Goal: Task Accomplishment & Management: Manage account settings

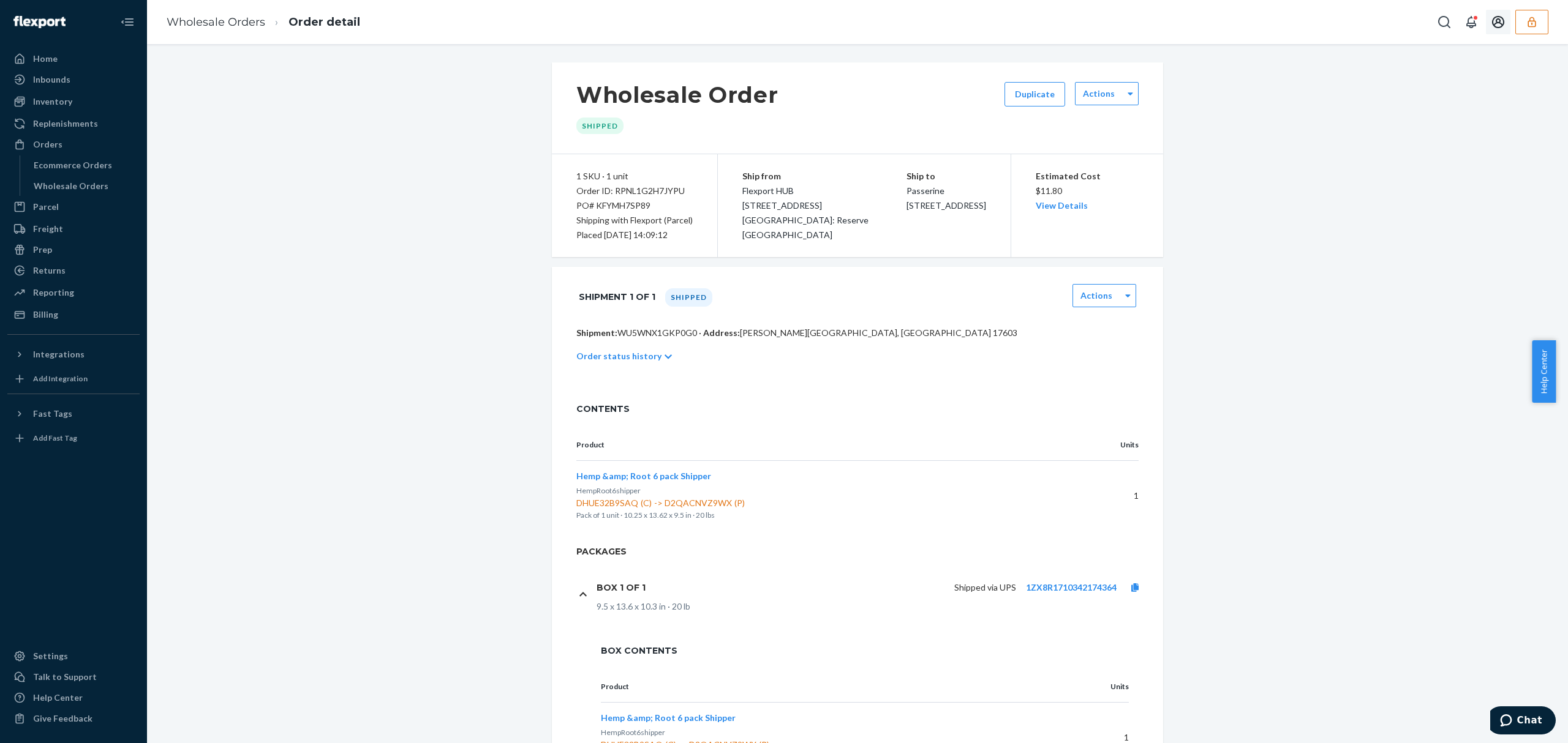
click at [1526, 31] on button "button" at bounding box center [1531, 22] width 33 height 24
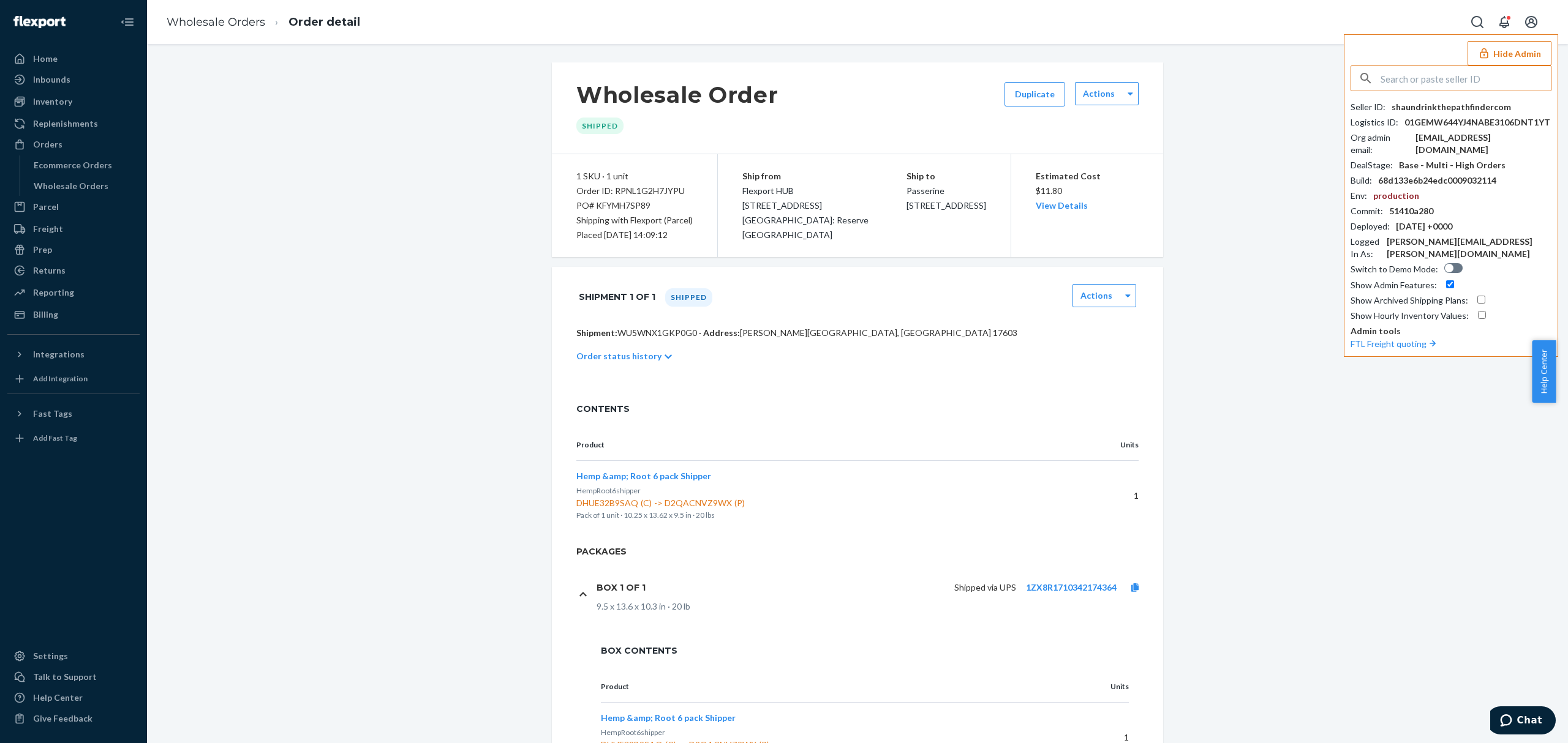
click at [1456, 71] on input "text" at bounding box center [1465, 78] width 171 height 24
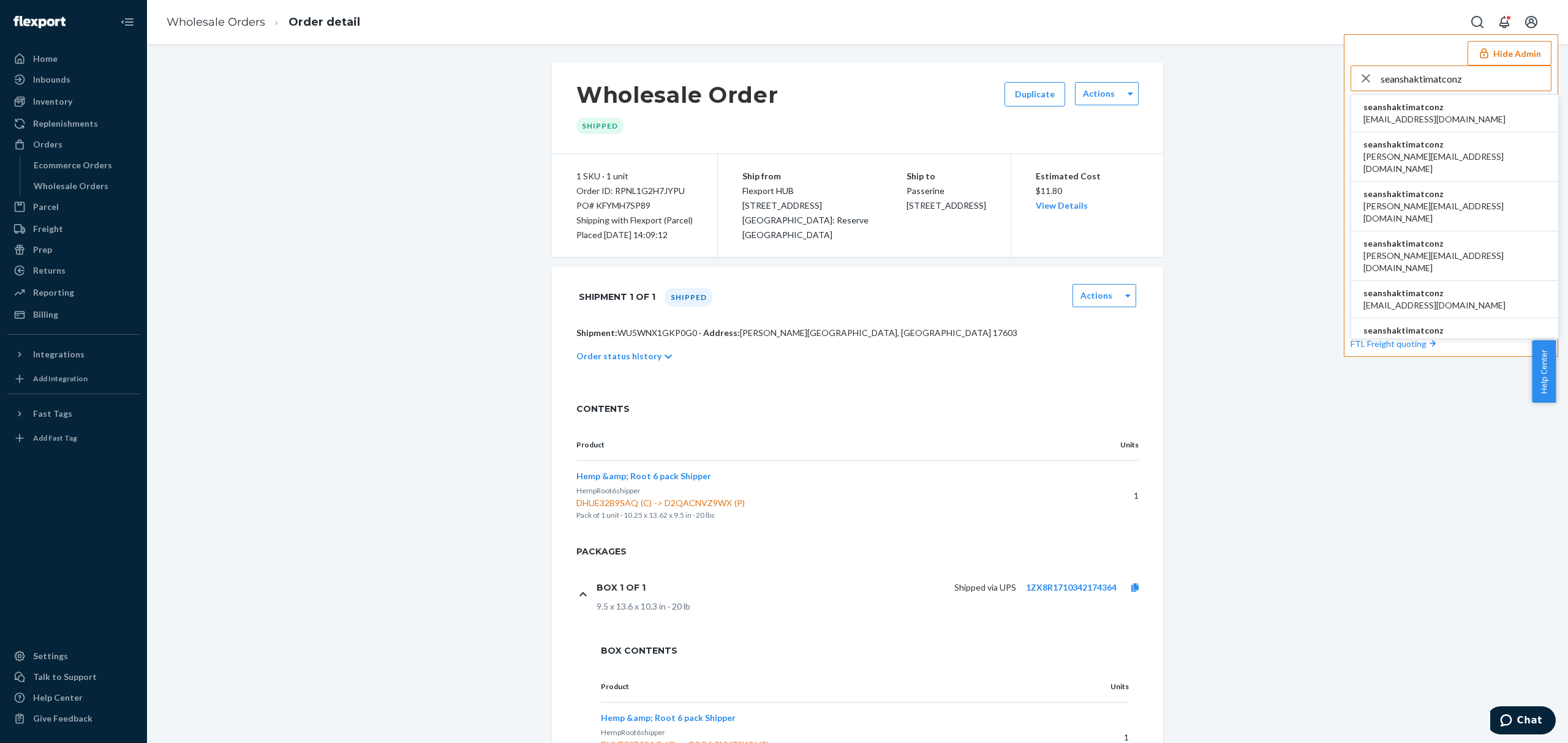
type input "seanshaktimatconz"
click at [1385, 109] on span "seanshaktimatconz" at bounding box center [1434, 107] width 142 height 13
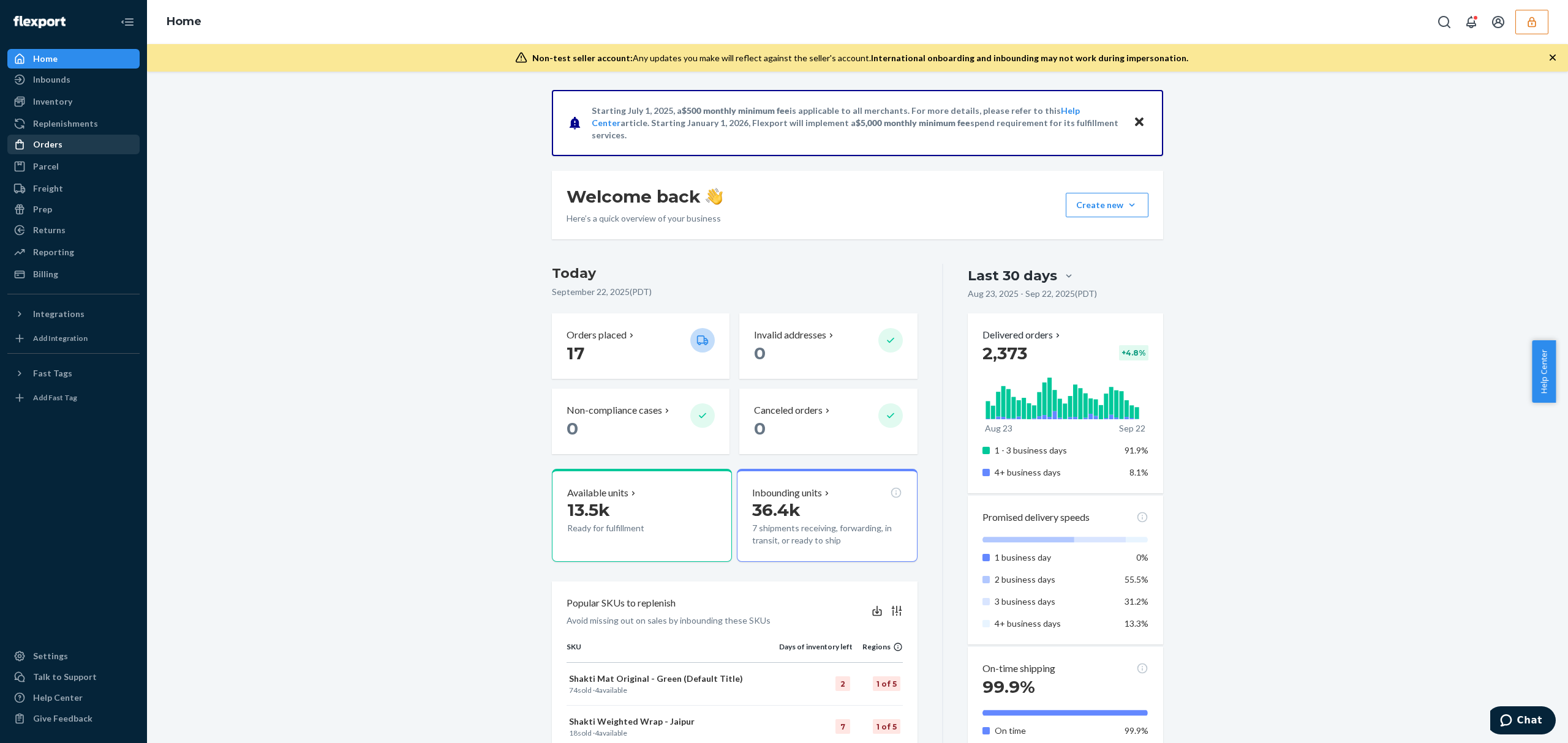
drag, startPoint x: 66, startPoint y: 144, endPoint x: 118, endPoint y: 145, distance: 52.0
click at [65, 146] on div "Orders" at bounding box center [74, 144] width 130 height 17
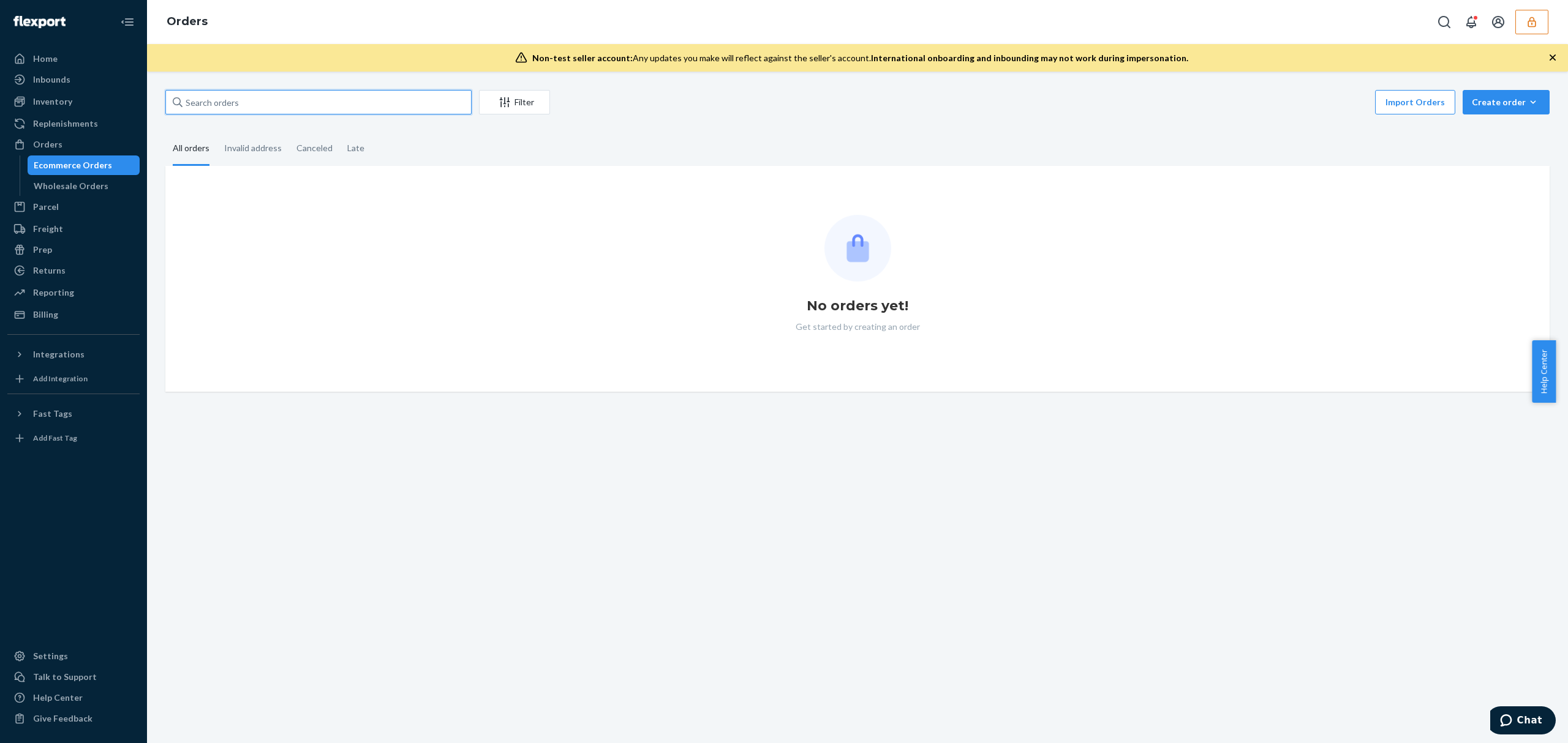
click at [244, 110] on input "text" at bounding box center [318, 102] width 306 height 24
paste input "136494767"
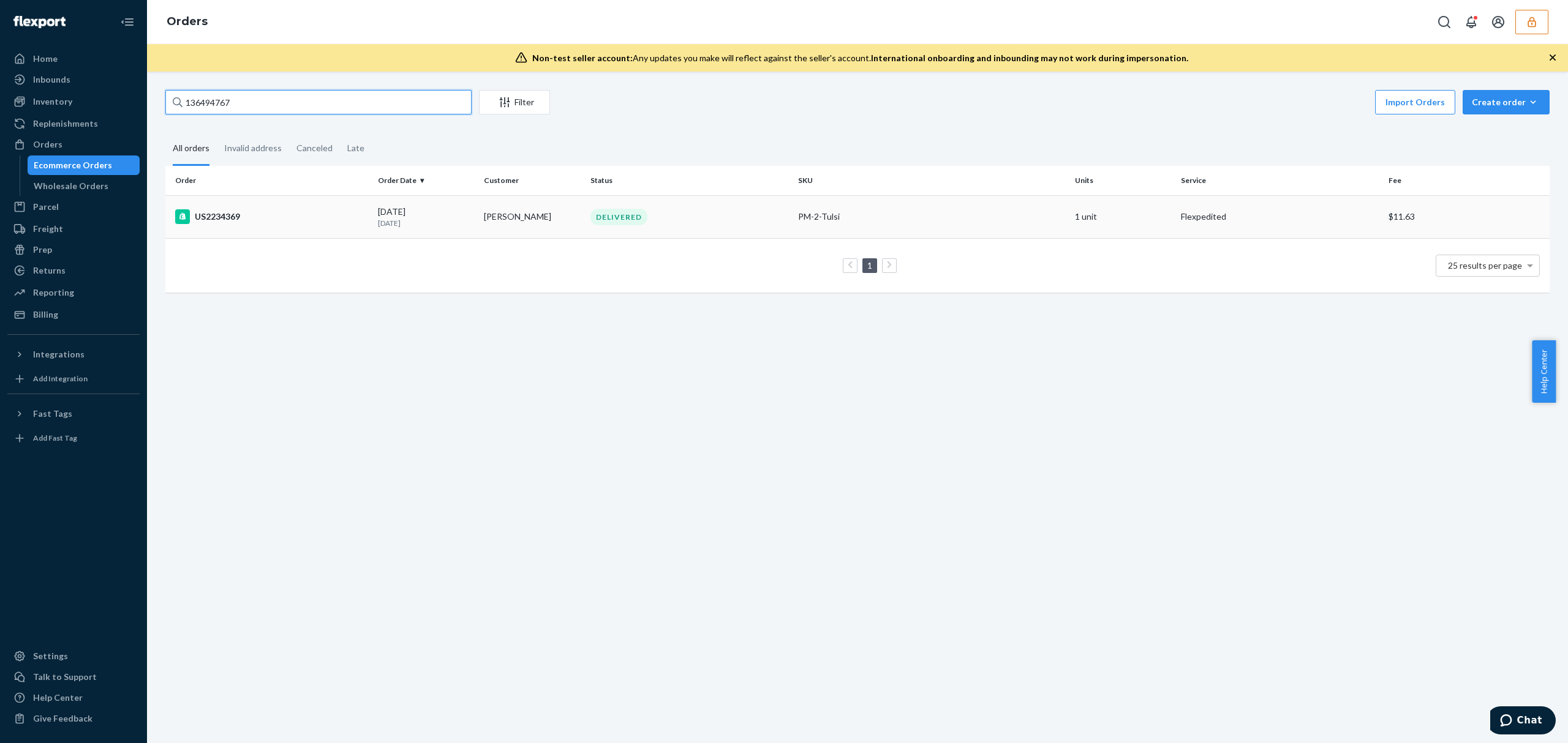
type input "136494767"
click at [268, 211] on div "US2234369" at bounding box center [272, 216] width 193 height 14
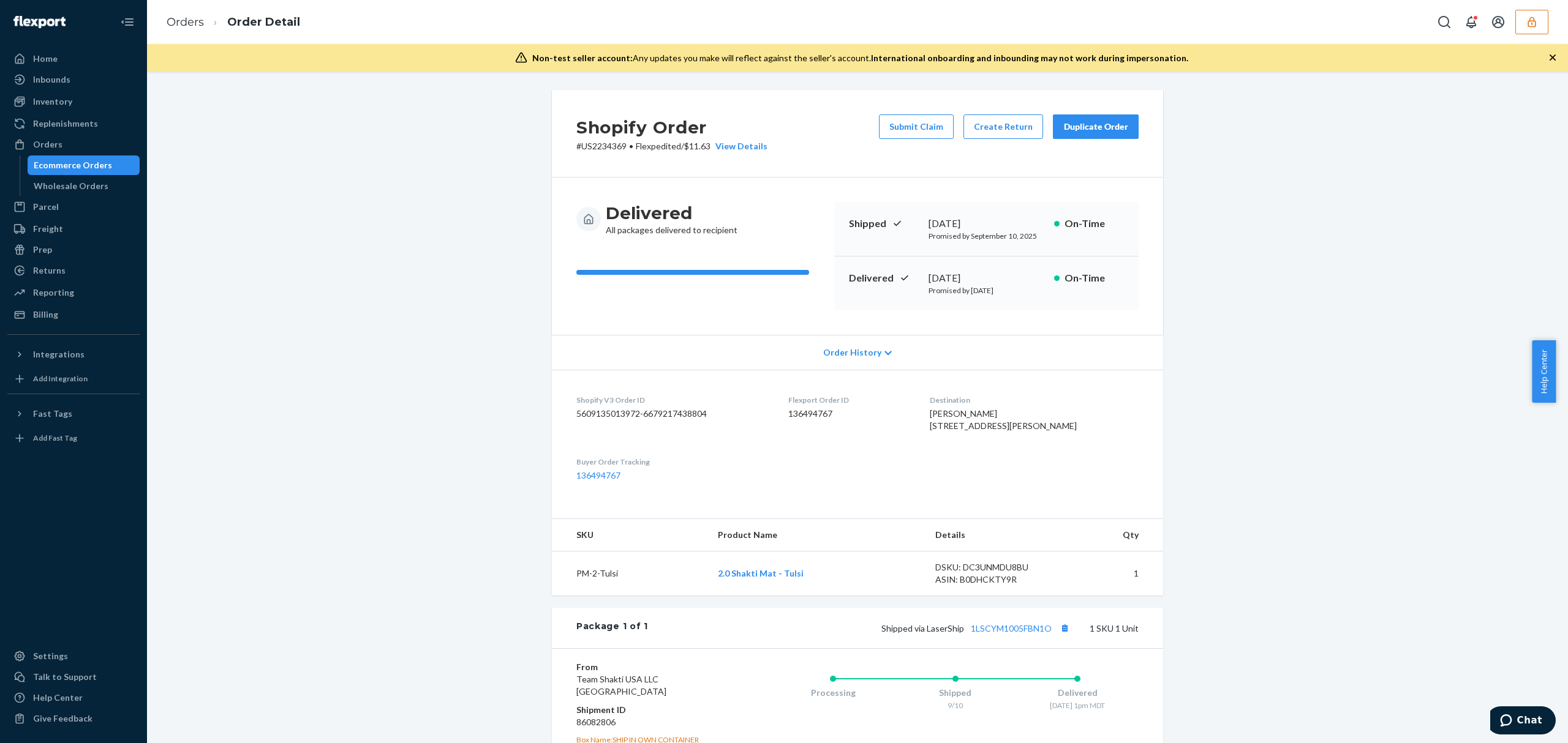
click at [417, 90] on div "Shopify Order # US2234369 • Flexpedited / $11.63 View Details Submit Claim Crea…" at bounding box center [857, 498] width 1402 height 815
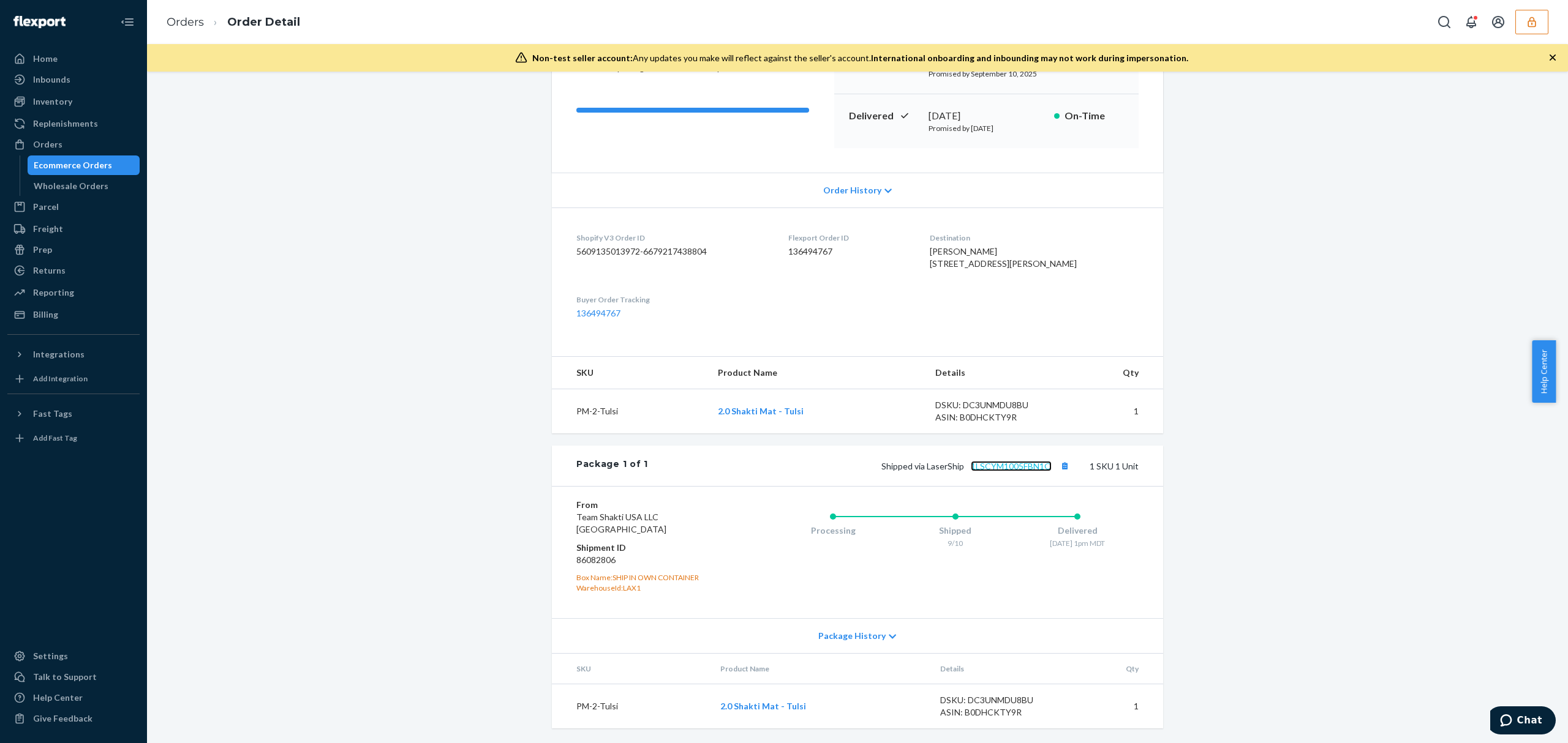
click at [991, 463] on link "1LSCYM1005FBN1O" at bounding box center [1011, 466] width 81 height 11
click at [1537, 26] on button "button" at bounding box center [1531, 22] width 33 height 24
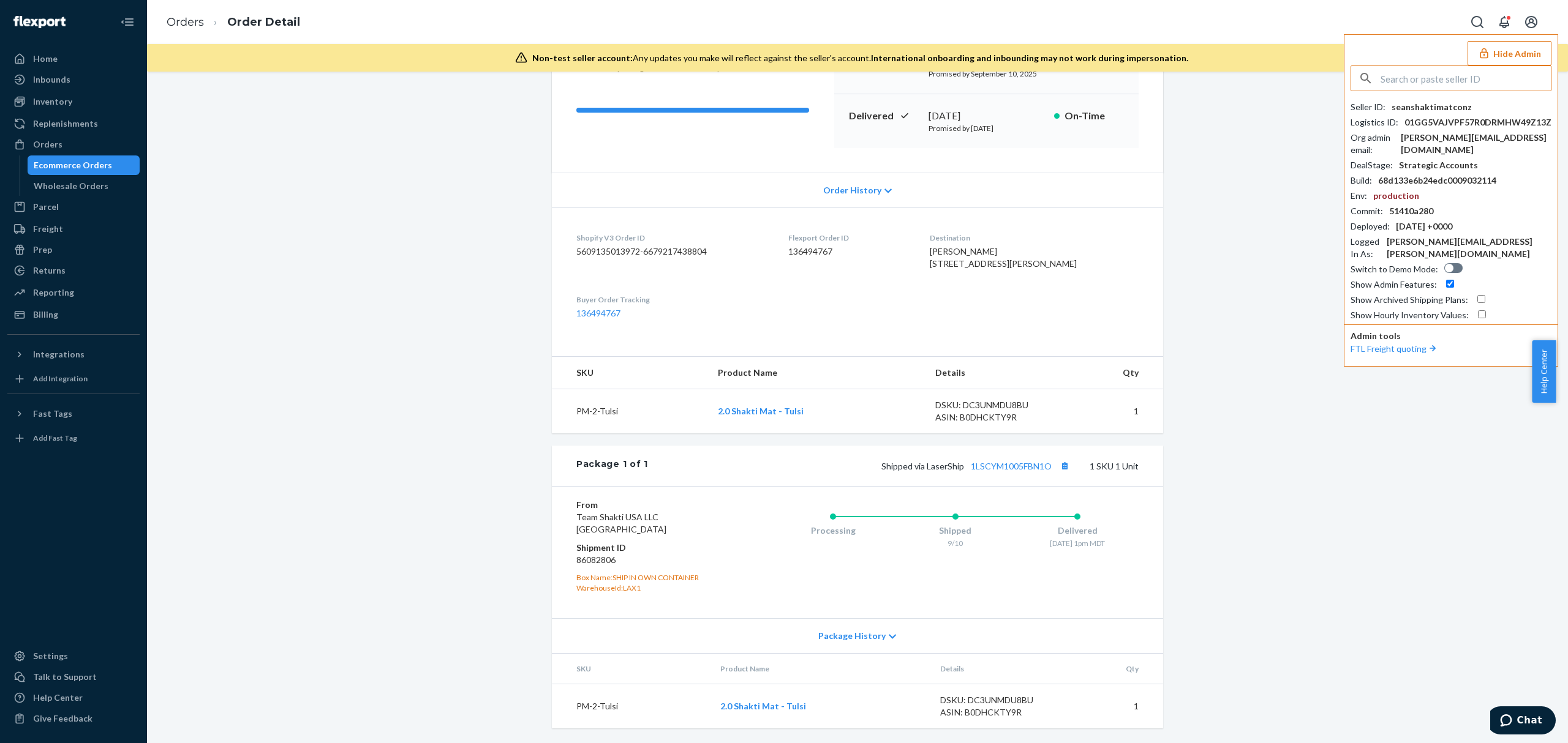
click at [1414, 79] on input "text" at bounding box center [1465, 78] width 171 height 24
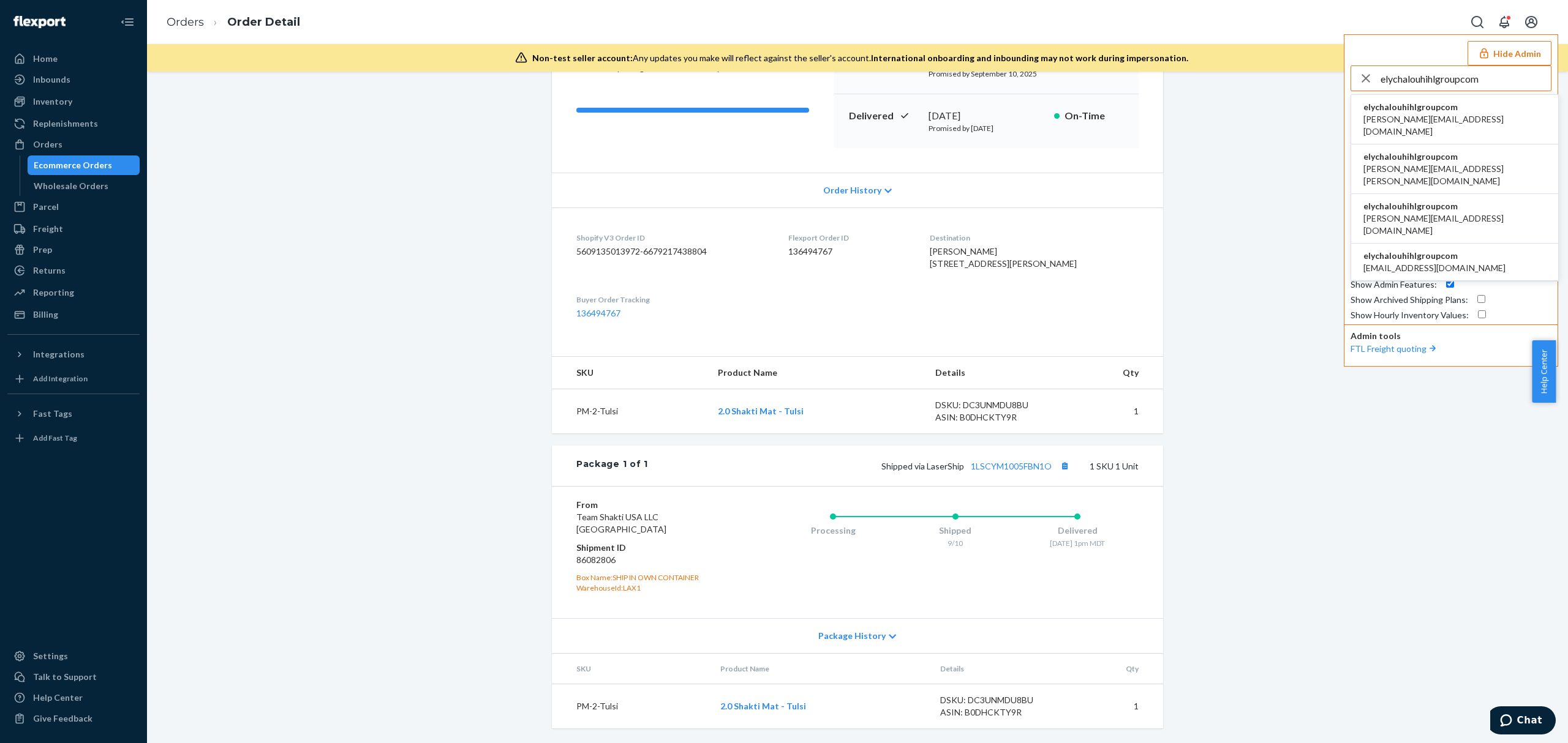
type input "elychalouhihlgroupcom"
click at [1380, 119] on span "alex.s@ihlgroup.com" at bounding box center [1454, 125] width 182 height 24
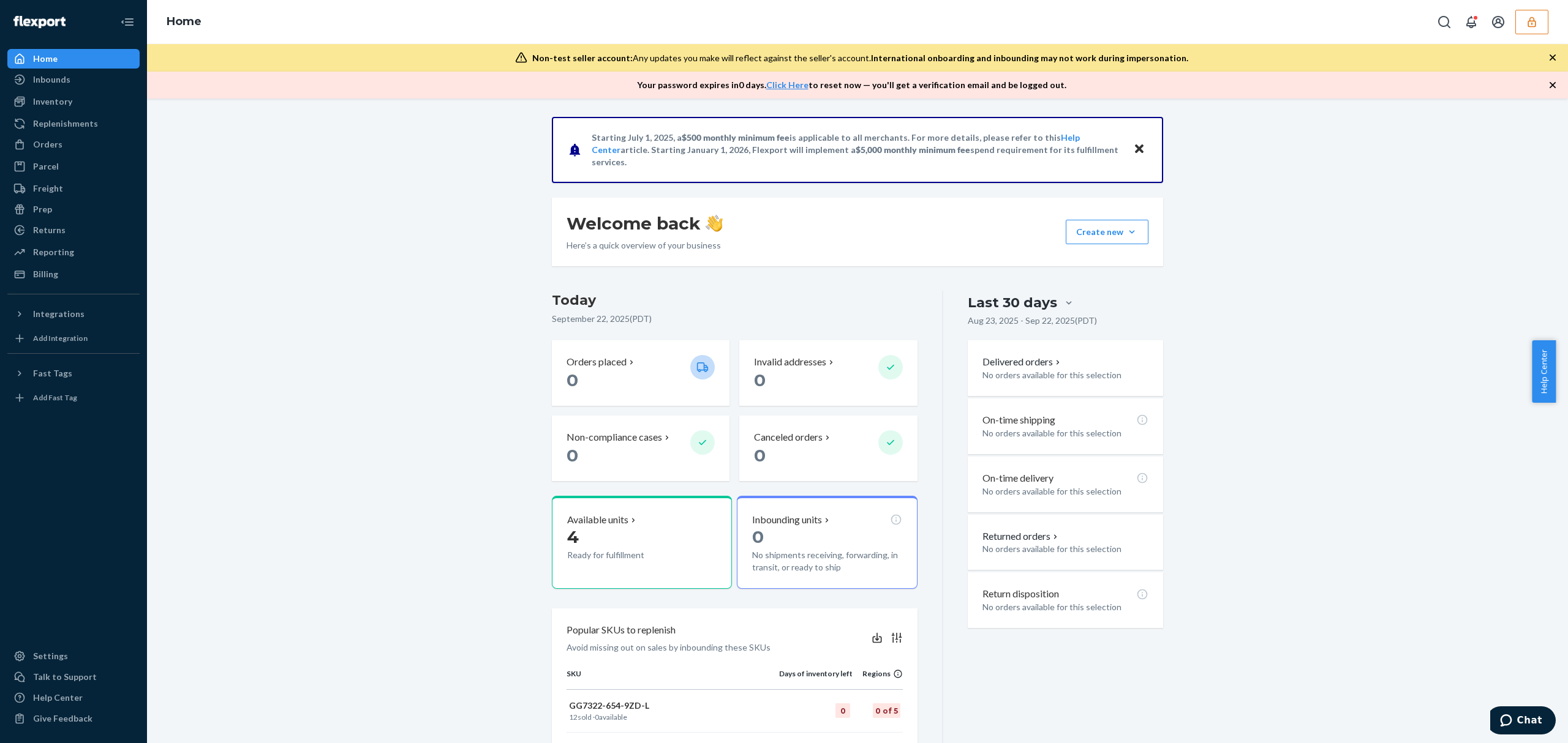
click at [1521, 10] on button "button" at bounding box center [1531, 22] width 33 height 24
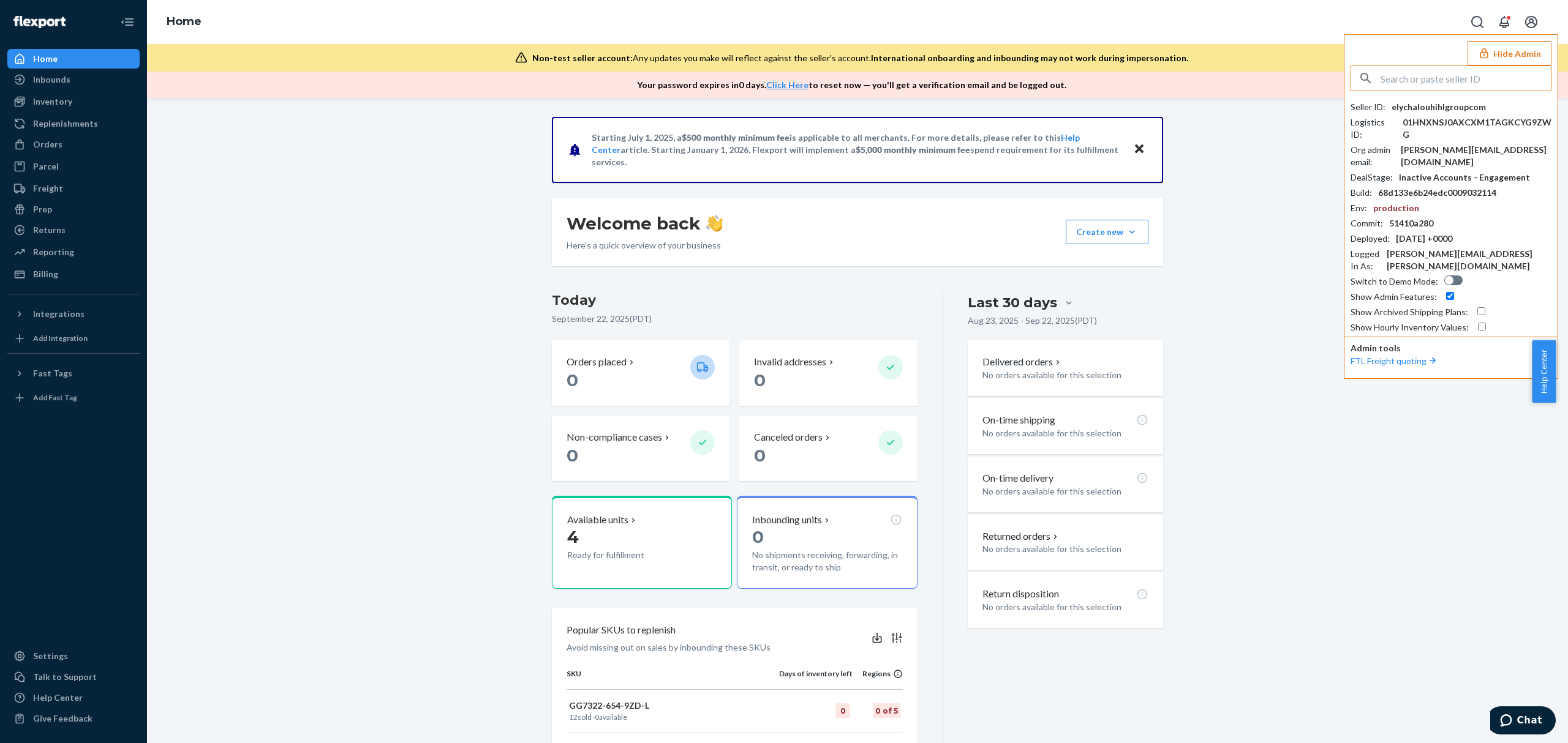
click at [1443, 75] on input "text" at bounding box center [1465, 78] width 171 height 24
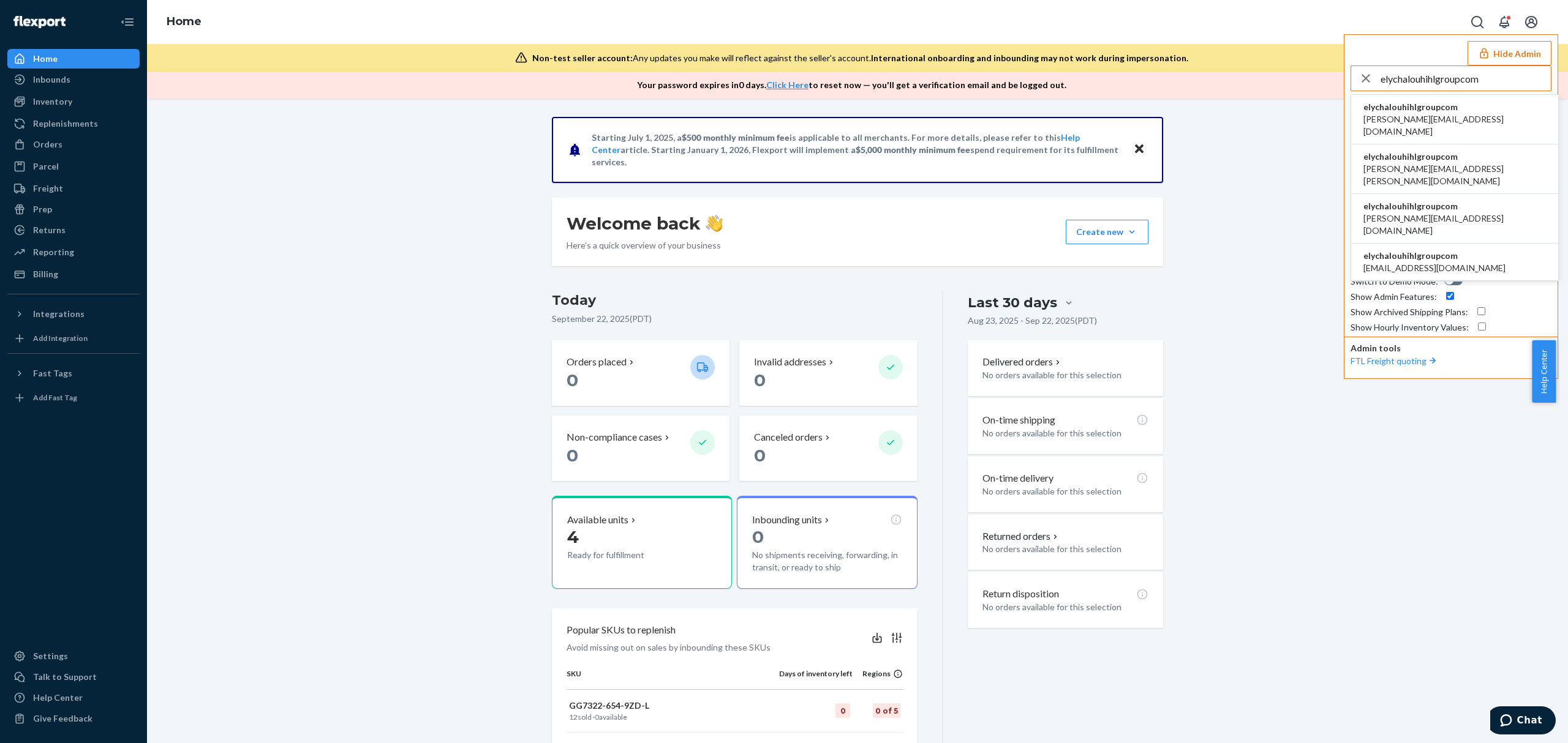
type input "elychalouhihlgroupcom"
click at [1412, 115] on span "[PERSON_NAME][EMAIL_ADDRESS][DOMAIN_NAME]" at bounding box center [1454, 125] width 182 height 24
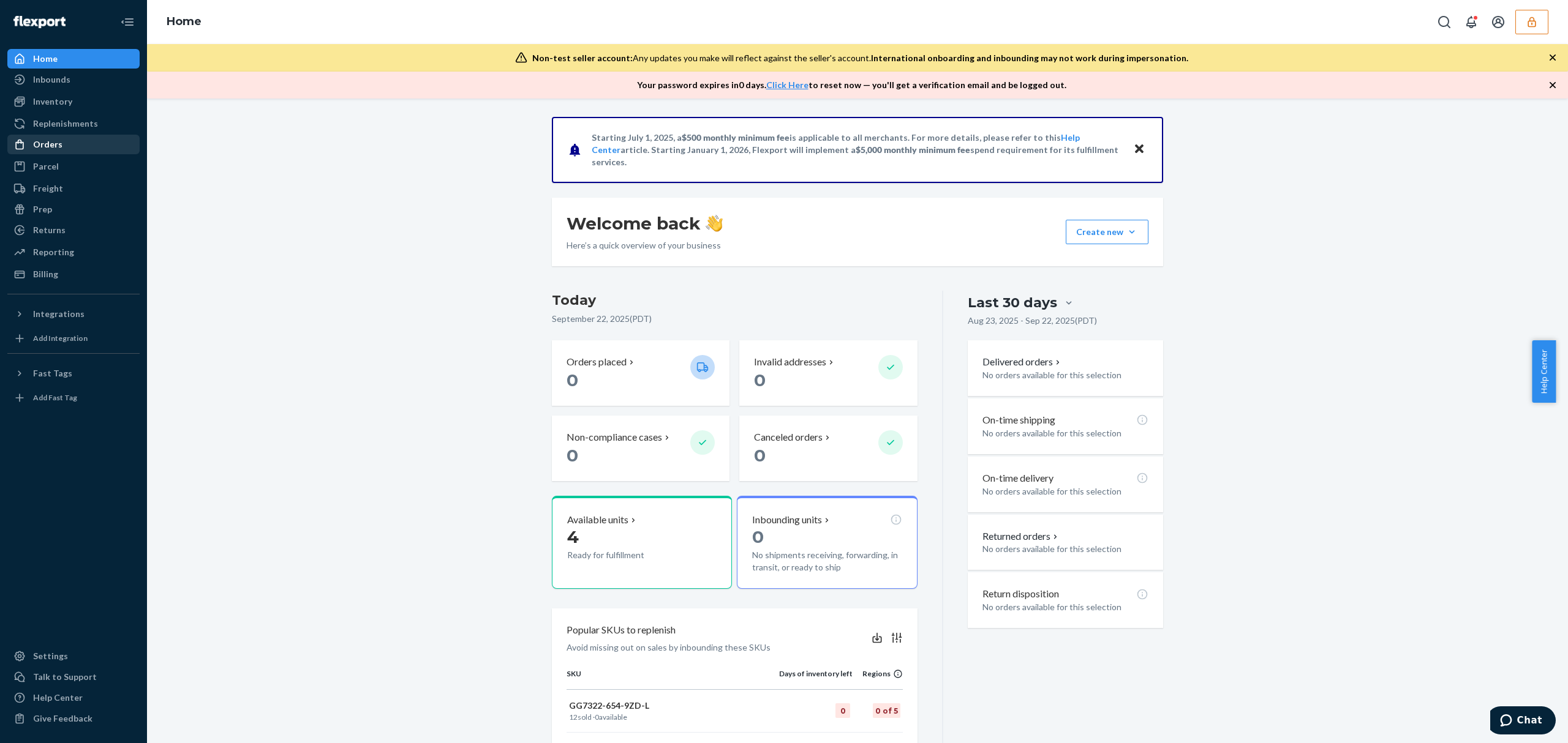
drag, startPoint x: 60, startPoint y: 142, endPoint x: 74, endPoint y: 142, distance: 14.0
click at [60, 142] on div "Orders" at bounding box center [74, 144] width 130 height 17
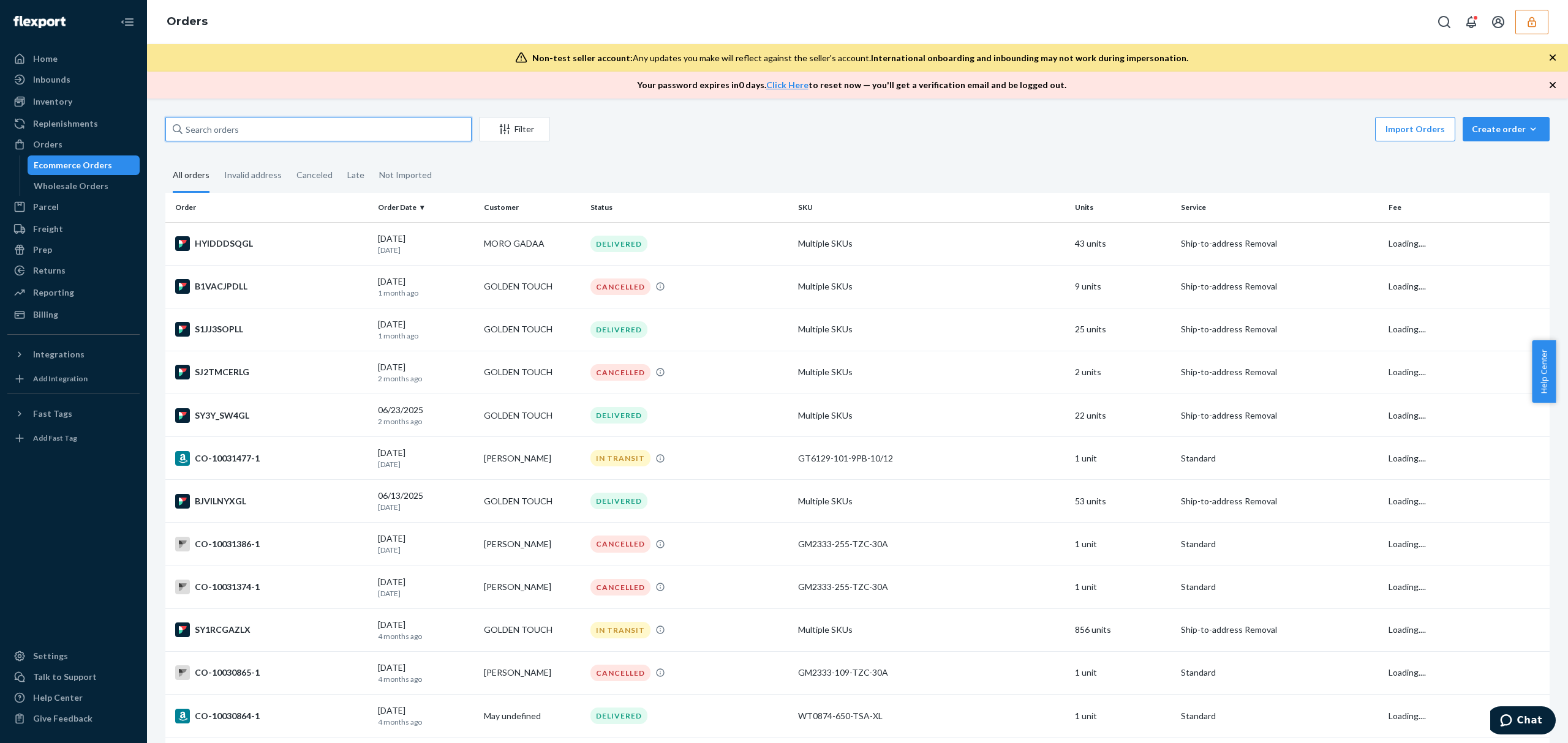
click at [228, 124] on input "text" at bounding box center [318, 129] width 306 height 24
paste input "128689156"
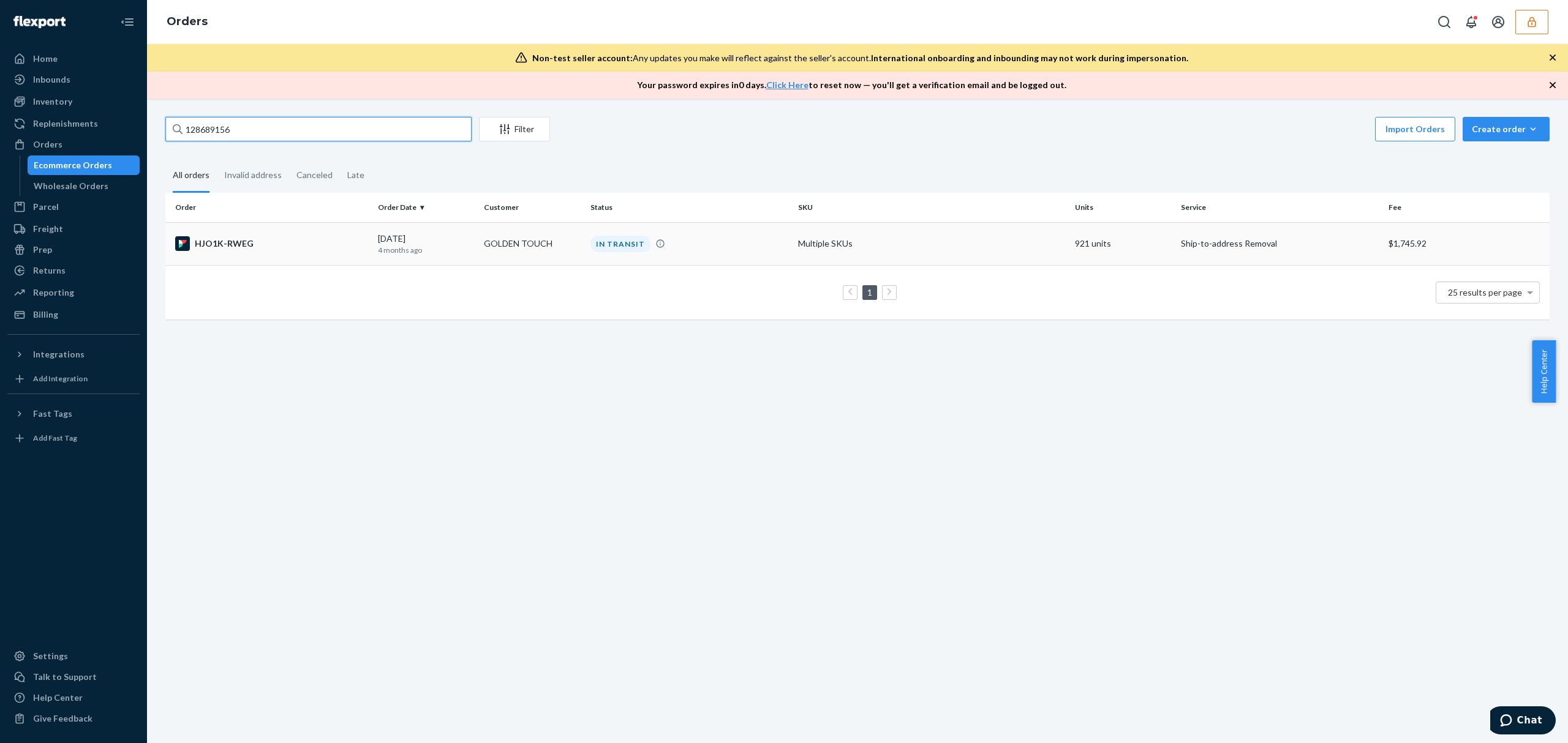
type input "128689156"
click at [260, 240] on div "HJO1K-RWEG" at bounding box center [272, 243] width 193 height 14
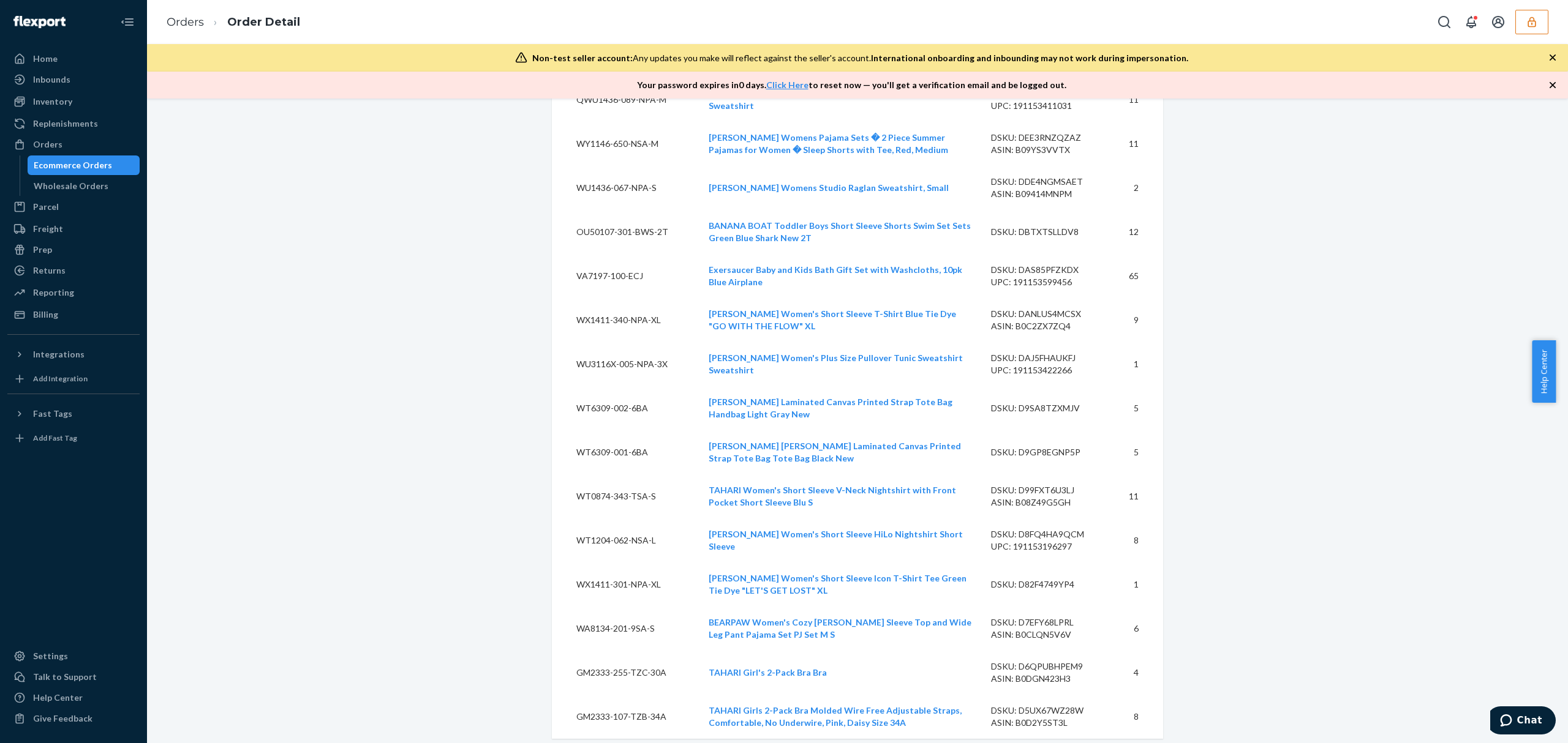
scroll to position [11833, 0]
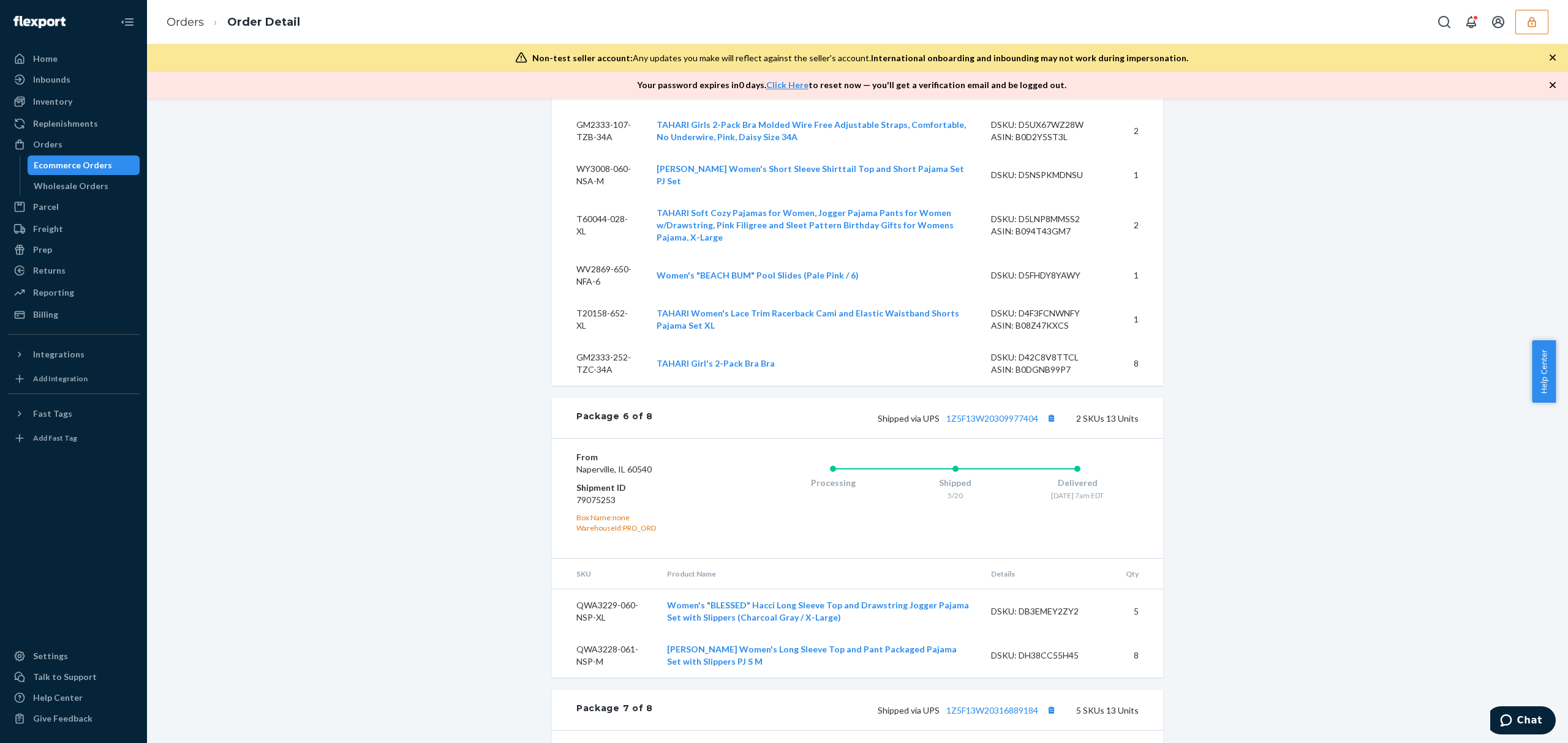
scroll to position [14255, 0]
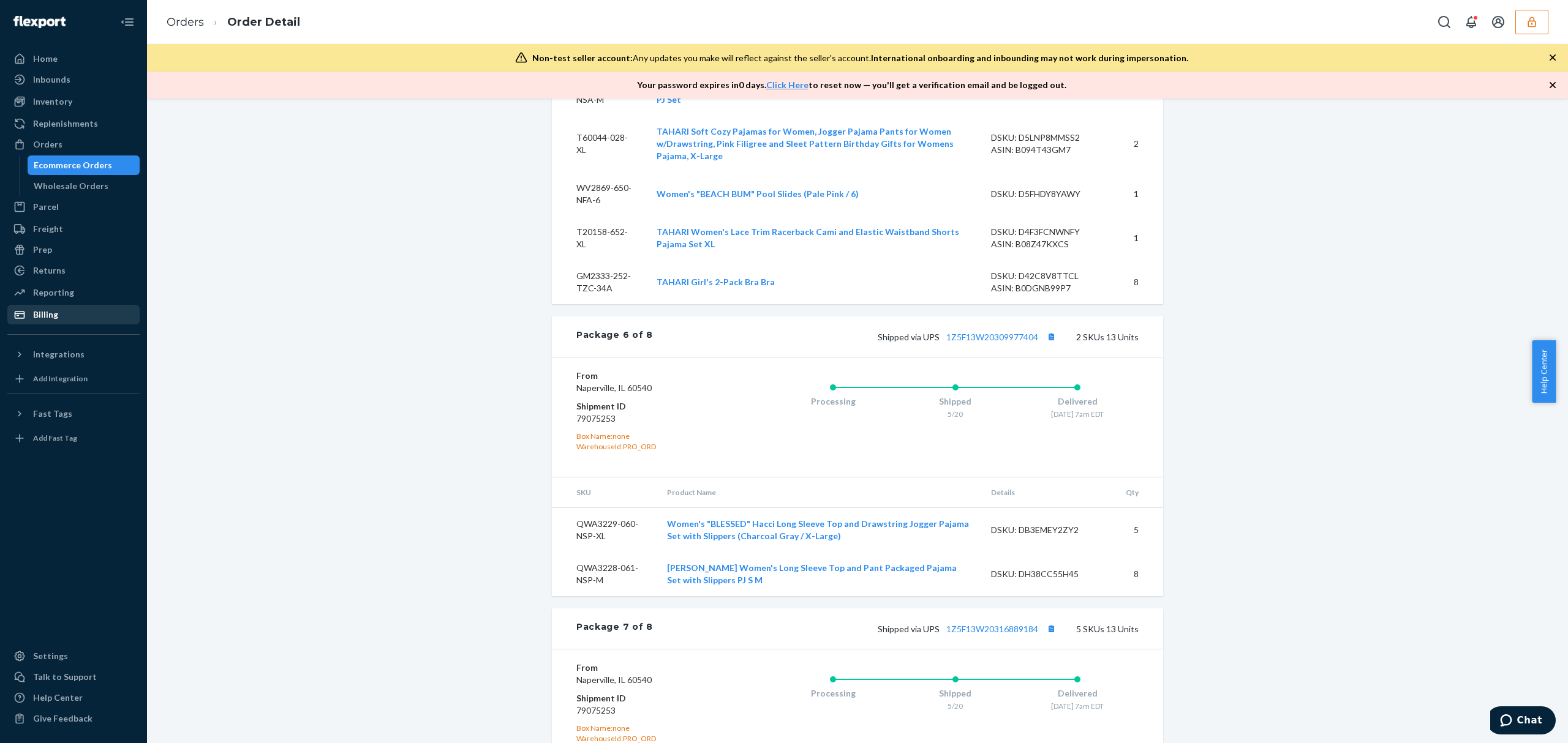
click at [51, 307] on div "Billing" at bounding box center [74, 314] width 130 height 17
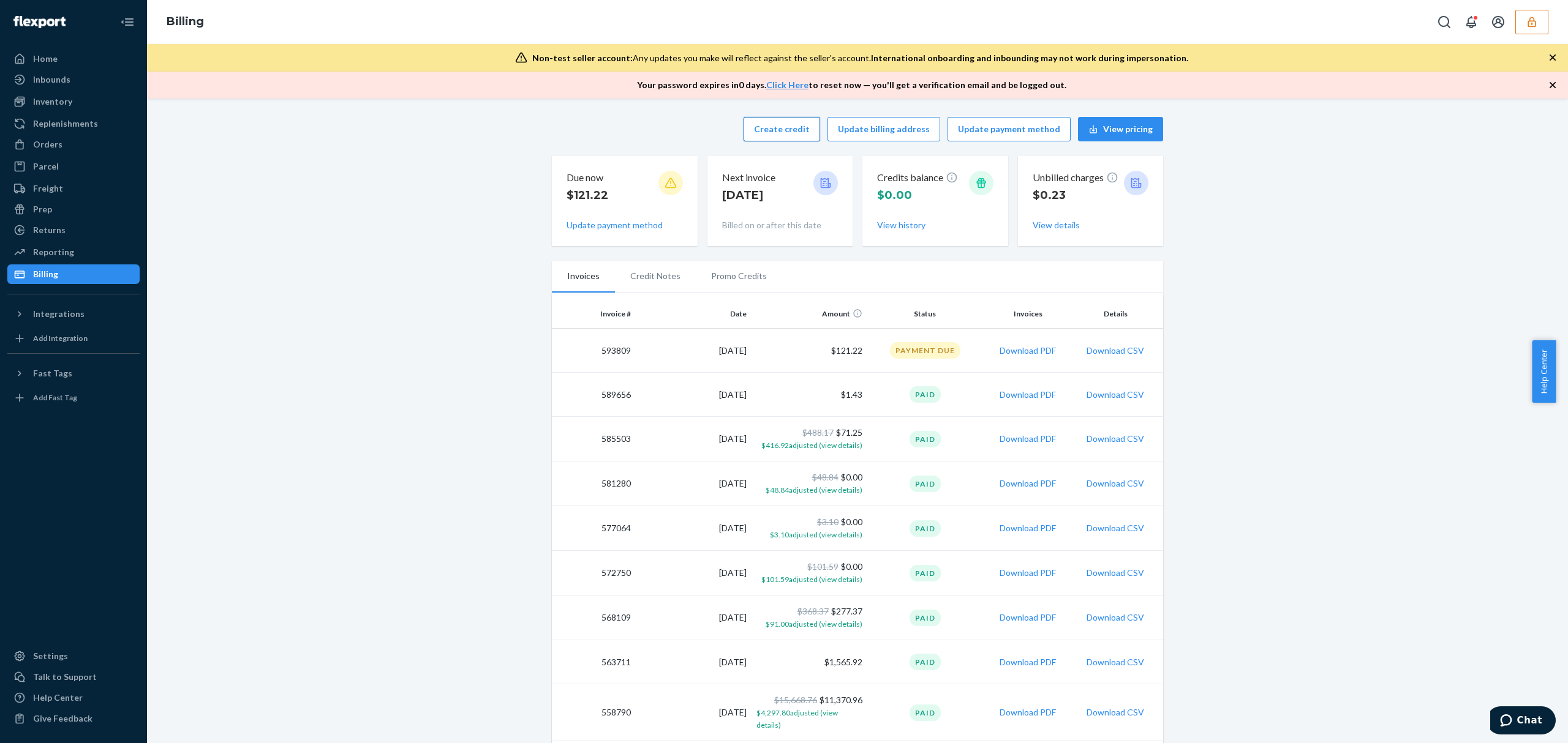
click at [788, 131] on button "Create credit" at bounding box center [781, 129] width 77 height 24
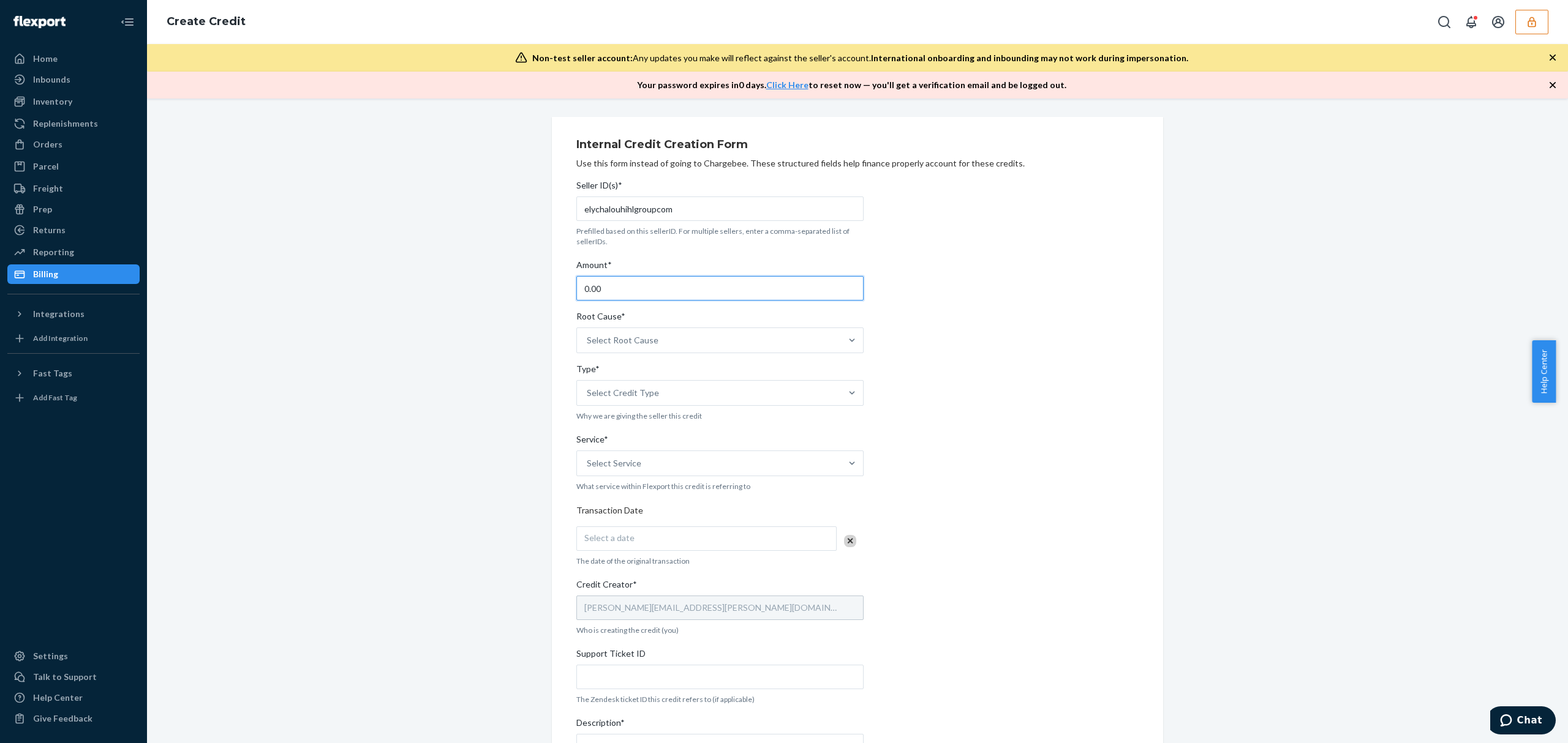
drag, startPoint x: 562, startPoint y: 289, endPoint x: 520, endPoint y: 289, distance: 42.0
click at [520, 289] on div "Internal Credit Creation Form Use this form instead of going to Chargebee. Thes…" at bounding box center [857, 509] width 1402 height 783
click at [609, 289] on input "551" at bounding box center [720, 288] width 287 height 24
type input "551.00"
click at [628, 341] on div "Select Root Cause" at bounding box center [622, 341] width 71 height 13
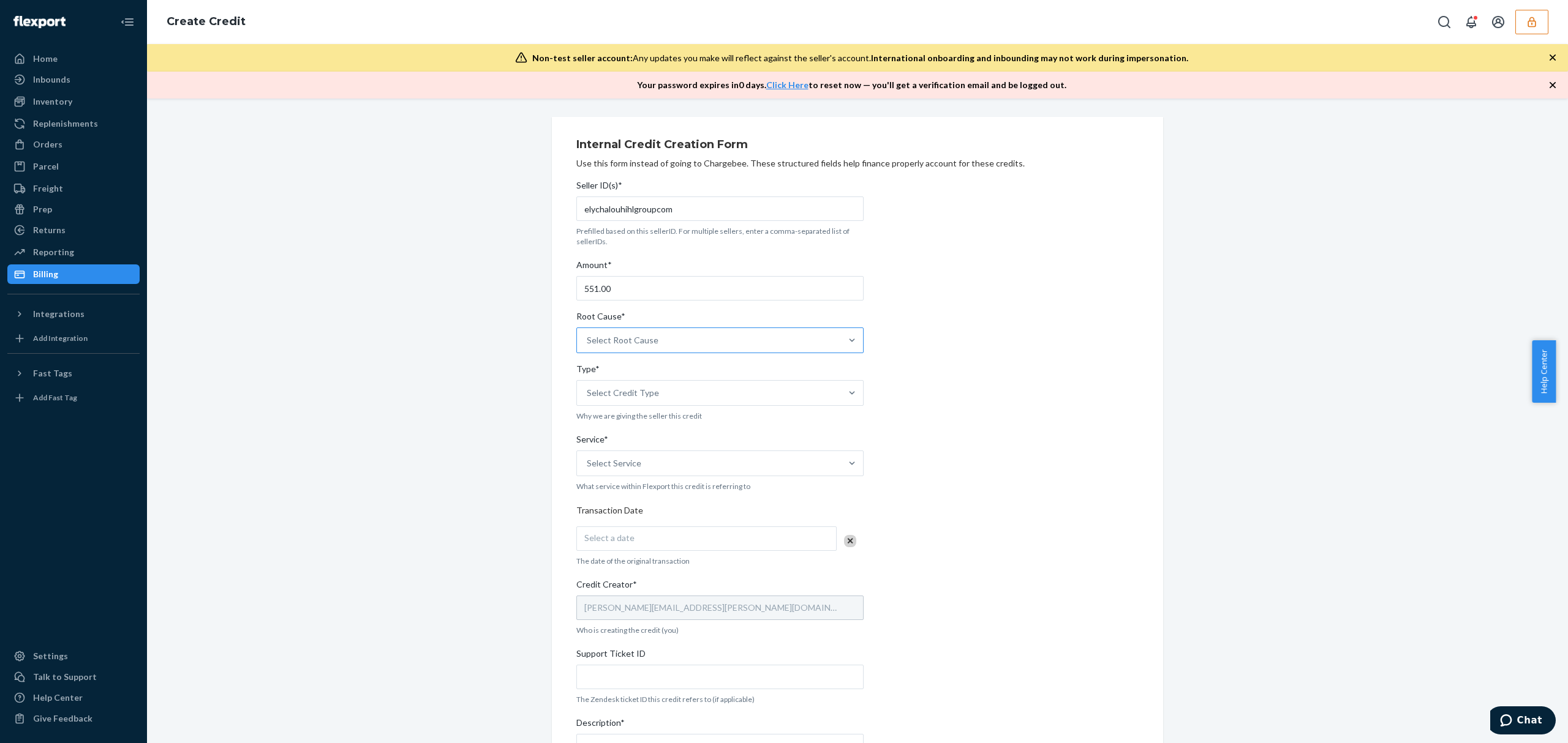
click at [588, 341] on input "Root Cause* Select Root Cause" at bounding box center [586, 341] width 1 height 13
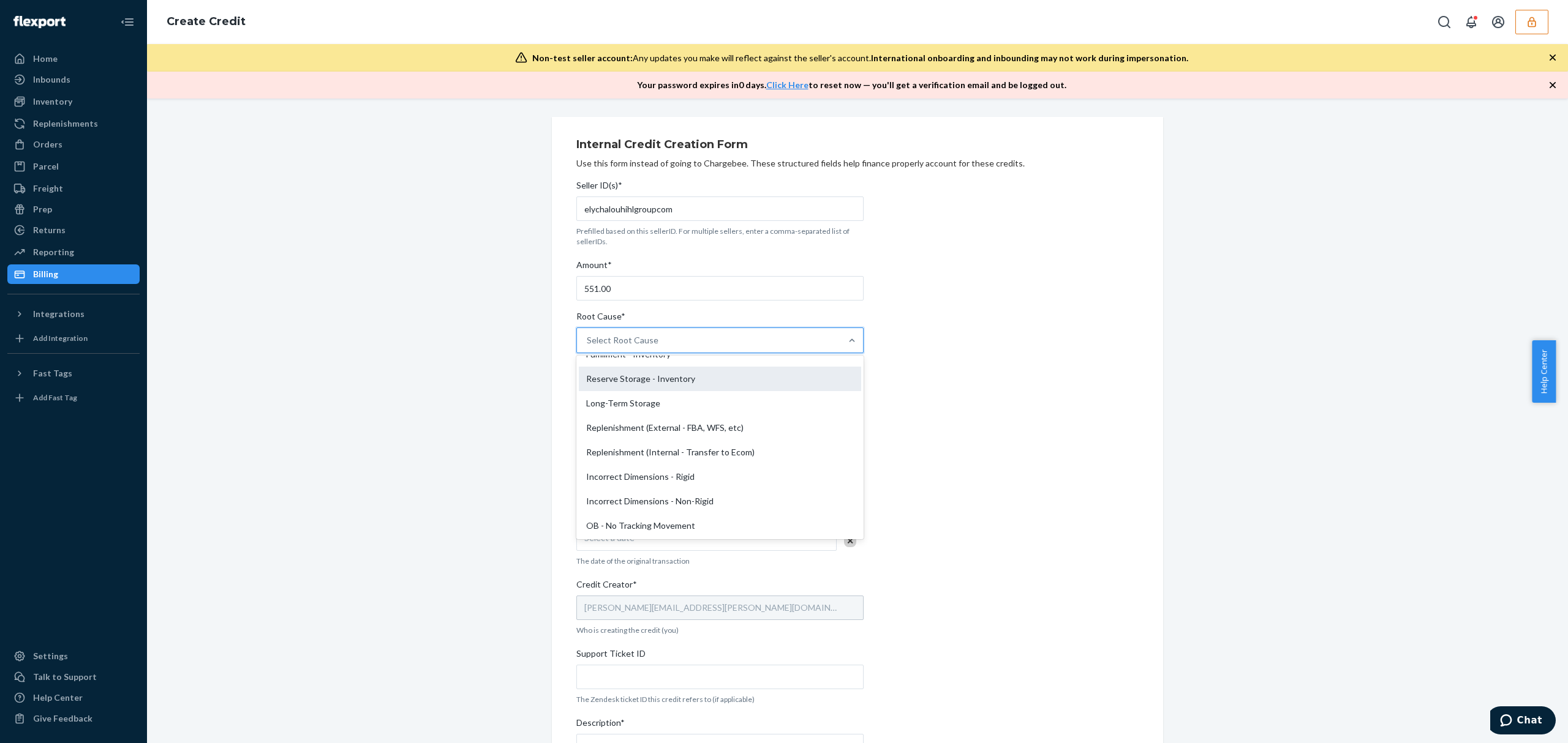
scroll to position [245, 0]
click at [669, 451] on div "OB - No Tracking Movement" at bounding box center [719, 444] width 282 height 24
click at [588, 346] on input "Root Cause* option OB - No Tracking Movement focused, 14 of 29. 29 results avai…" at bounding box center [586, 341] width 1 height 13
drag, startPoint x: 655, startPoint y: 371, endPoint x: 650, endPoint y: 377, distance: 7.8
click at [650, 377] on div "Type*" at bounding box center [720, 372] width 287 height 17
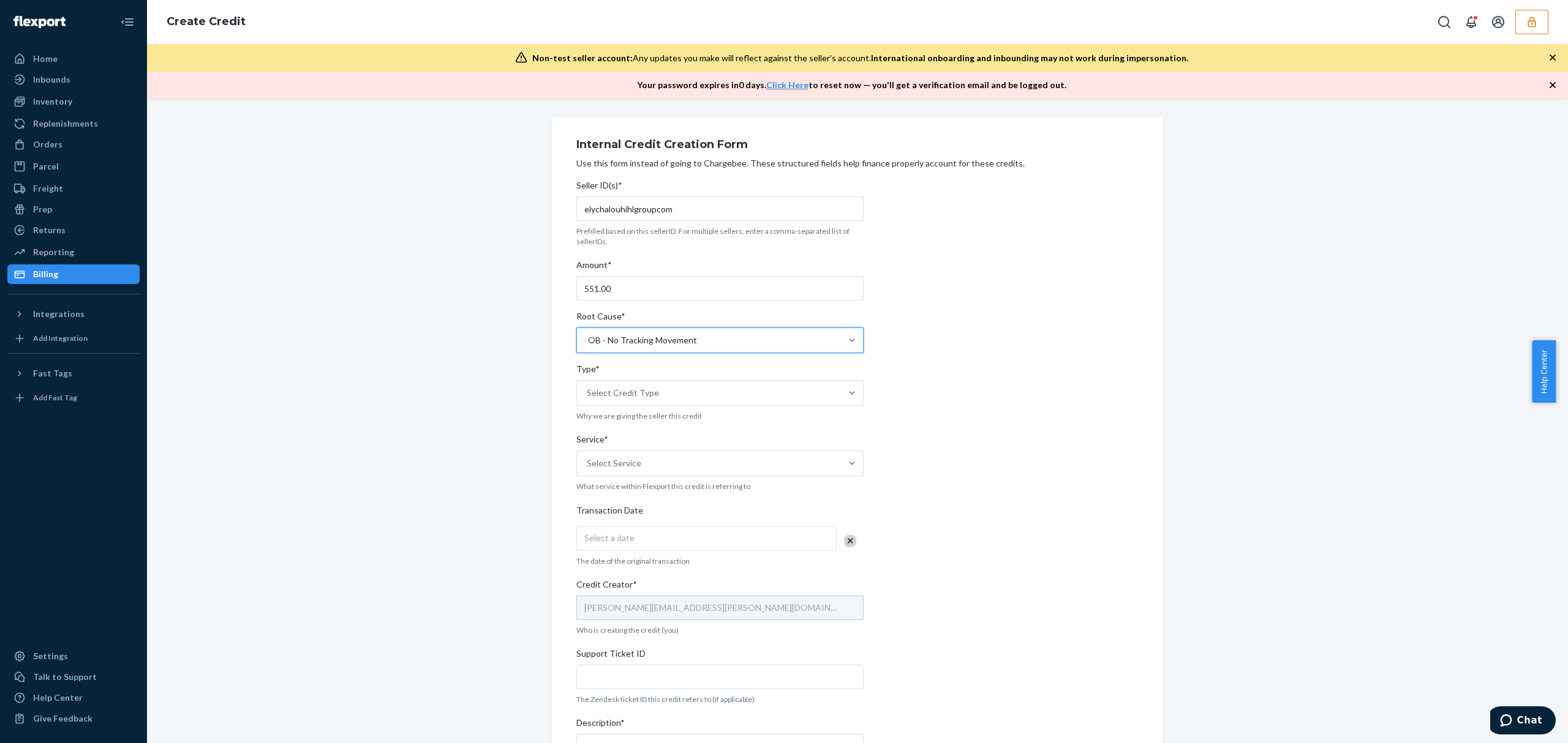
click at [588, 387] on input "Type* Select Credit Type" at bounding box center [586, 393] width 1 height 13
click at [644, 400] on div "Select Credit Type" at bounding box center [708, 392] width 264 height 24
click at [588, 399] on input "Type* 0 results available. Select is focused ,type to refine list, press Down t…" at bounding box center [586, 393] width 1 height 13
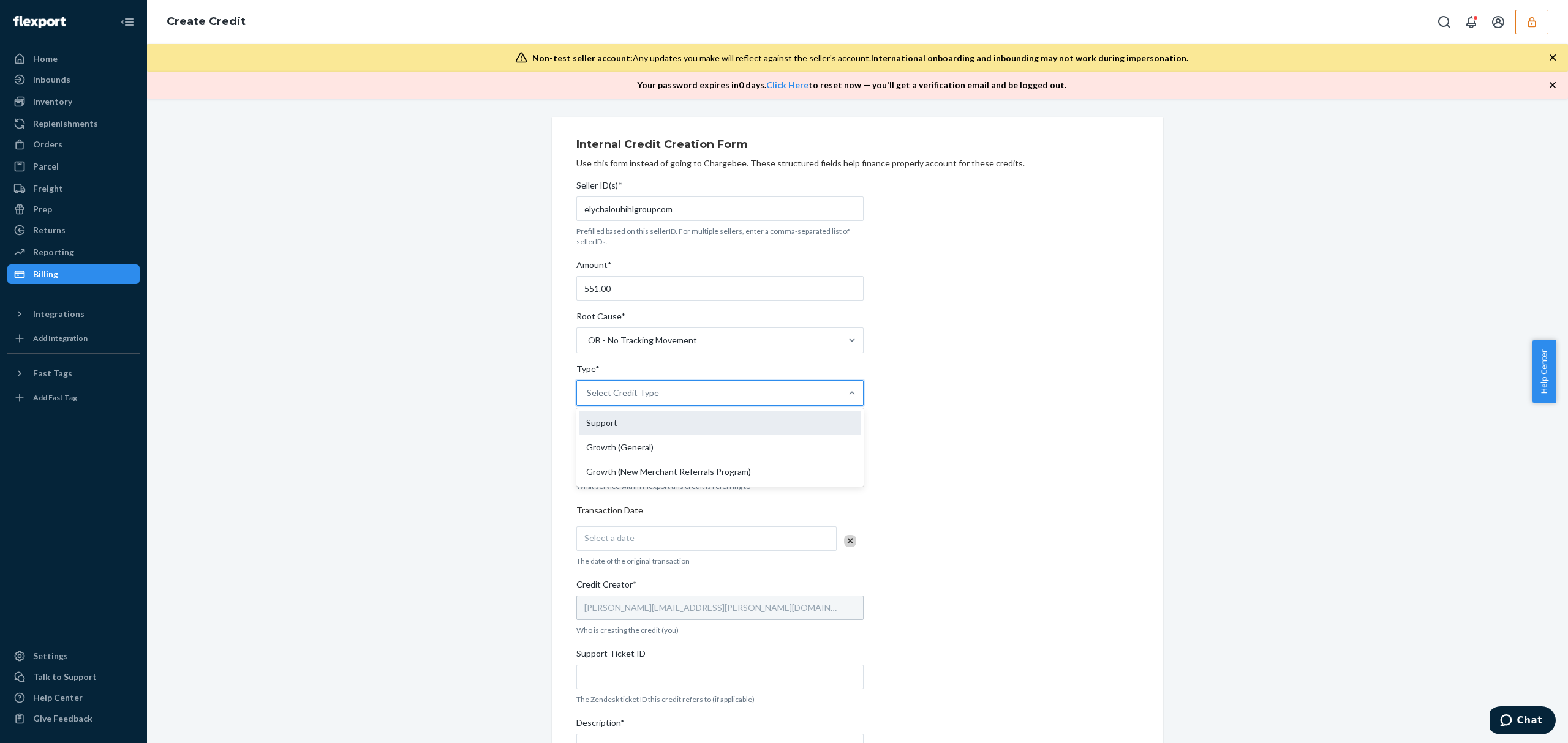
click at [623, 429] on div "Support" at bounding box center [719, 422] width 282 height 24
click at [588, 399] on input "Type* option Support focused, 1 of 3. 3 results available. Use Up and Down to c…" at bounding box center [586, 393] width 1 height 13
click at [634, 460] on div "Select Service" at bounding box center [708, 463] width 264 height 24
click at [588, 460] on input "Service* Select Service" at bounding box center [586, 463] width 1 height 13
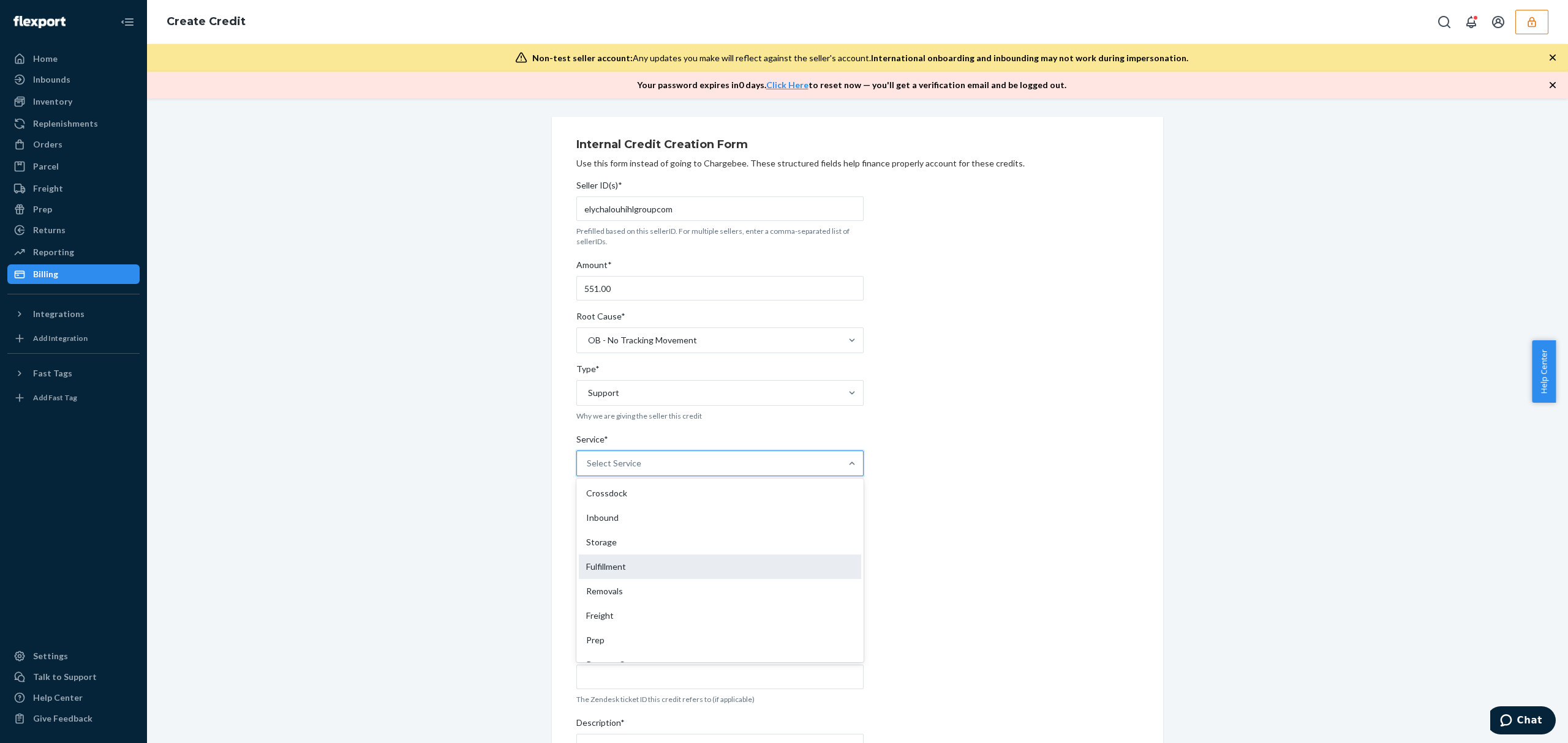
click at [620, 562] on div "Fulfillment" at bounding box center [719, 566] width 282 height 24
click at [588, 470] on input "Service* option Fulfillment focused, 4 of 10. 10 results available. Use Up and …" at bounding box center [586, 463] width 1 height 13
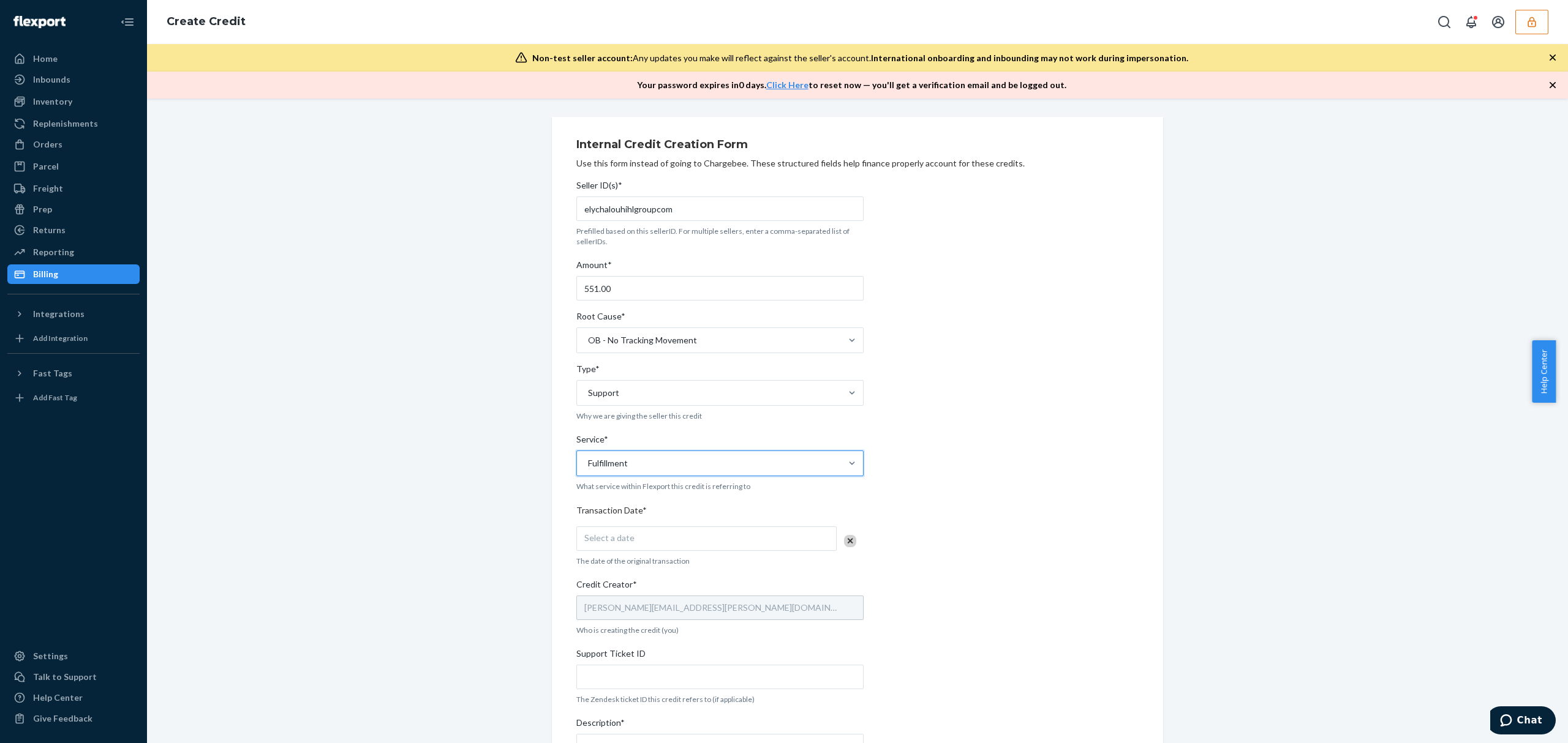
click at [623, 529] on div "Select a date" at bounding box center [706, 538] width 260 height 24
click at [653, 682] on abbr "22" at bounding box center [651, 680] width 9 height 9
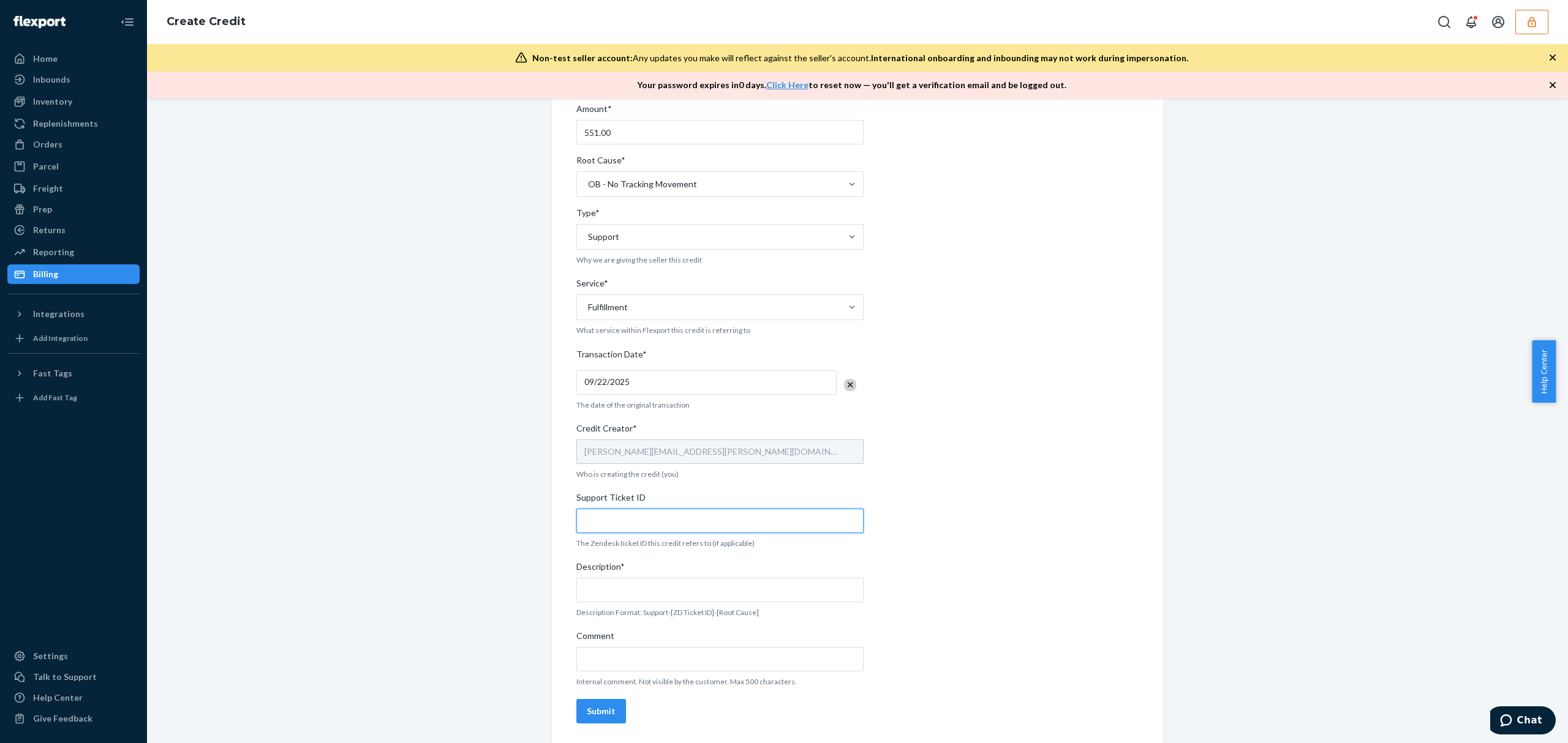
click at [637, 527] on input "Support Ticket ID" at bounding box center [720, 520] width 287 height 24
click at [630, 522] on input "Support Ticket ID" at bounding box center [720, 520] width 287 height 24
paste input "#815349"
type input "#815349"
click at [620, 598] on input "Description*" at bounding box center [720, 590] width 287 height 24
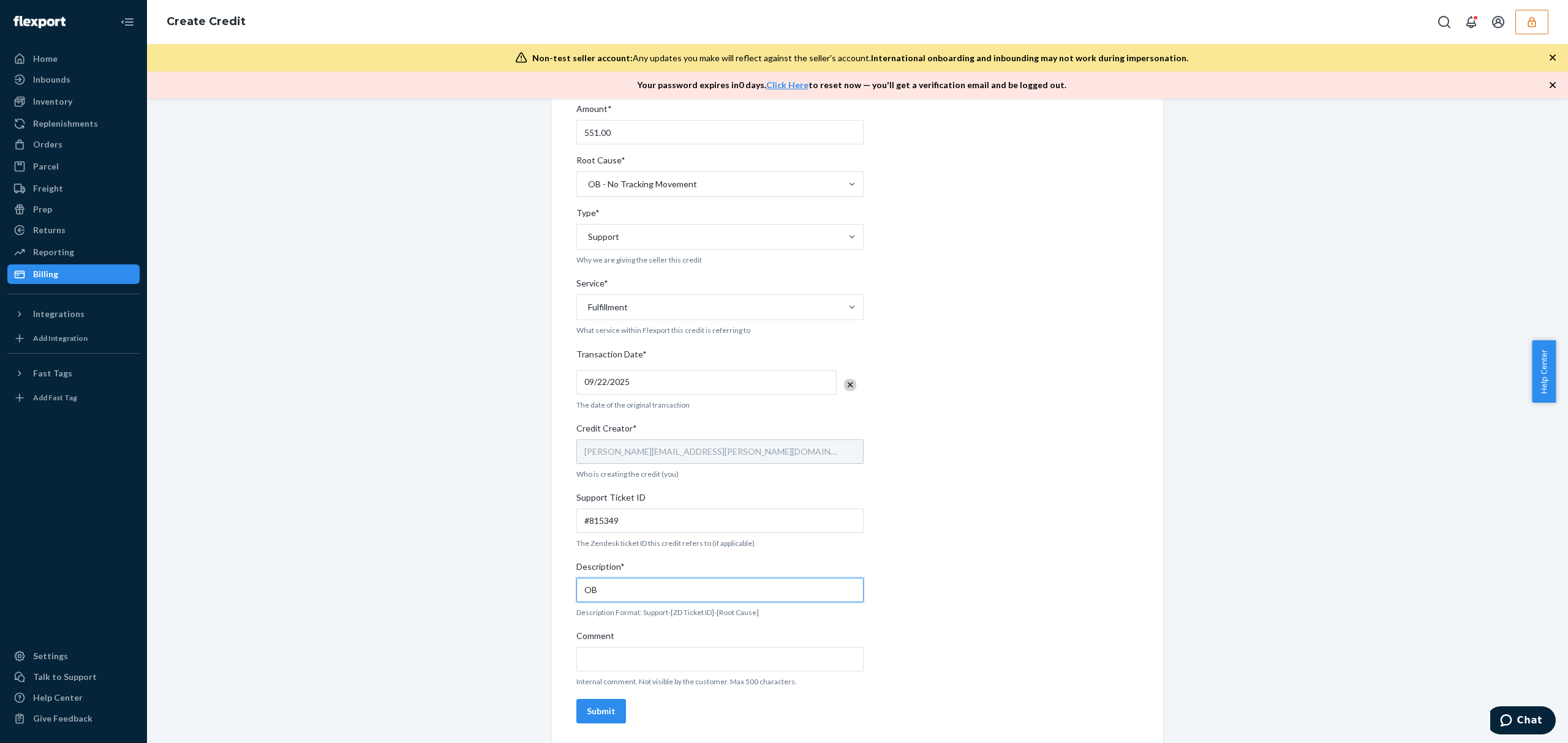
paste input "#815349"
type input "OB #815349 / OB -No tracking movement"
click at [623, 723] on div "Seller ID(s)* elychalouhihlgroupcom Prefilled based on this sellerID. For multi…" at bounding box center [720, 372] width 287 height 710
click at [636, 659] on input "Comment" at bounding box center [720, 658] width 287 height 24
type input "Approved by Manager"
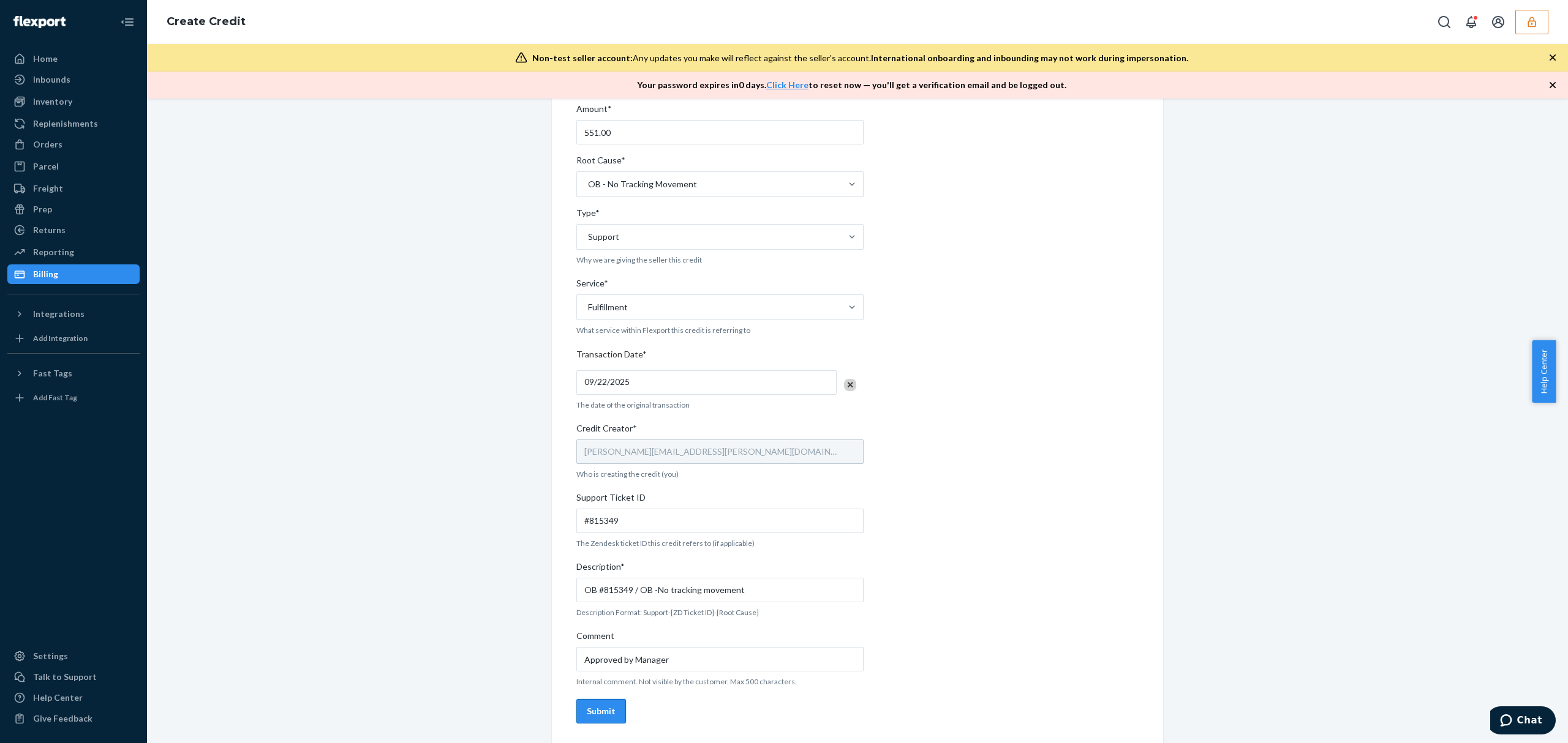
drag, startPoint x: 592, startPoint y: 709, endPoint x: 513, endPoint y: 84, distance: 630.0
click at [591, 710] on div "Submit" at bounding box center [601, 711] width 29 height 13
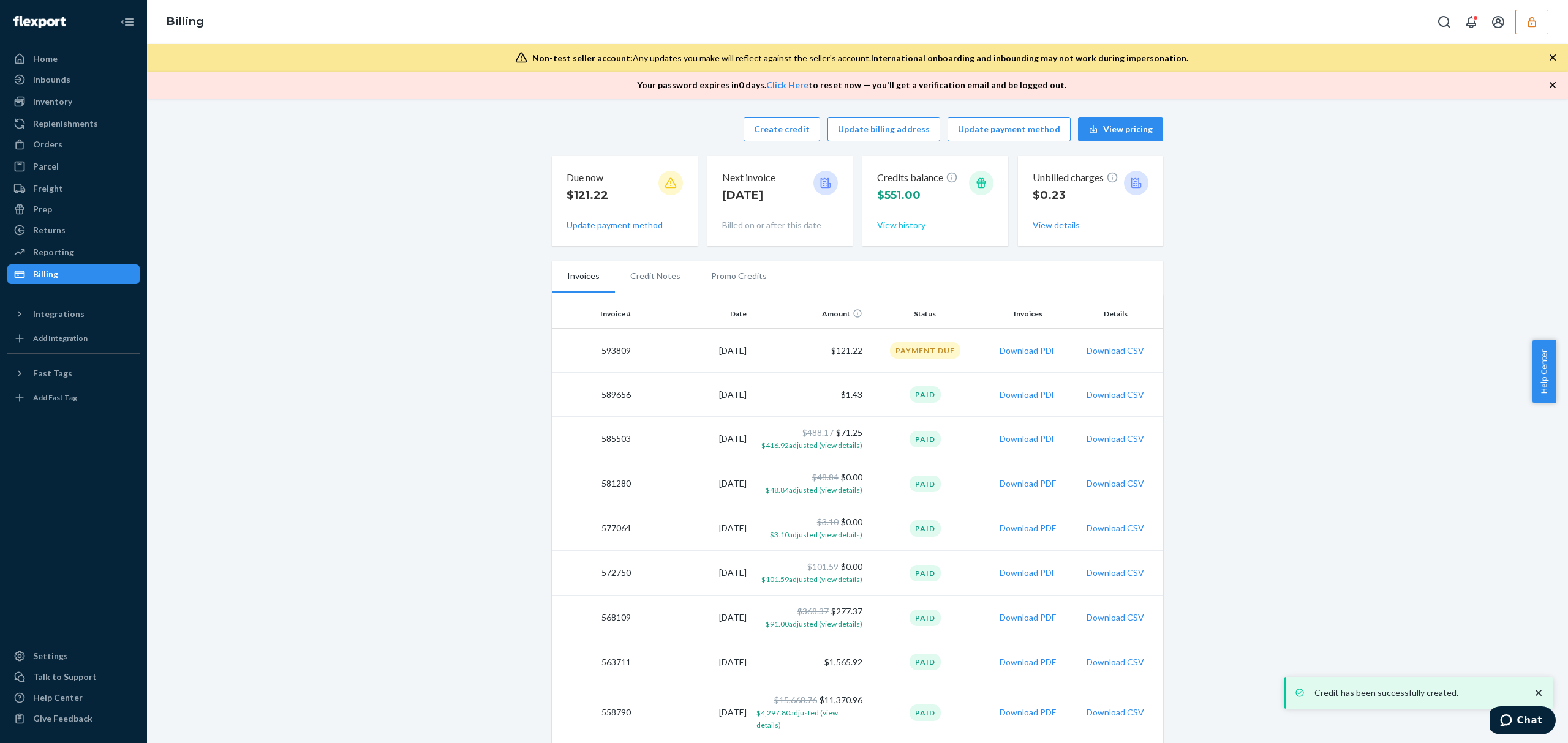
click at [882, 228] on button "View history" at bounding box center [901, 225] width 49 height 13
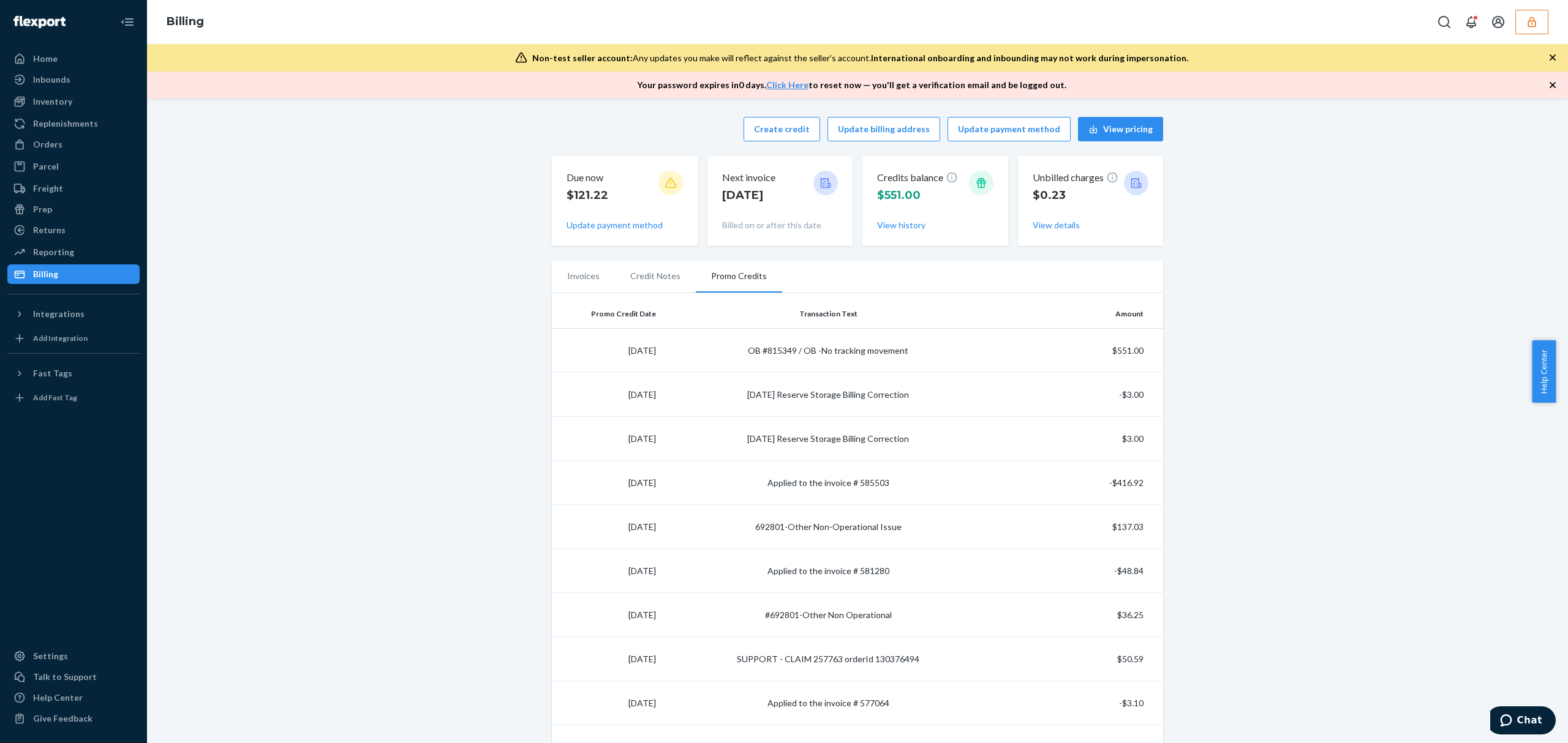
click at [1521, 33] on button "button" at bounding box center [1531, 22] width 33 height 24
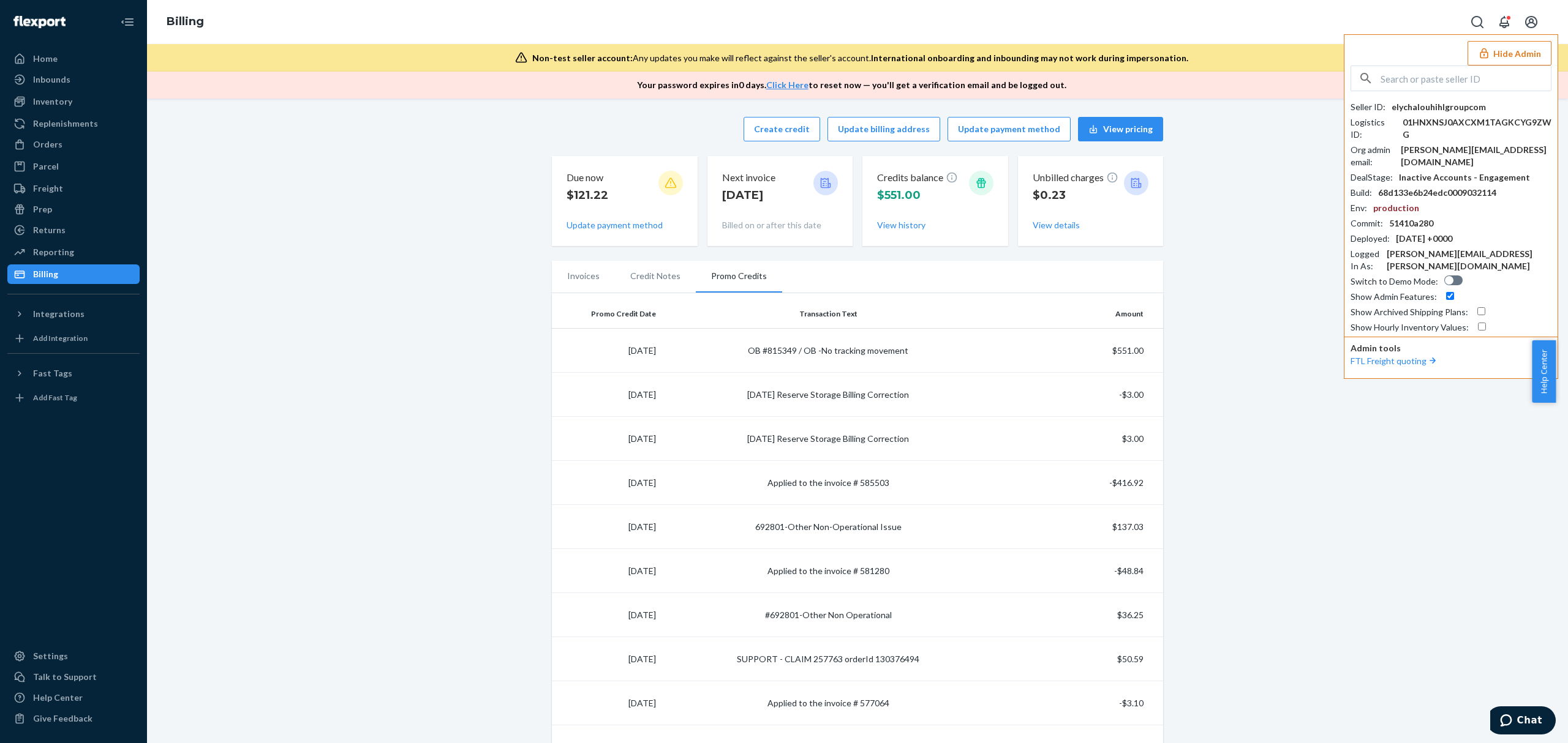
click at [1448, 103] on div "elychalouhihlgroupcom" at bounding box center [1438, 107] width 95 height 13
click at [1448, 104] on div "elychalouhihlgroupcom" at bounding box center [1438, 107] width 95 height 13
click at [1442, 82] on input "text" at bounding box center [1465, 78] width 171 height 24
paste input "guyheavyscom"
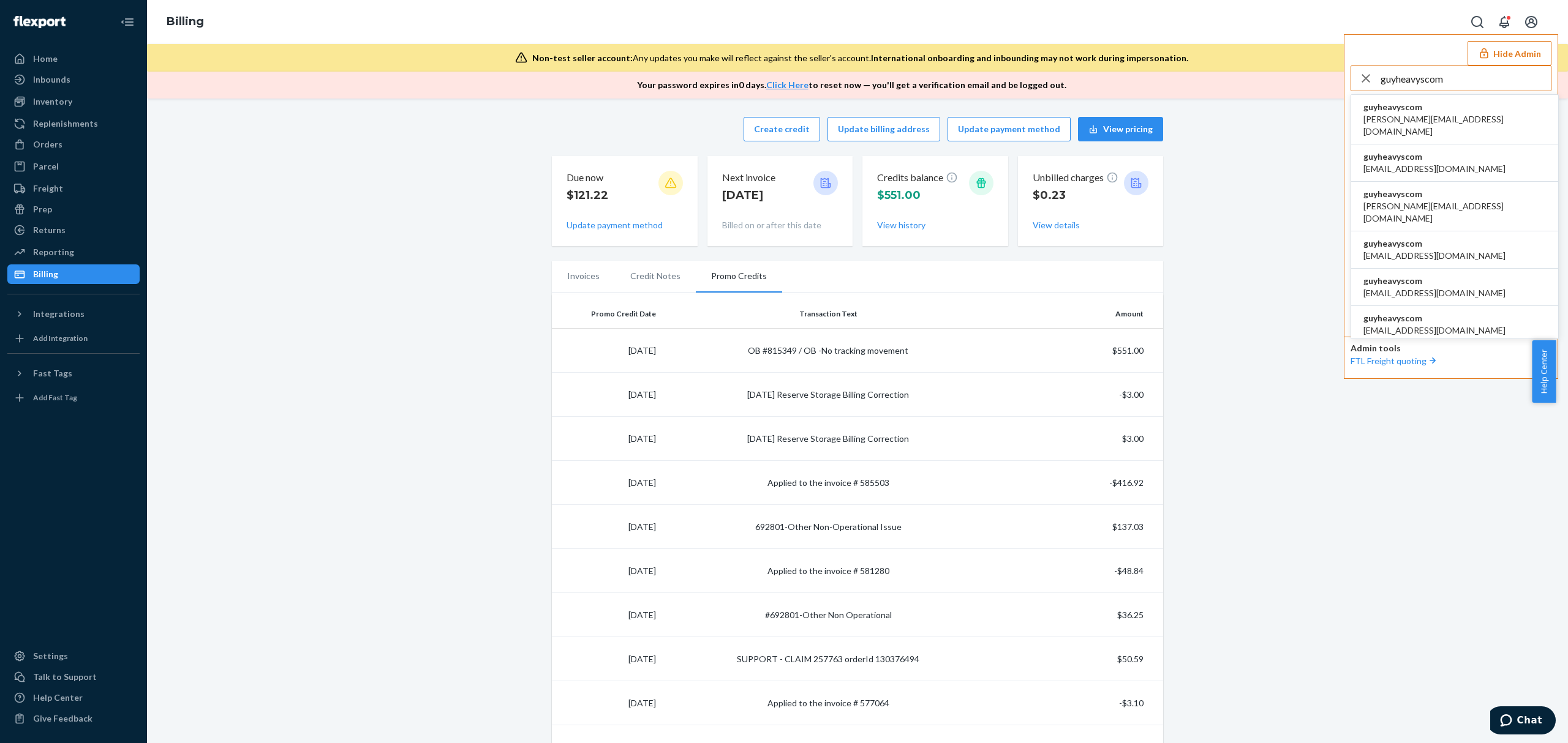
type input "guyheavyscom"
click at [1455, 110] on li "guyheavyscom alane@heavys.com" at bounding box center [1453, 119] width 207 height 50
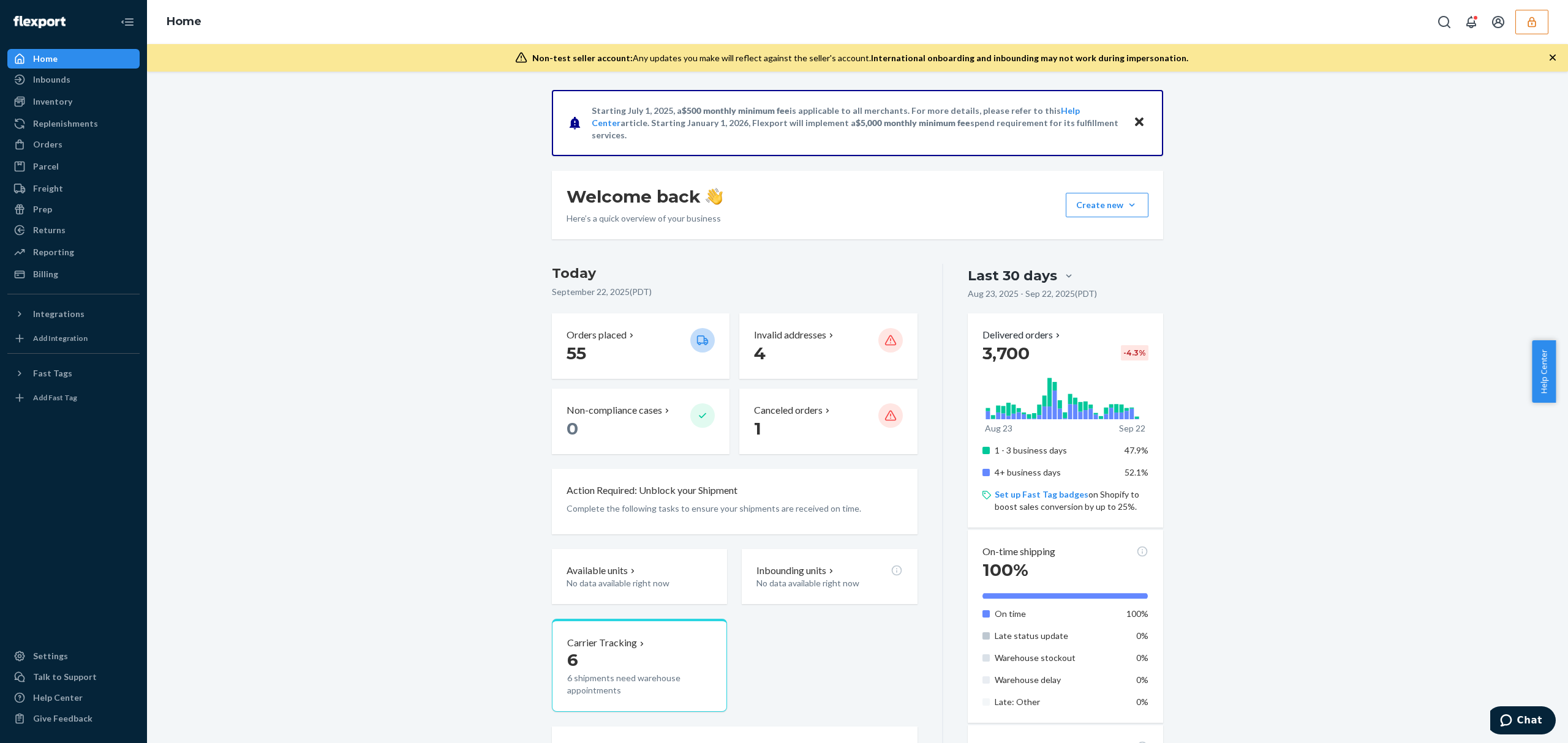
click at [45, 147] on div "Orders" at bounding box center [48, 144] width 30 height 13
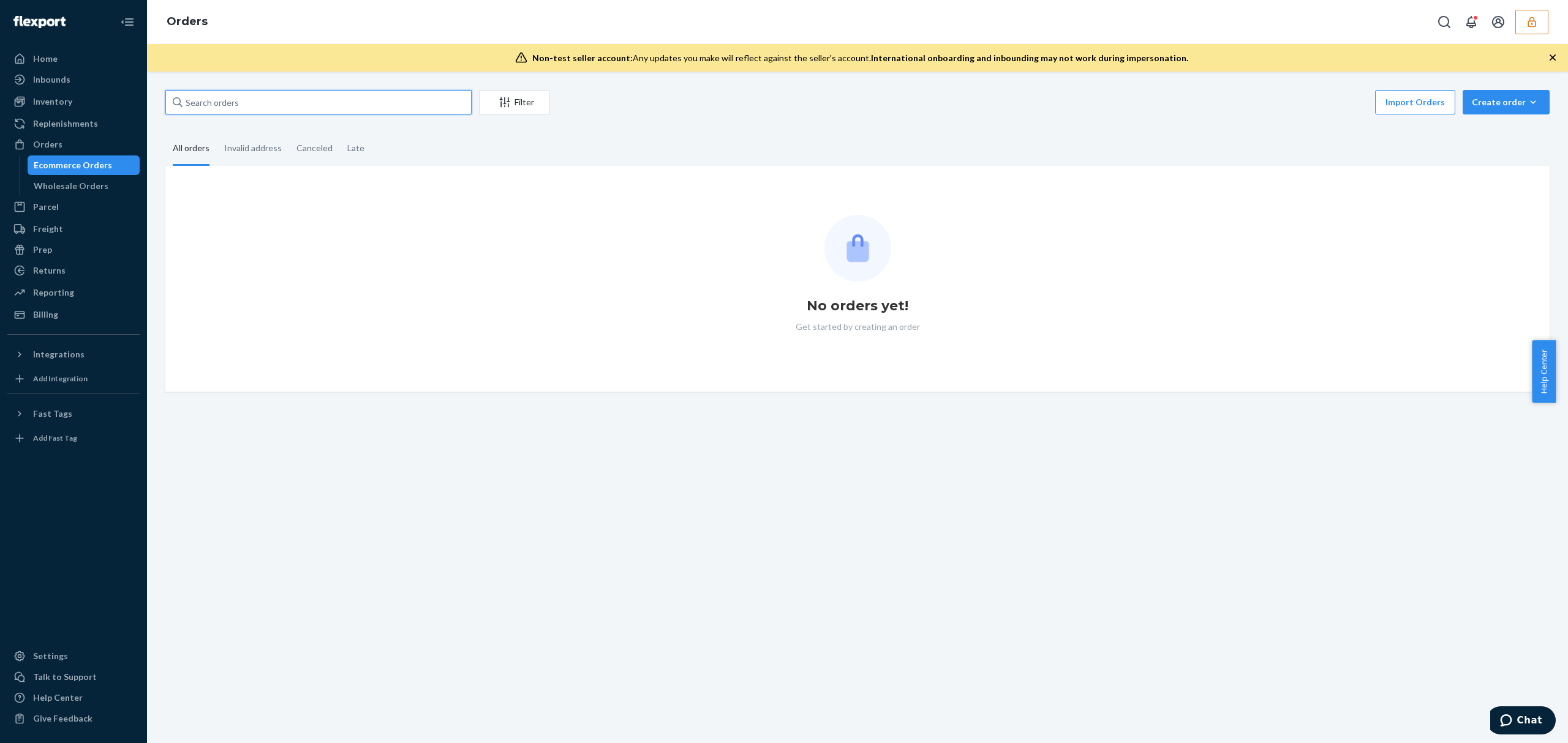
click at [211, 104] on input "text" at bounding box center [318, 102] width 306 height 24
paste input "122862"
type input "122862"
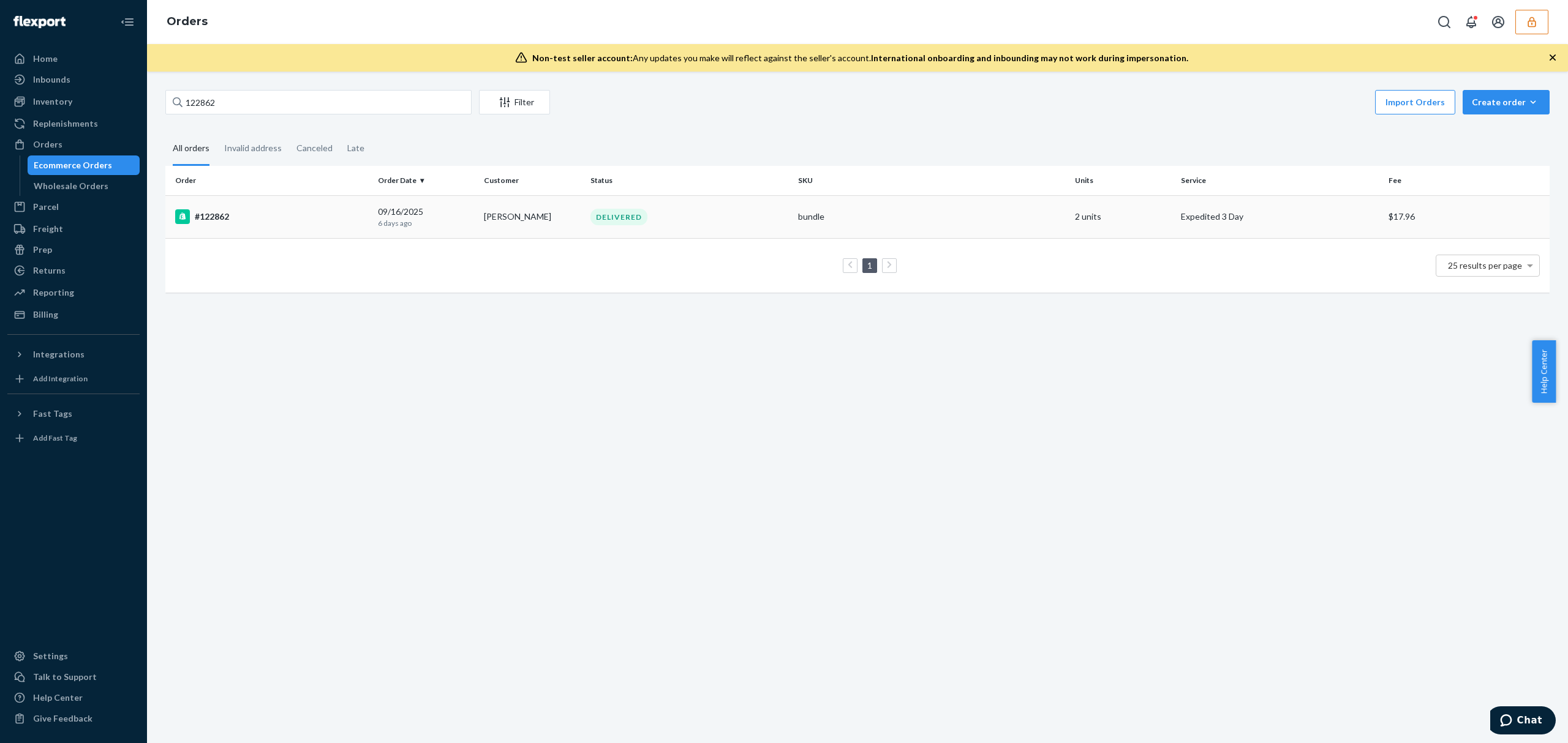
click at [353, 209] on div "#122862" at bounding box center [272, 216] width 193 height 14
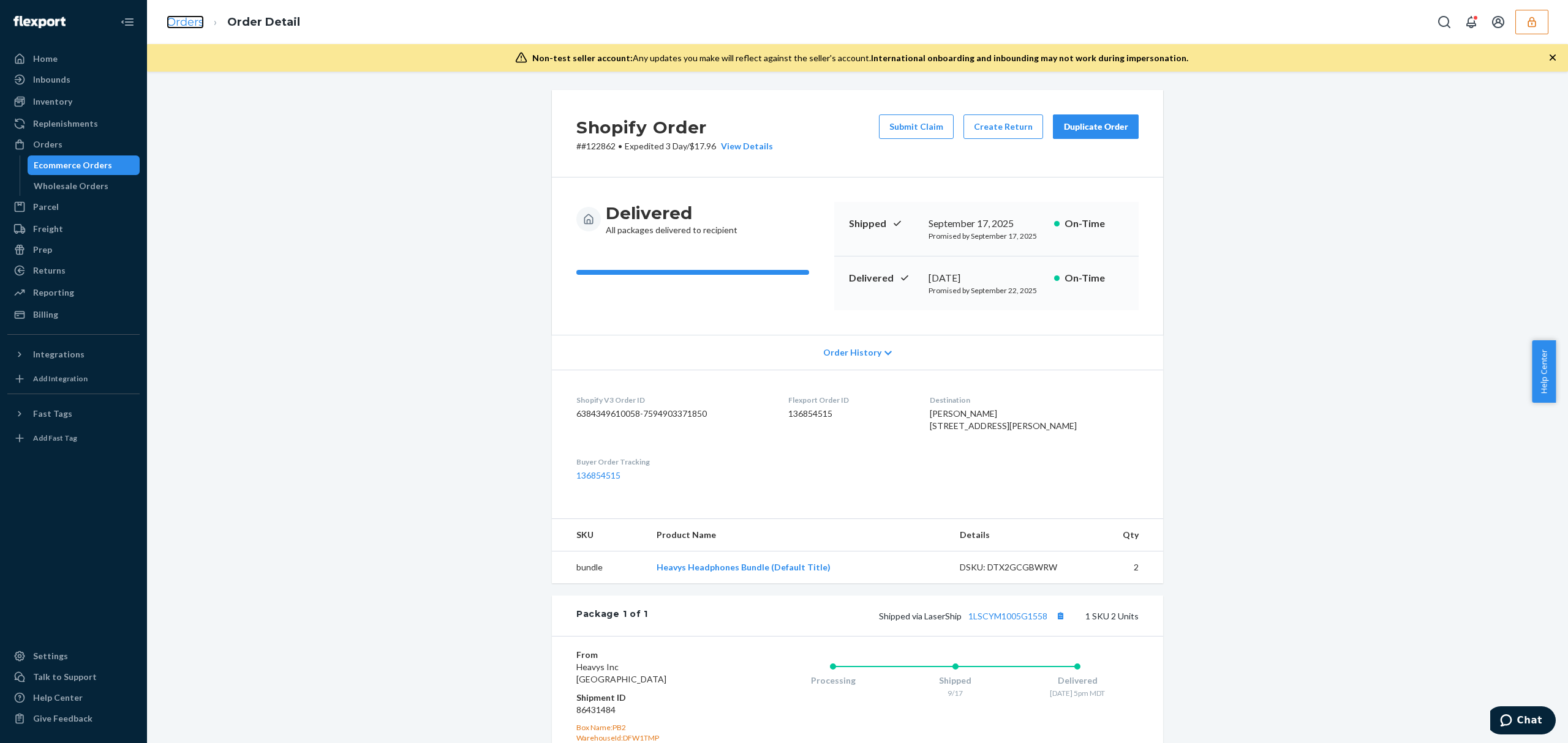
click at [179, 23] on link "Orders" at bounding box center [185, 22] width 37 height 14
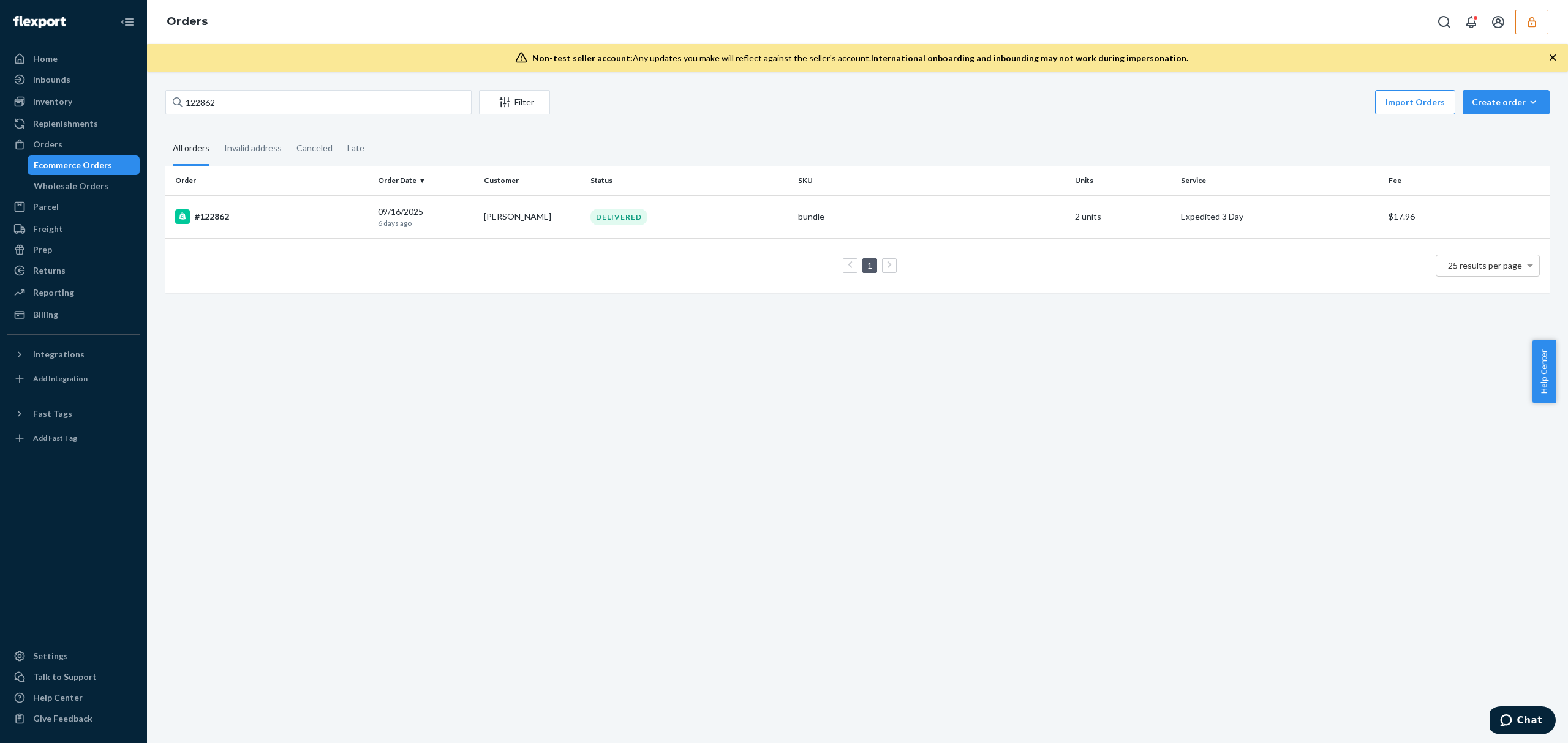
drag, startPoint x: 233, startPoint y: 115, endPoint x: 239, endPoint y: 96, distance: 19.9
click at [234, 114] on div "122862 Filter Import Orders Create order Ecommerce order Removal order" at bounding box center [857, 104] width 1384 height 28
click at [237, 100] on input "122862" at bounding box center [318, 102] width 306 height 24
paste input "3"
type input "122863"
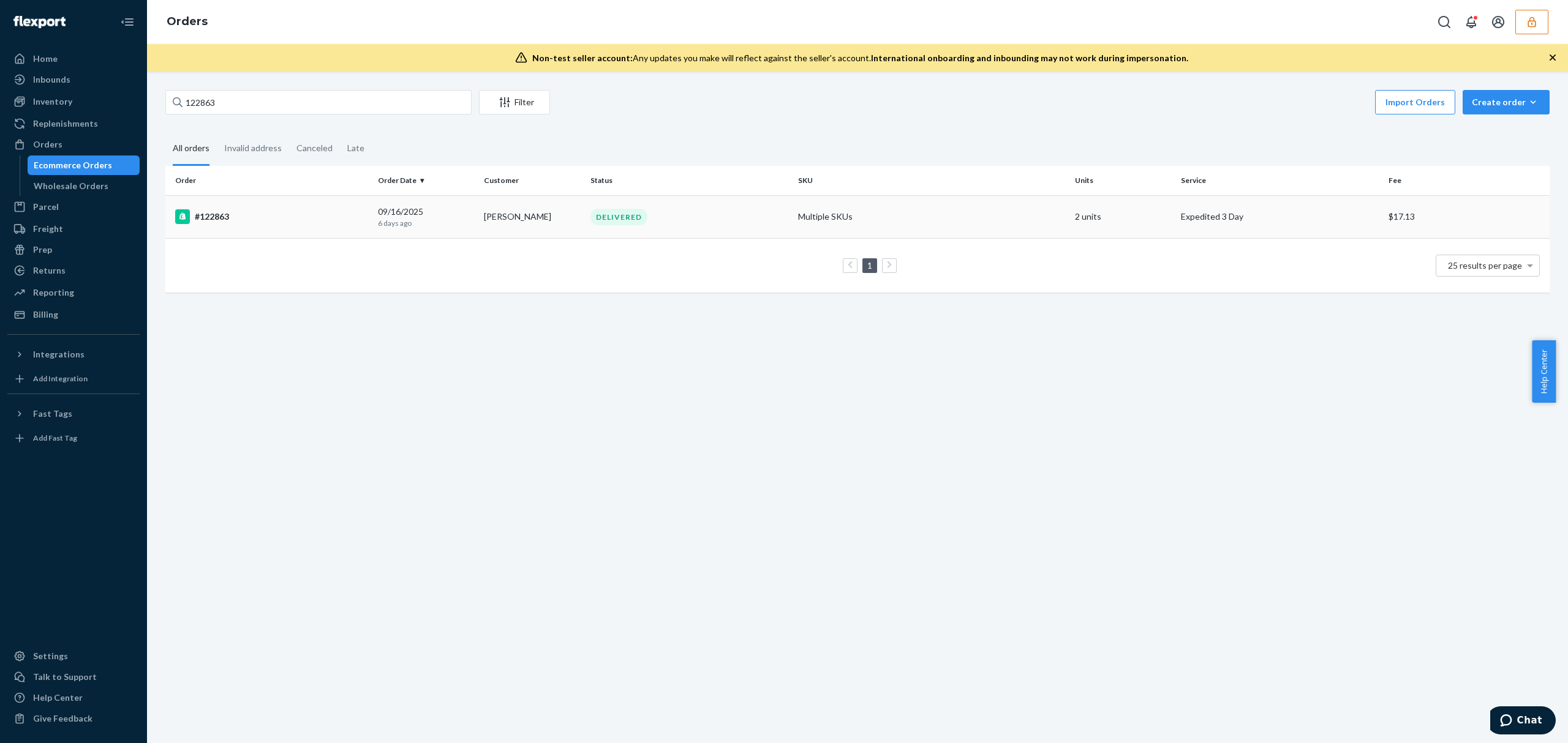
click at [285, 206] on td "#122863" at bounding box center [269, 217] width 208 height 43
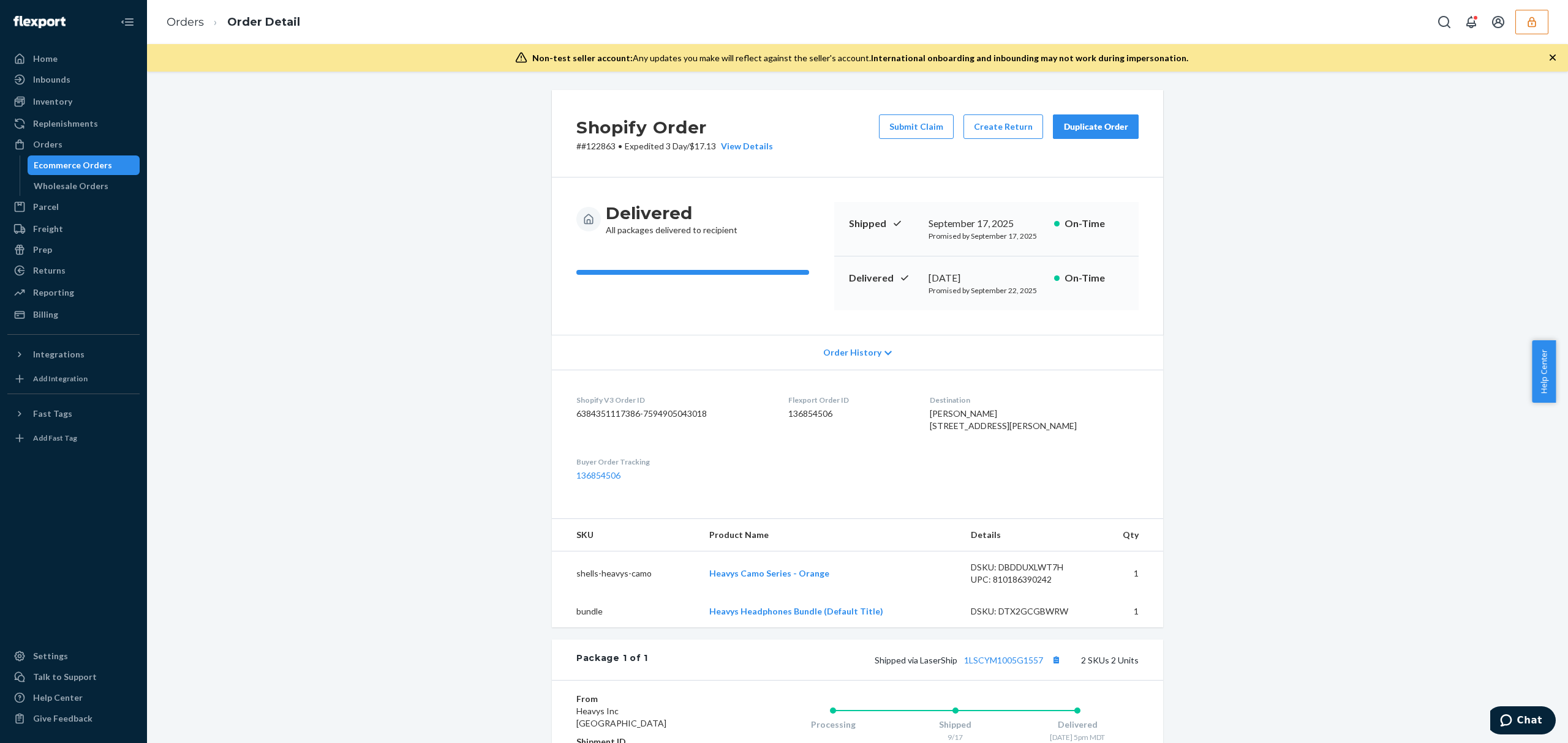
click at [1532, 27] on icon "button" at bounding box center [1532, 23] width 13 height 13
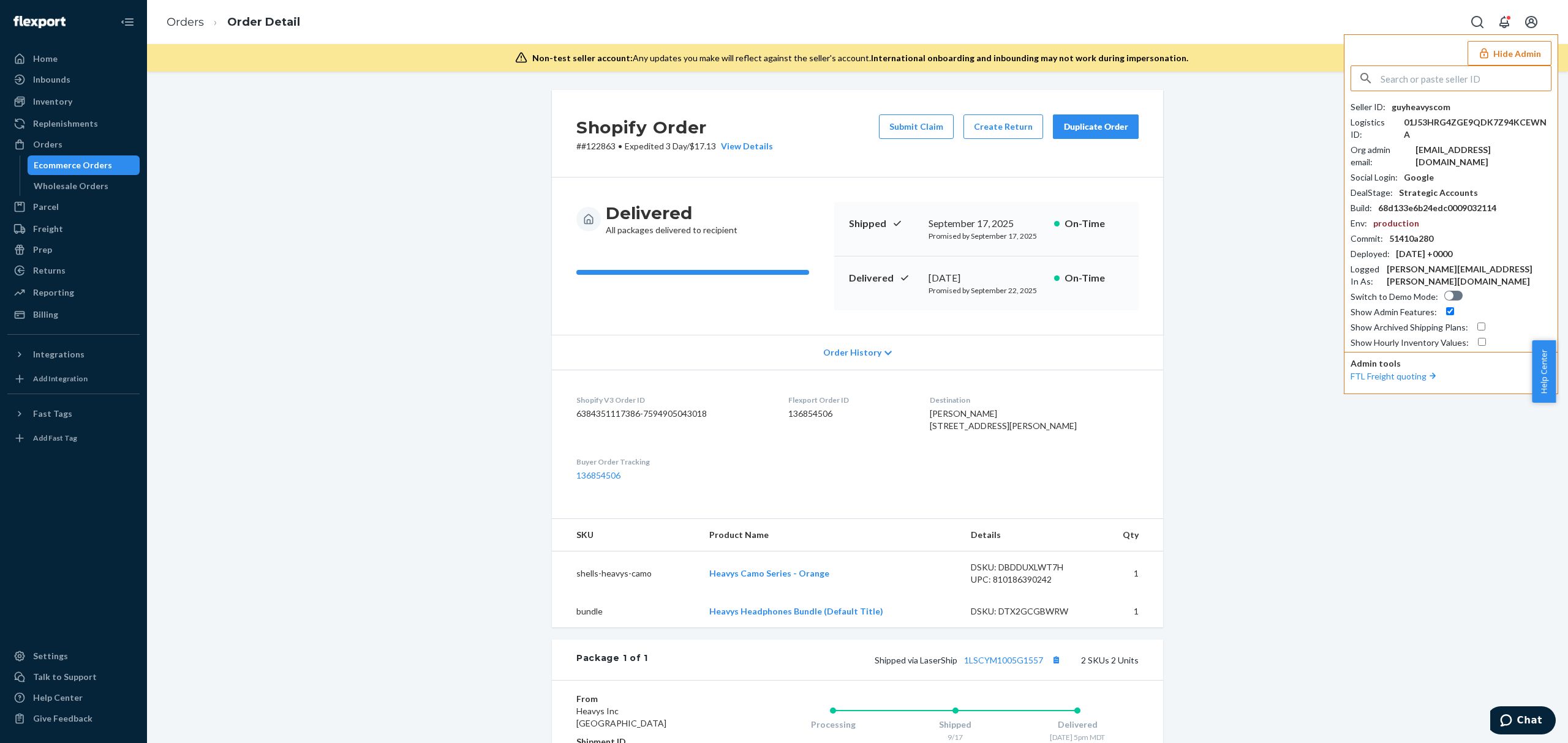
click at [1441, 74] on input "text" at bounding box center [1465, 78] width 171 height 24
type input "dlwsupplygmailcom"
click at [1387, 114] on span "dlwsupply@gmail.com" at bounding box center [1434, 120] width 142 height 13
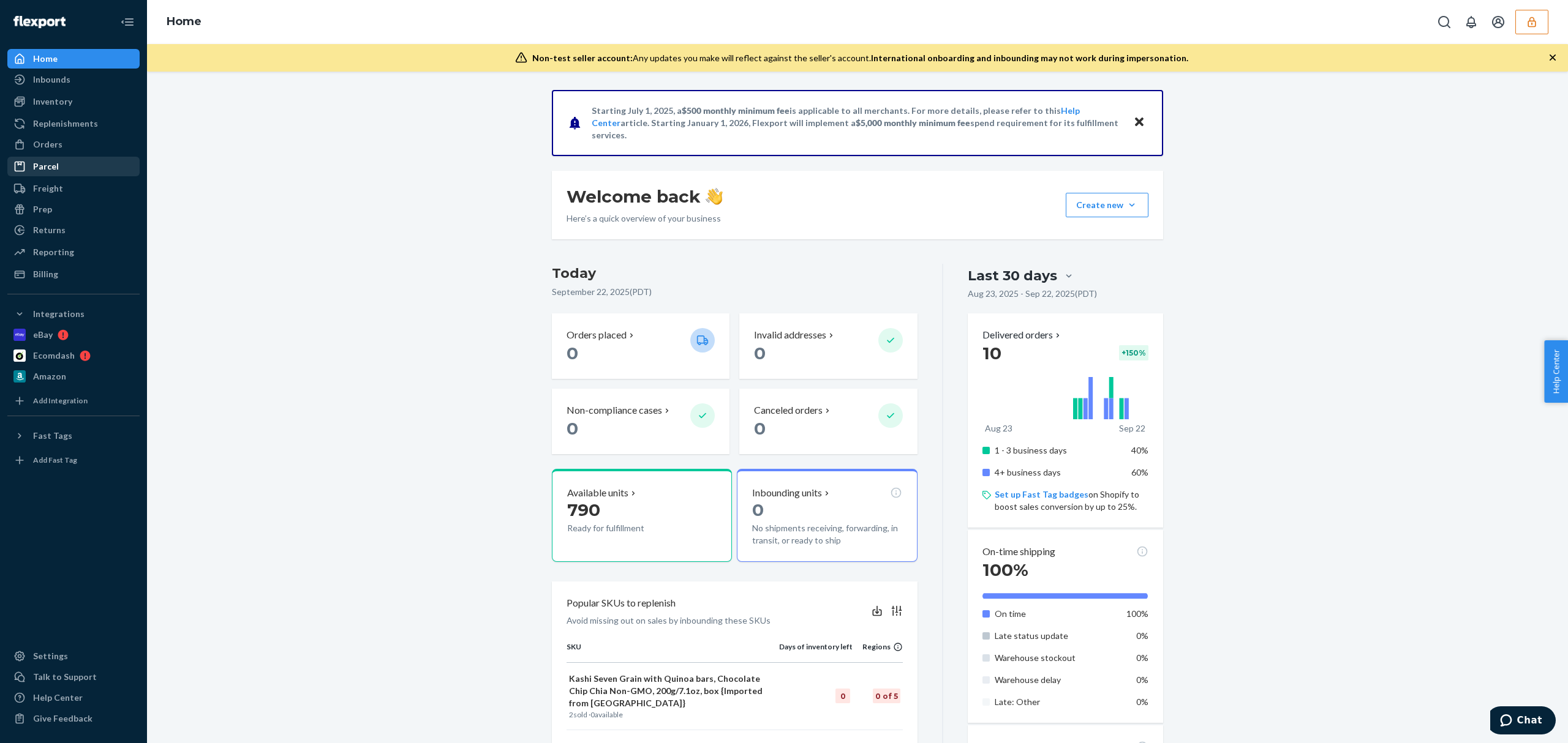
drag, startPoint x: 60, startPoint y: 148, endPoint x: 97, endPoint y: 160, distance: 38.9
click at [60, 148] on div "Orders" at bounding box center [74, 144] width 130 height 17
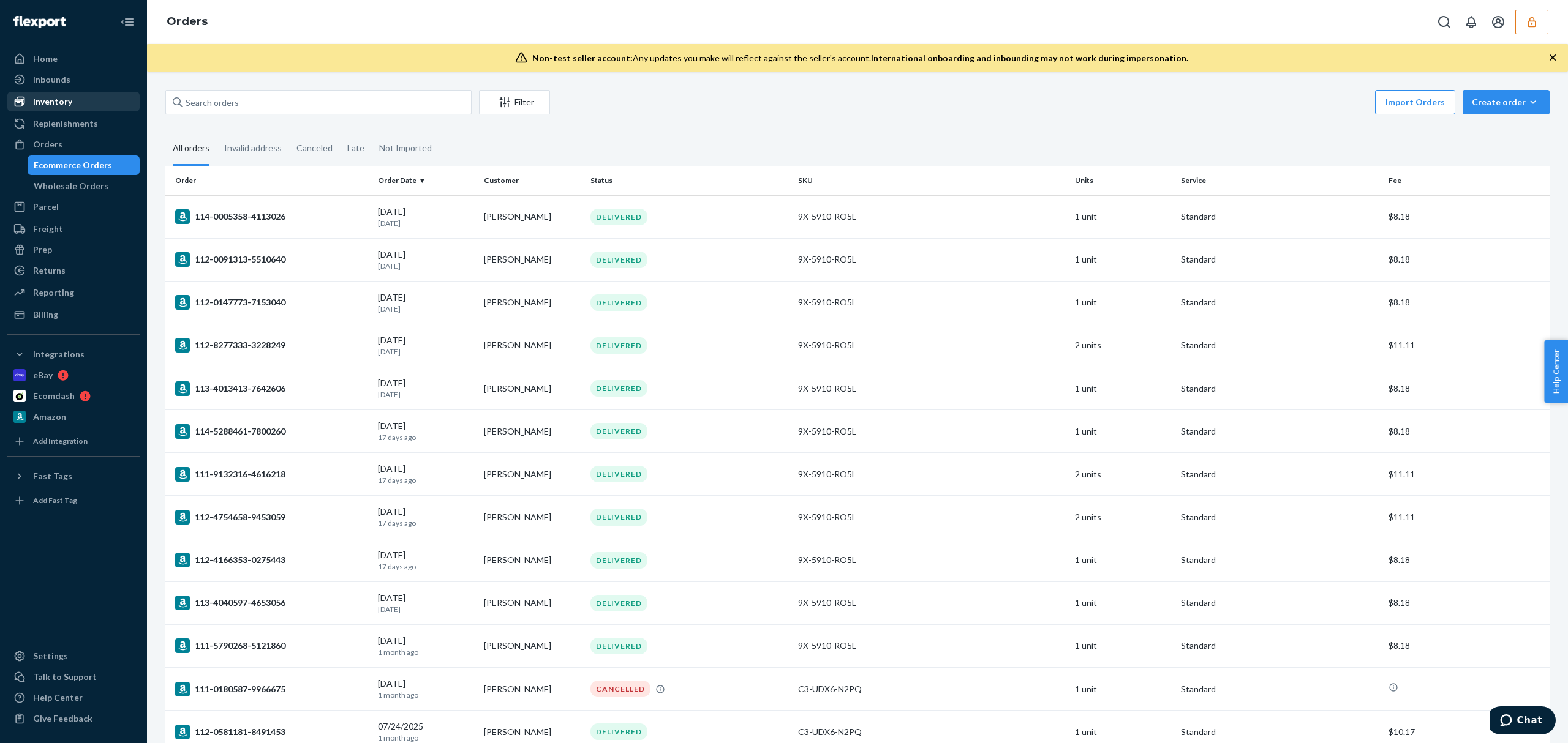
click at [45, 94] on div "Inventory" at bounding box center [74, 101] width 130 height 17
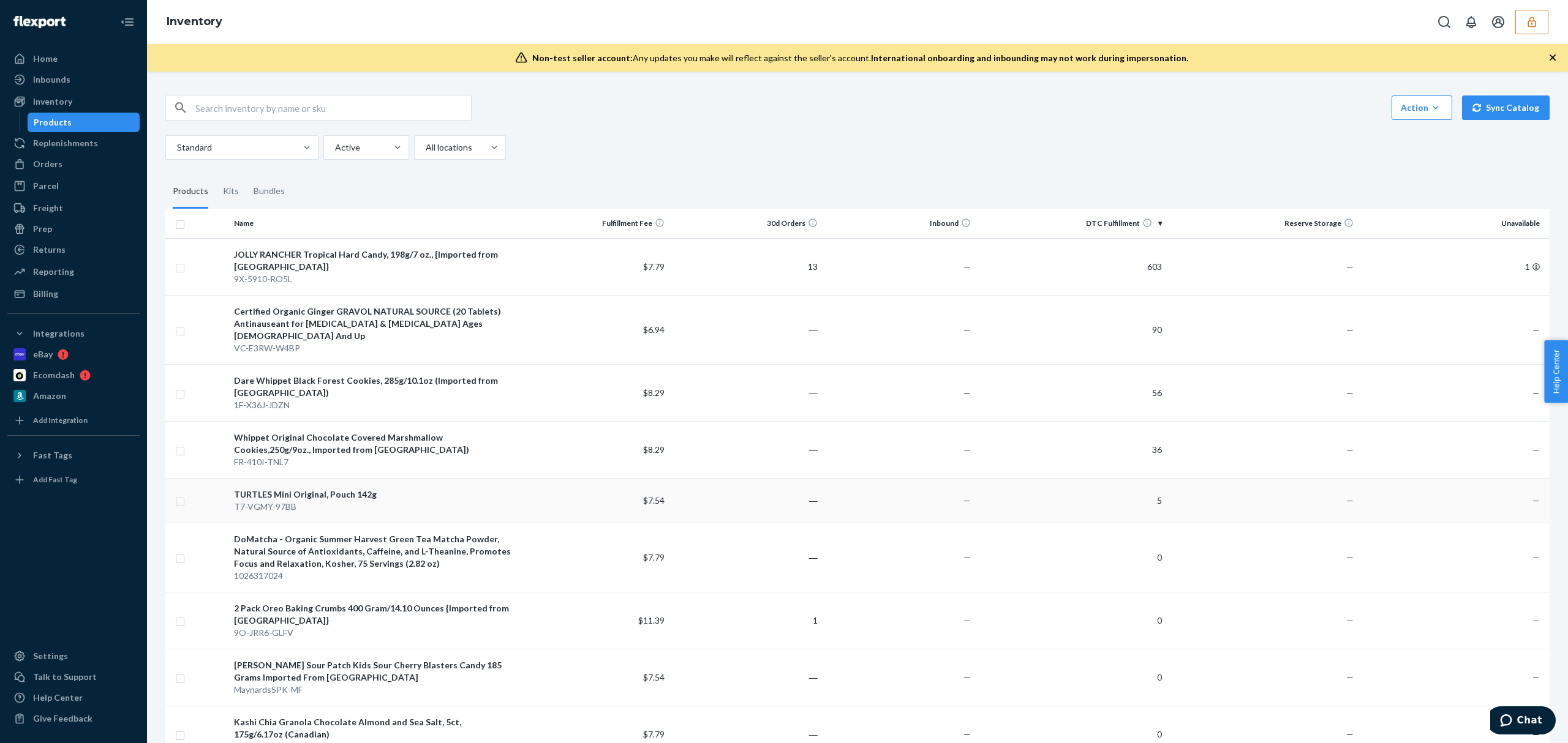
click at [1032, 508] on td "5" at bounding box center [1071, 500] width 191 height 45
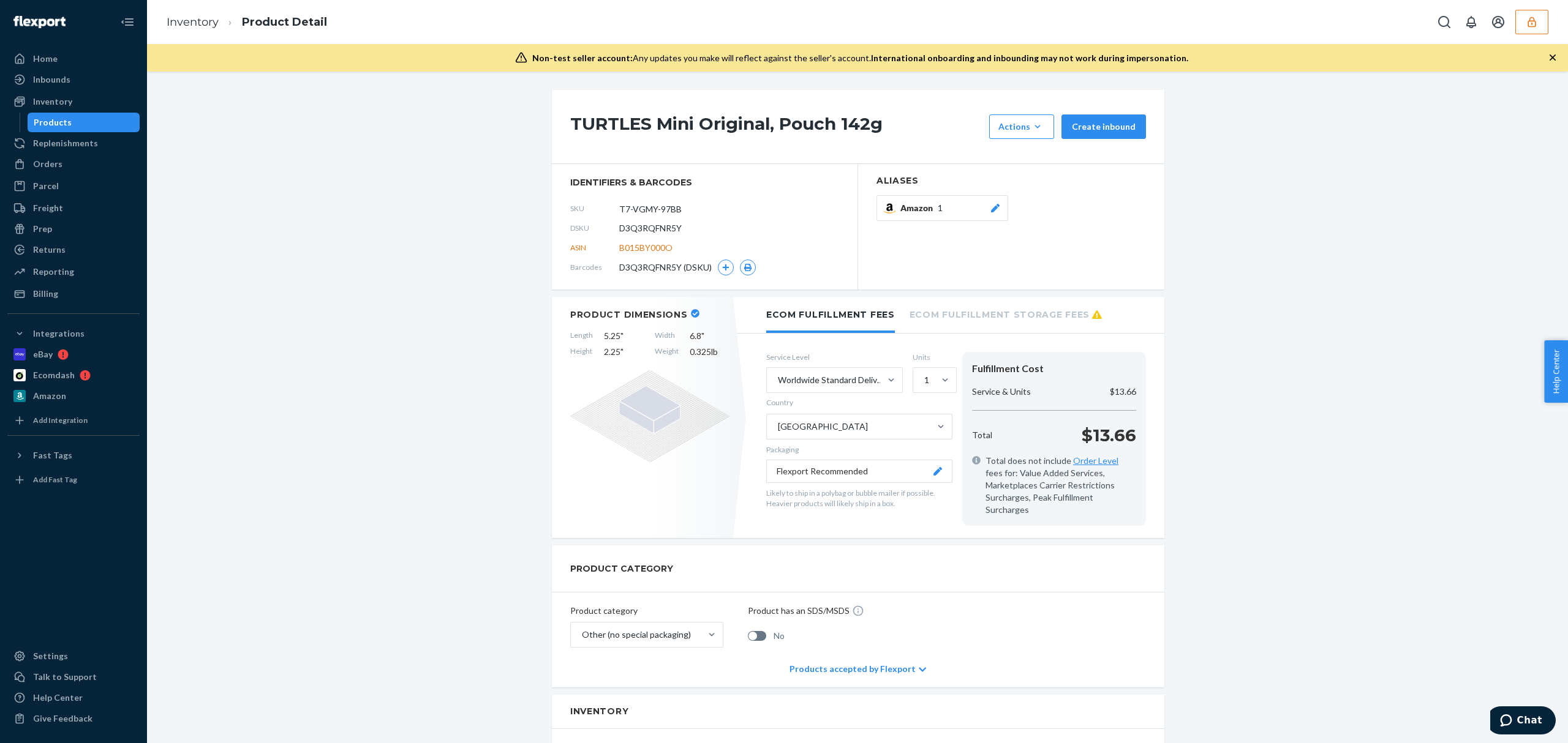
click at [647, 232] on span "D3Q3RQFNR5Y" at bounding box center [650, 228] width 62 height 13
copy span "D3Q3RQFNR5Y"
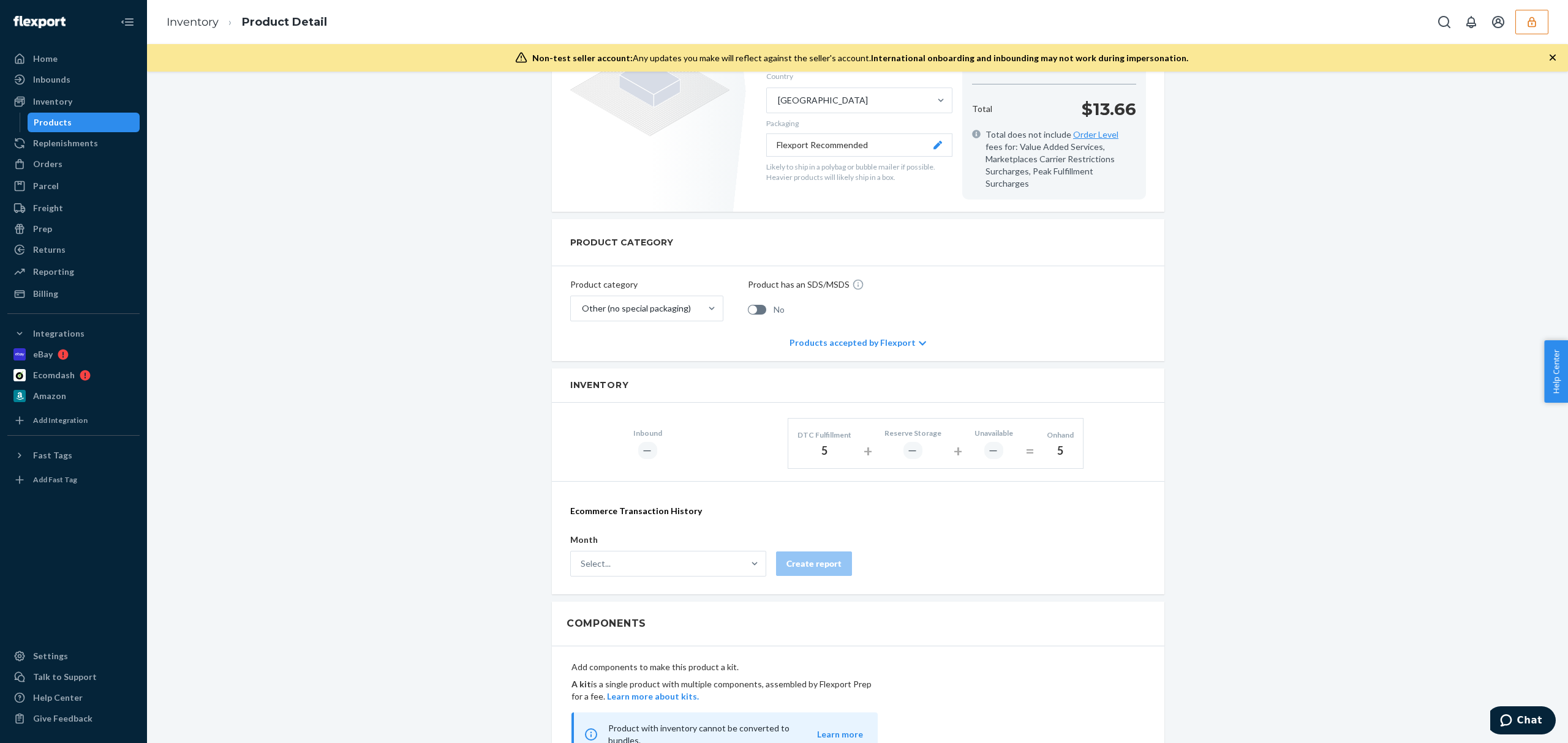
scroll to position [490, 0]
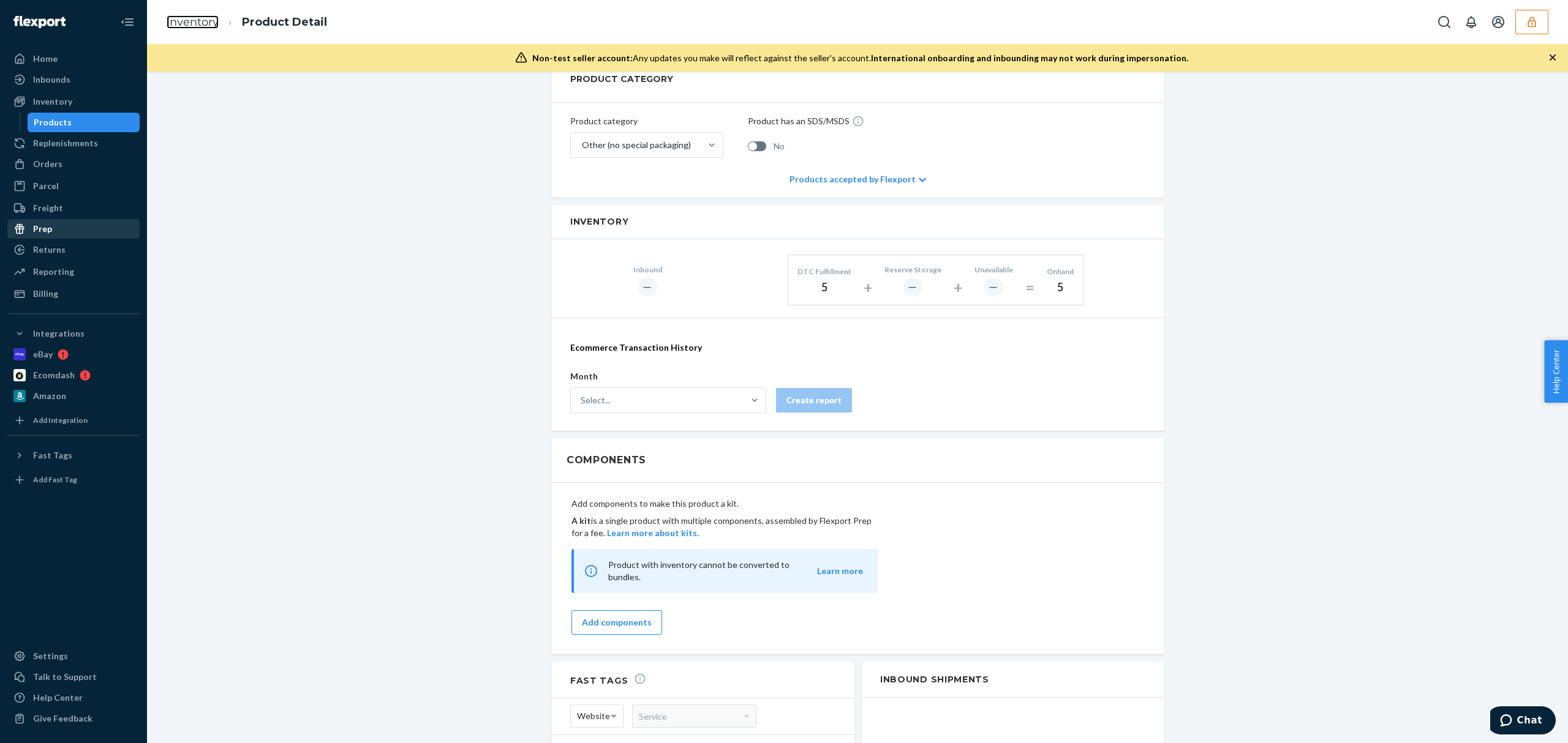
drag, startPoint x: 181, startPoint y: 16, endPoint x: 35, endPoint y: 228, distance: 257.4
click at [181, 16] on link "Inventory" at bounding box center [193, 22] width 52 height 14
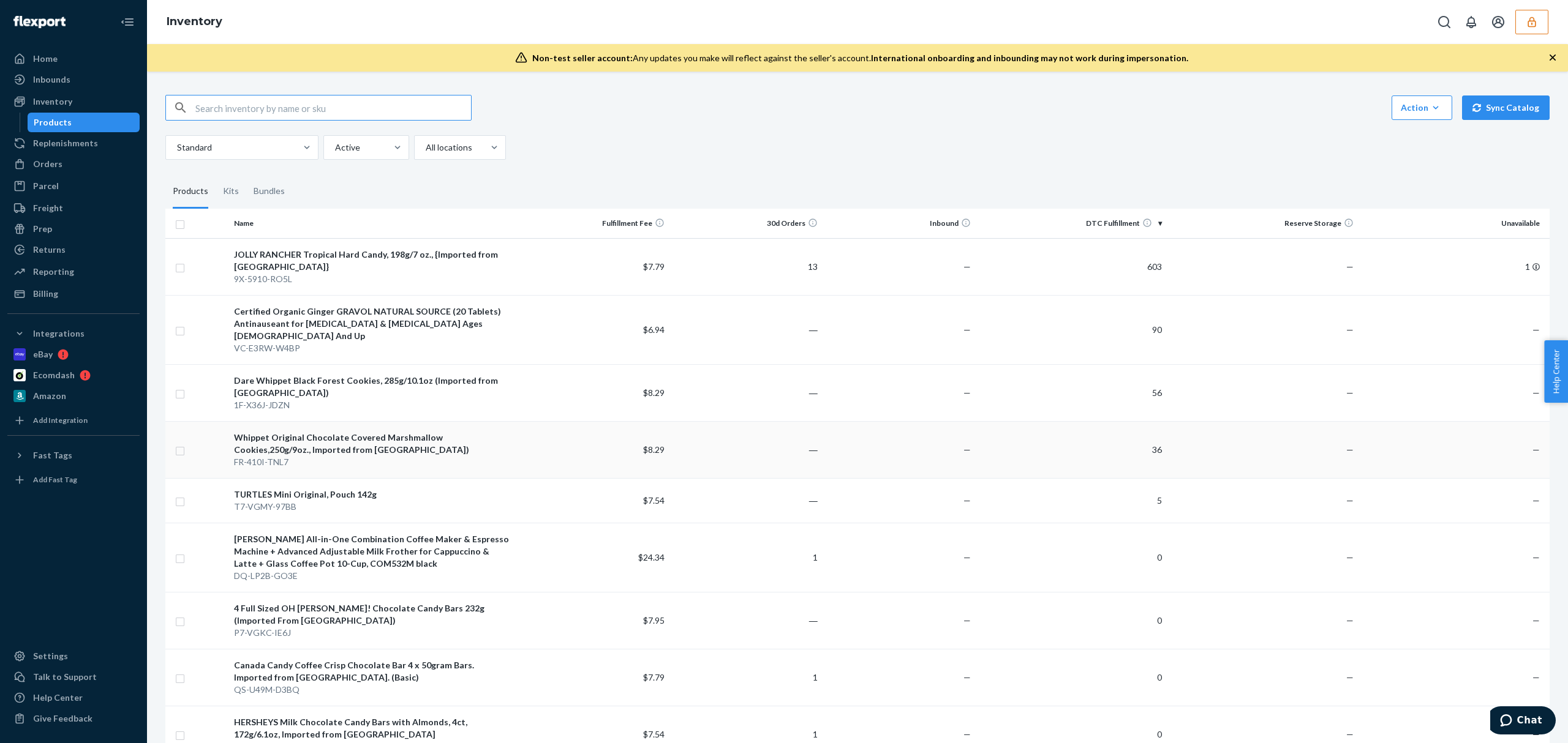
scroll to position [245, 0]
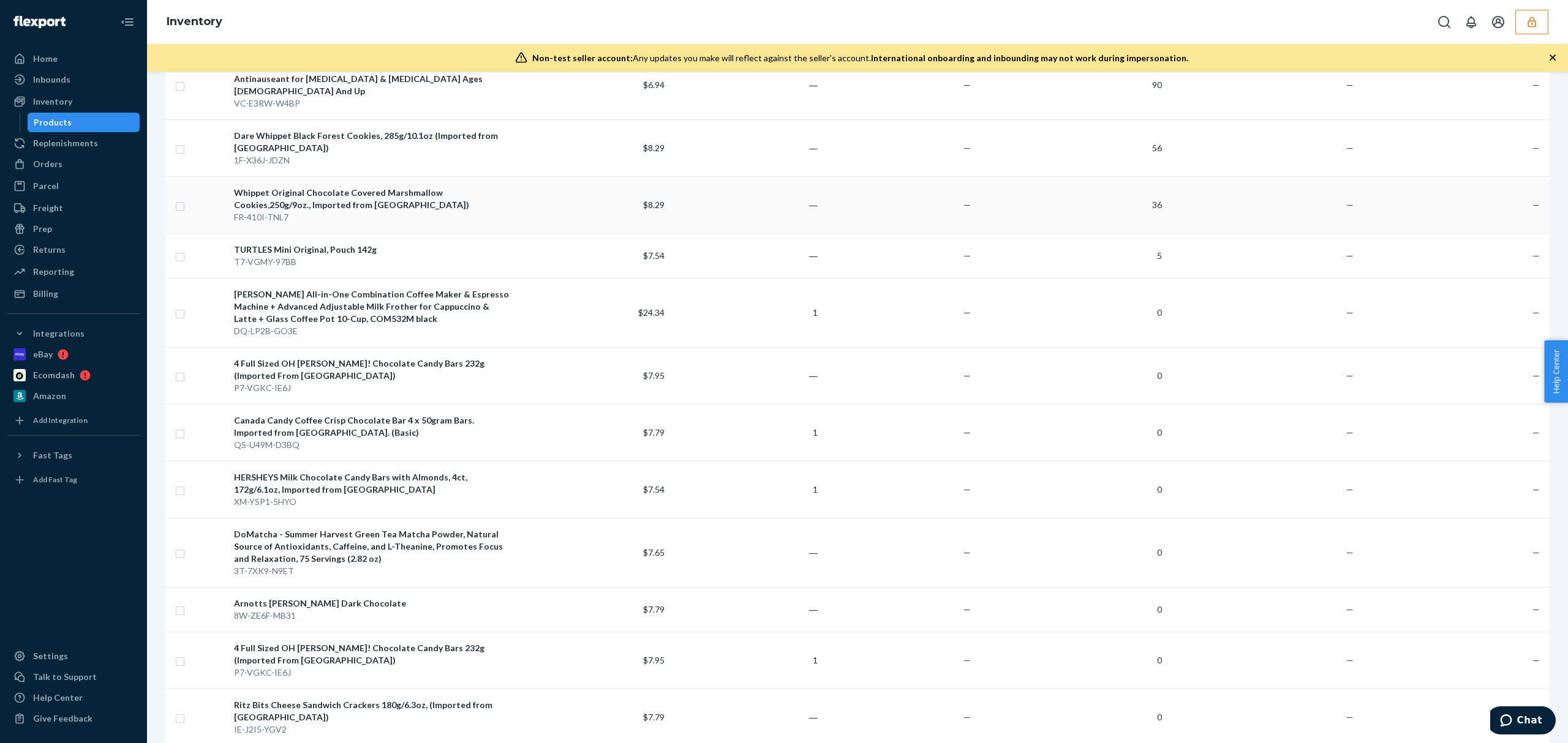
click at [1092, 213] on td "36" at bounding box center [1071, 204] width 191 height 57
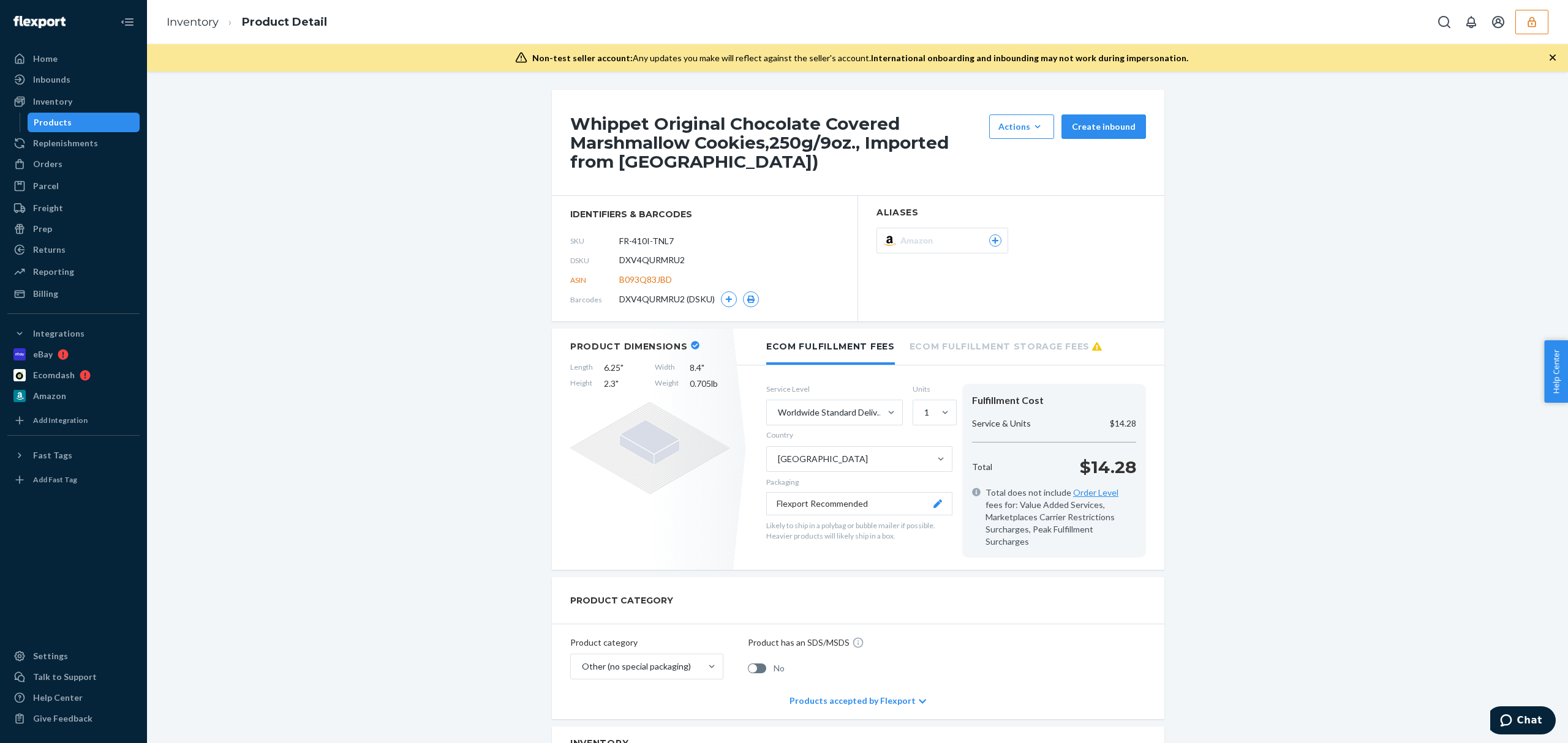
click at [668, 262] on span "DXV4QURMRU2" at bounding box center [651, 261] width 66 height 13
copy span "DXV4QURMRU2"
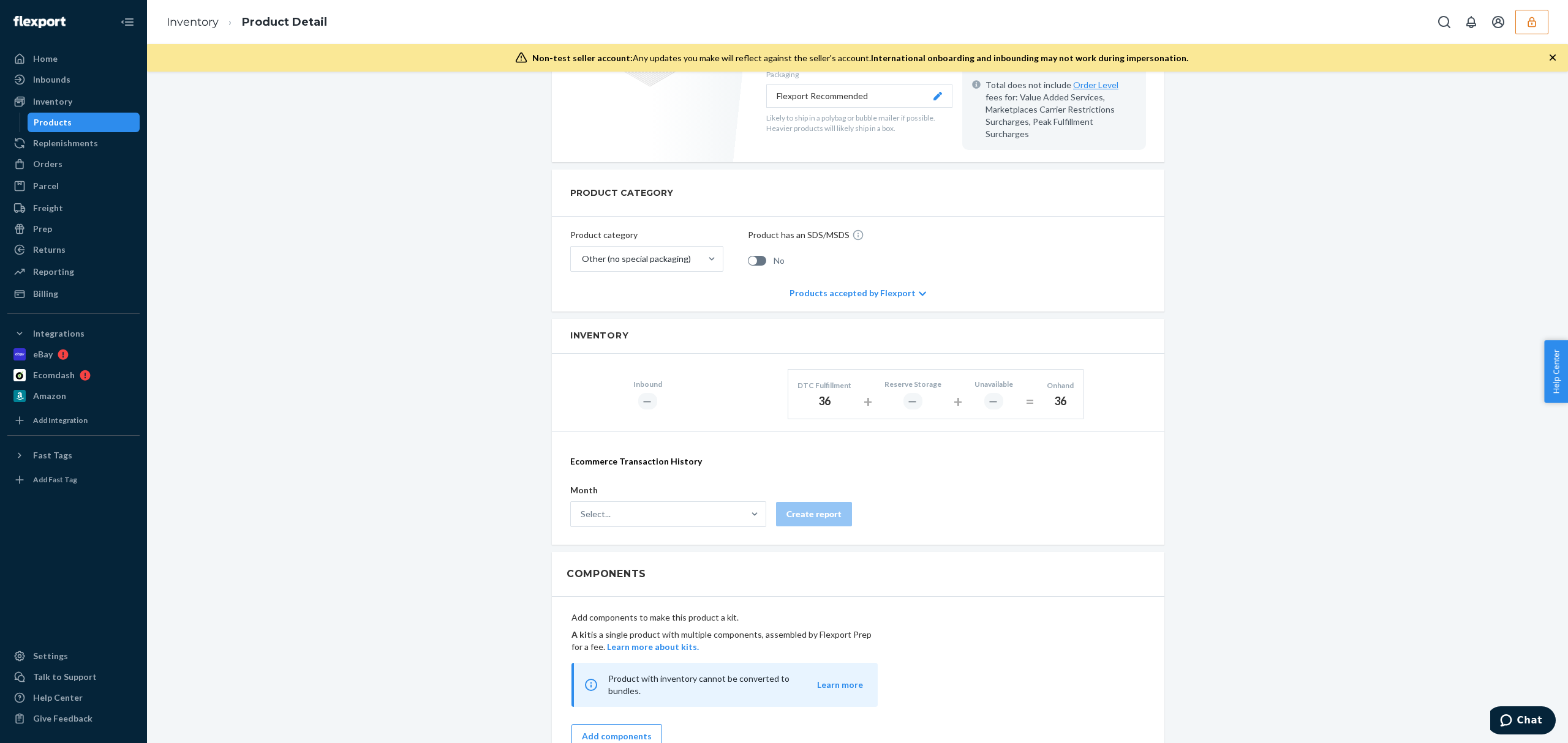
scroll to position [571, 0]
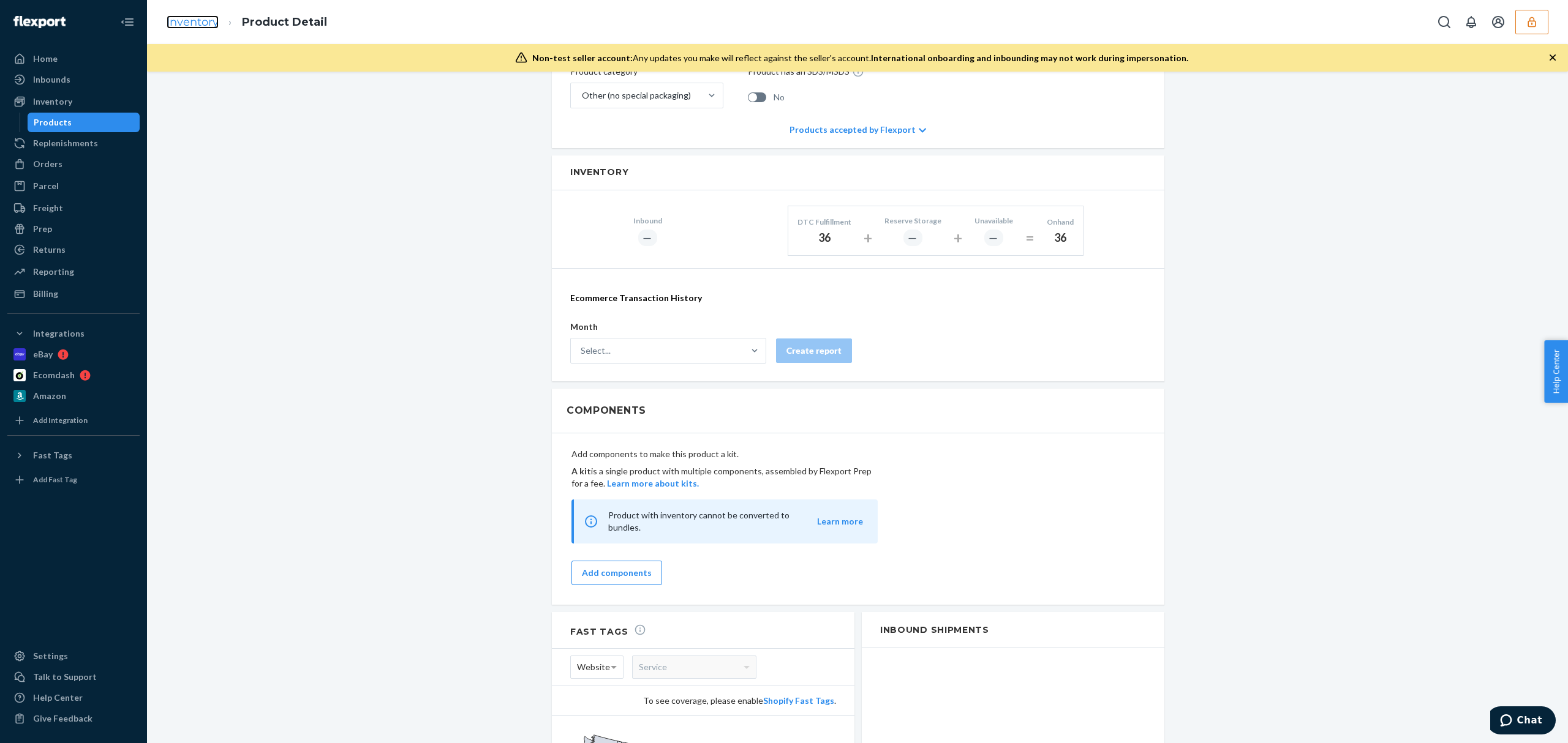
click at [194, 28] on link "Inventory" at bounding box center [193, 22] width 52 height 14
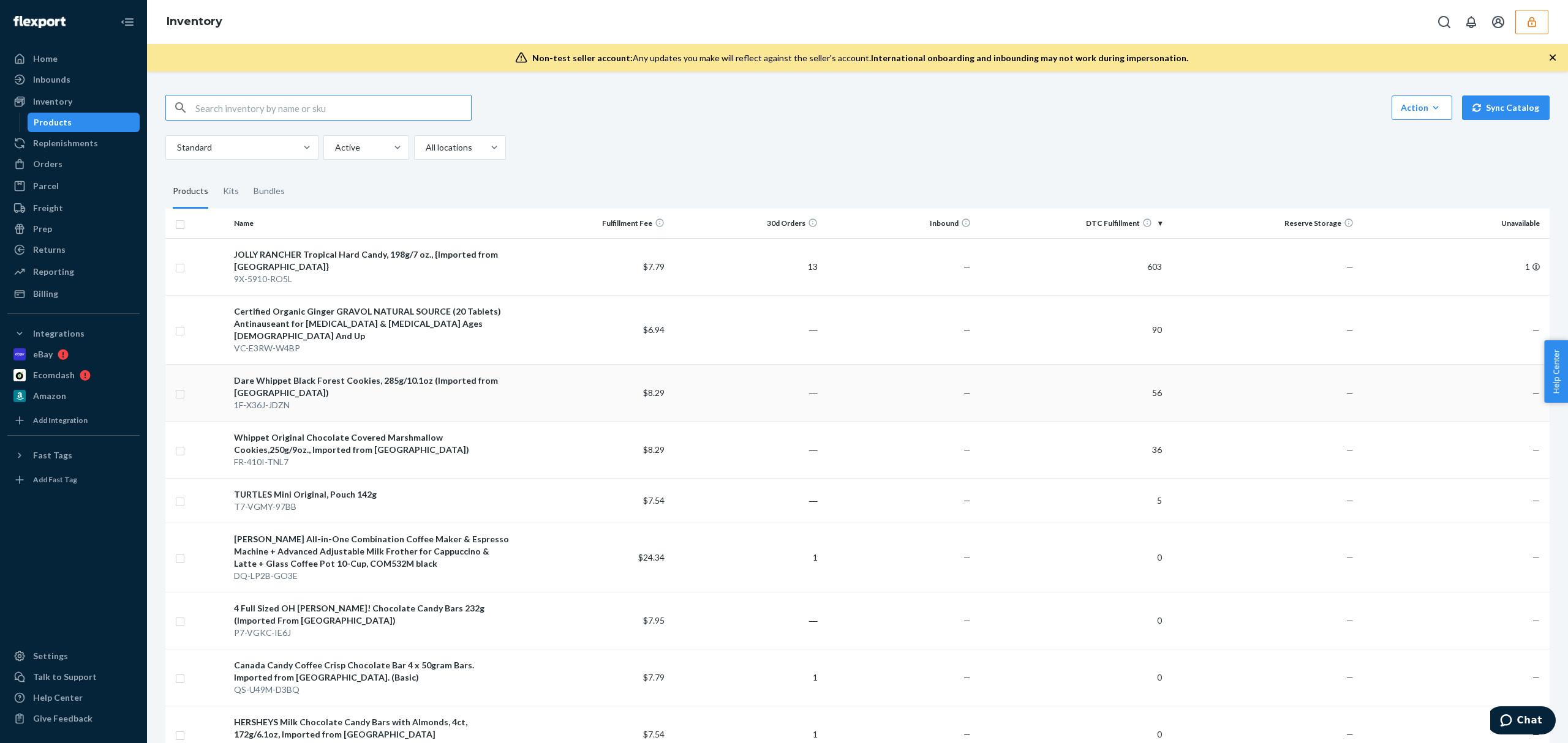
click at [1143, 399] on td "56" at bounding box center [1071, 392] width 191 height 57
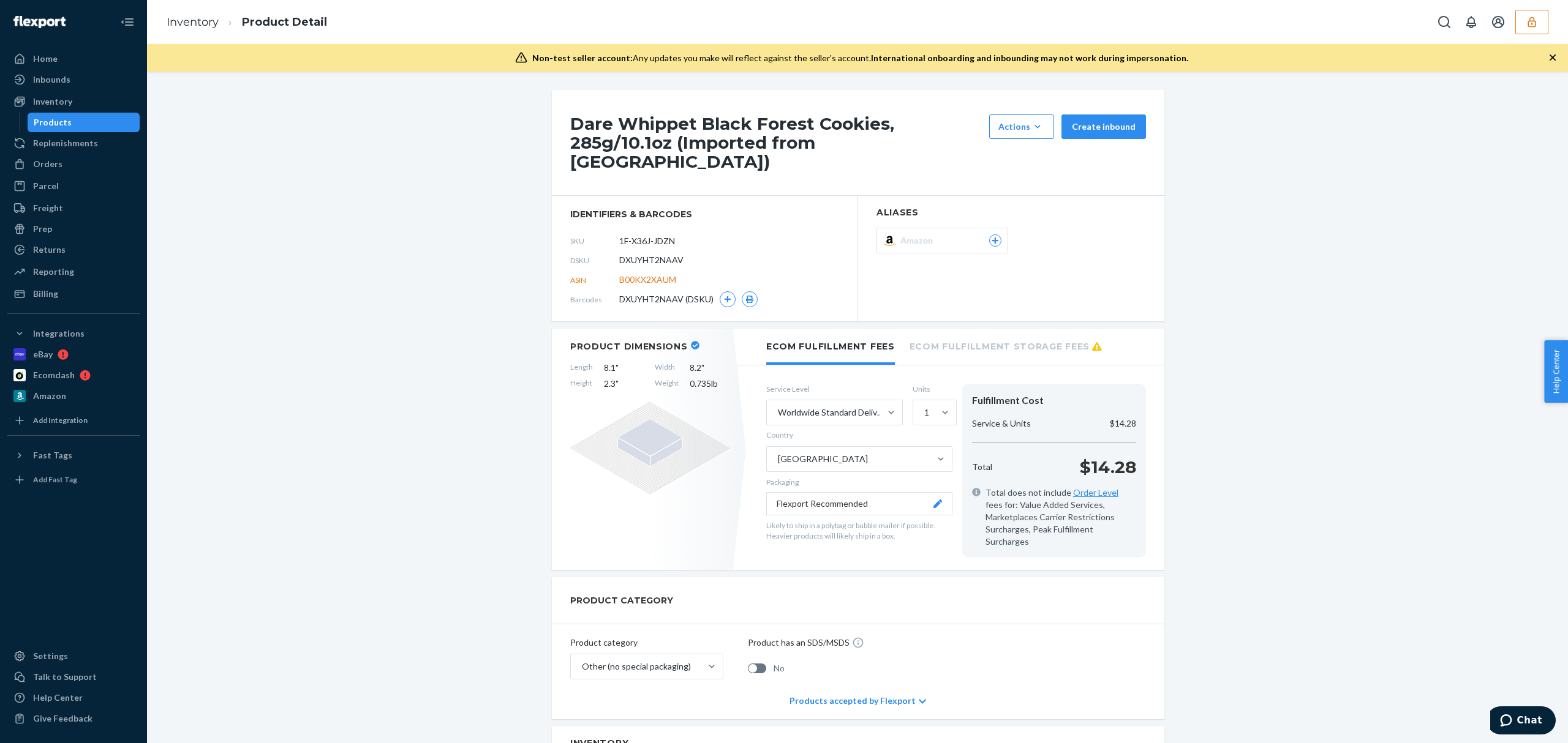
click at [655, 254] on span "DXUYHT2NAAV" at bounding box center [650, 261] width 64 height 13
copy span "DXUYHT2NAAV"
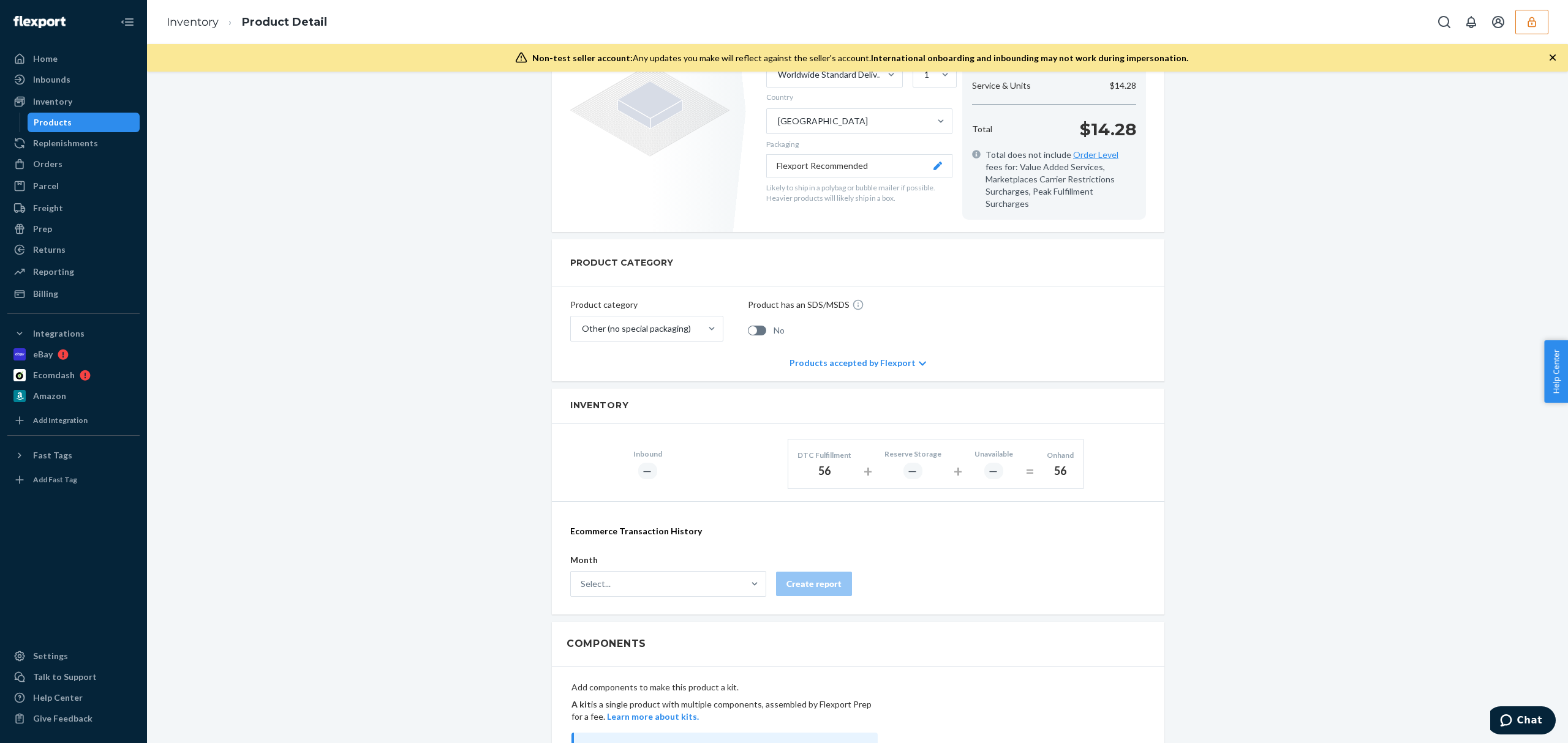
scroll to position [419, 0]
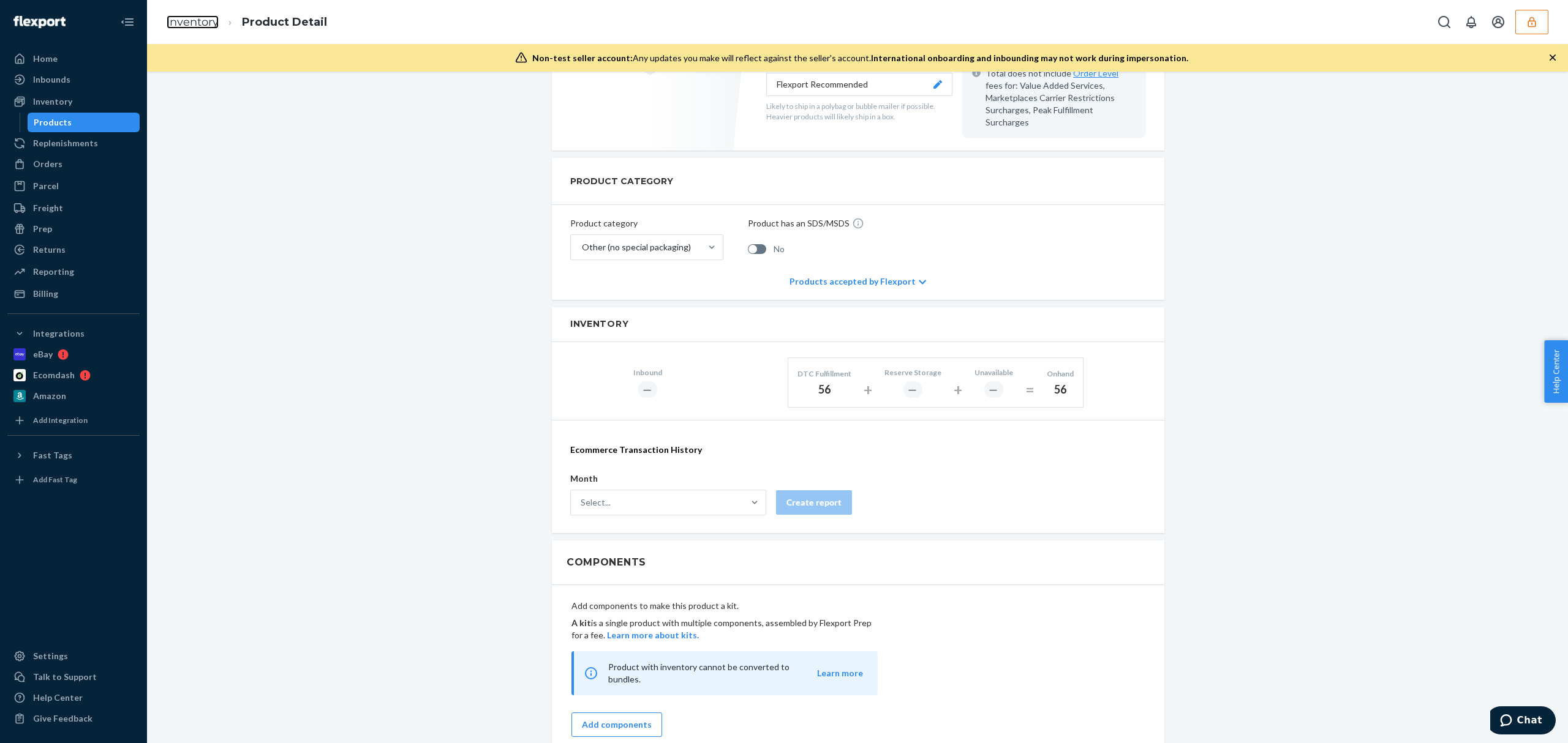
click at [189, 21] on link "Inventory" at bounding box center [193, 22] width 52 height 14
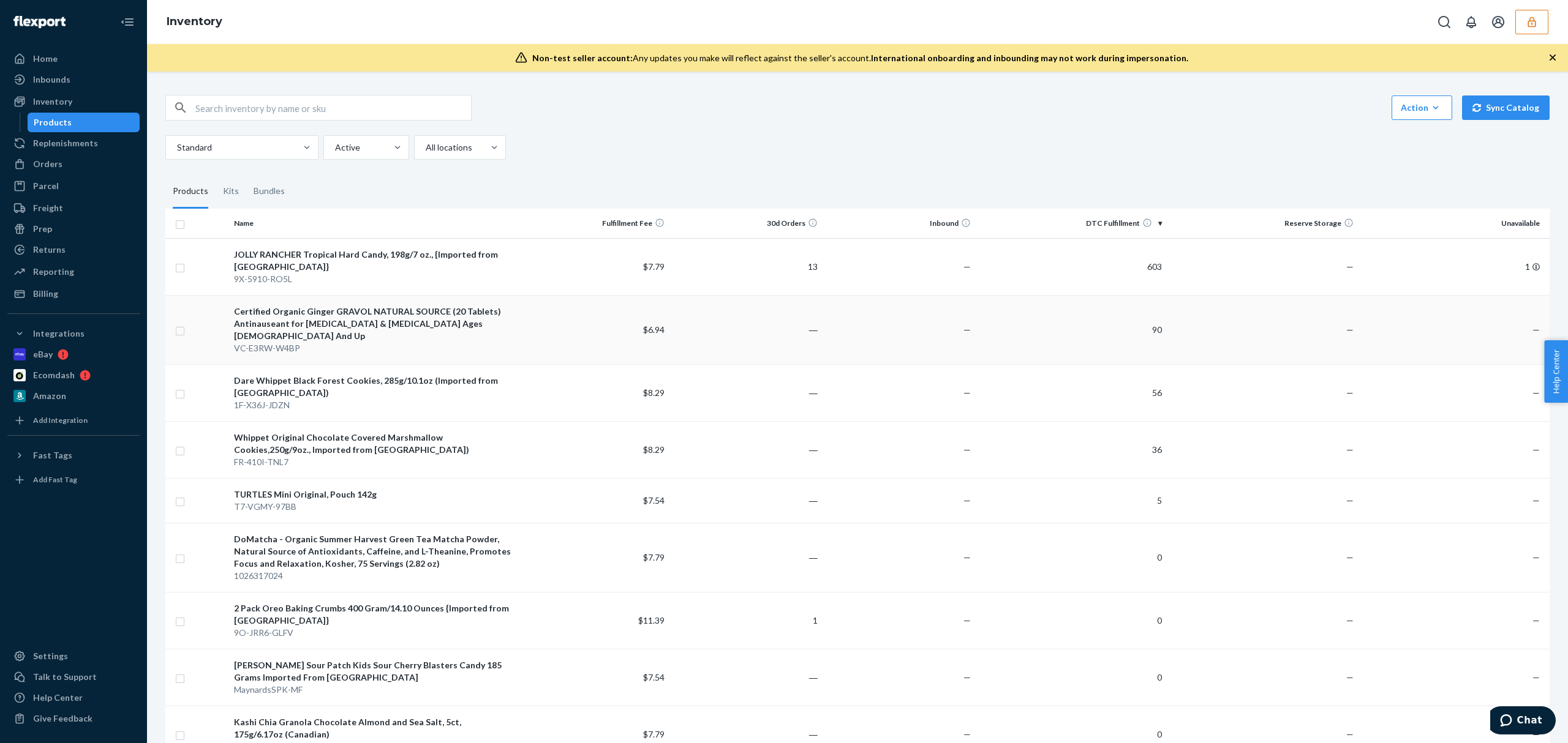
click at [1103, 348] on td "90" at bounding box center [1071, 329] width 191 height 69
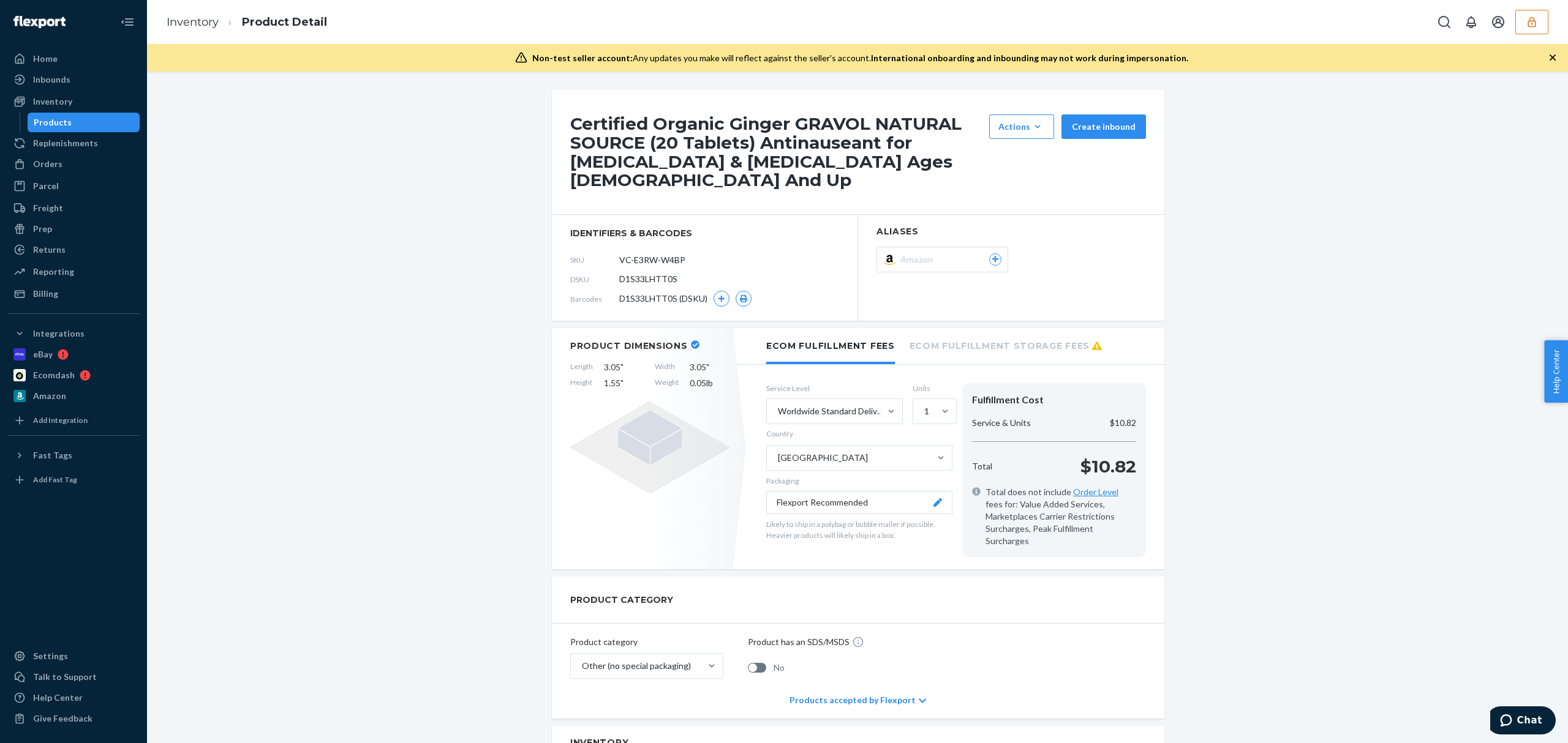
click at [641, 278] on span "D1S33LHTT0S" at bounding box center [648, 280] width 58 height 13
copy span "D1S33LHTT0S"
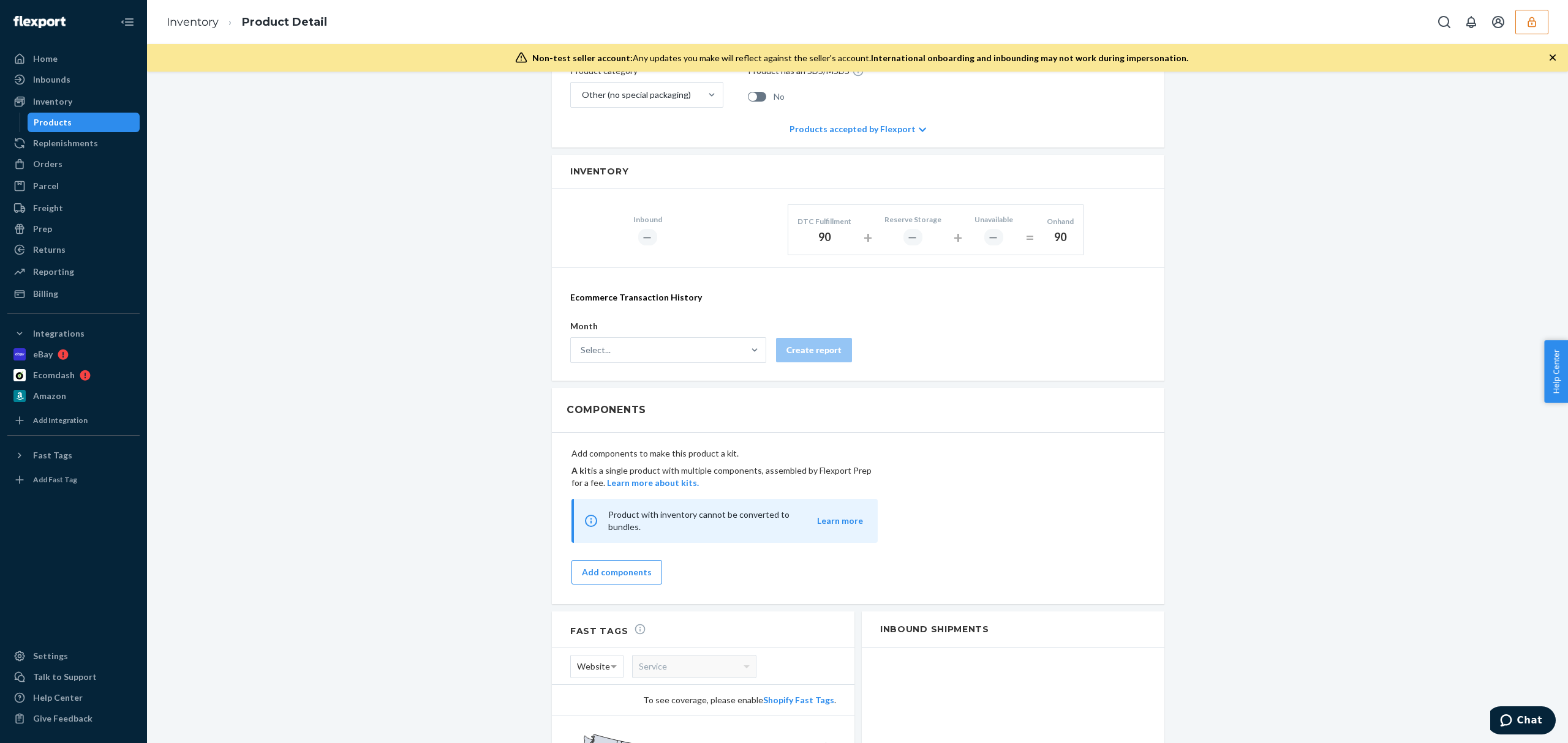
scroll to position [326, 0]
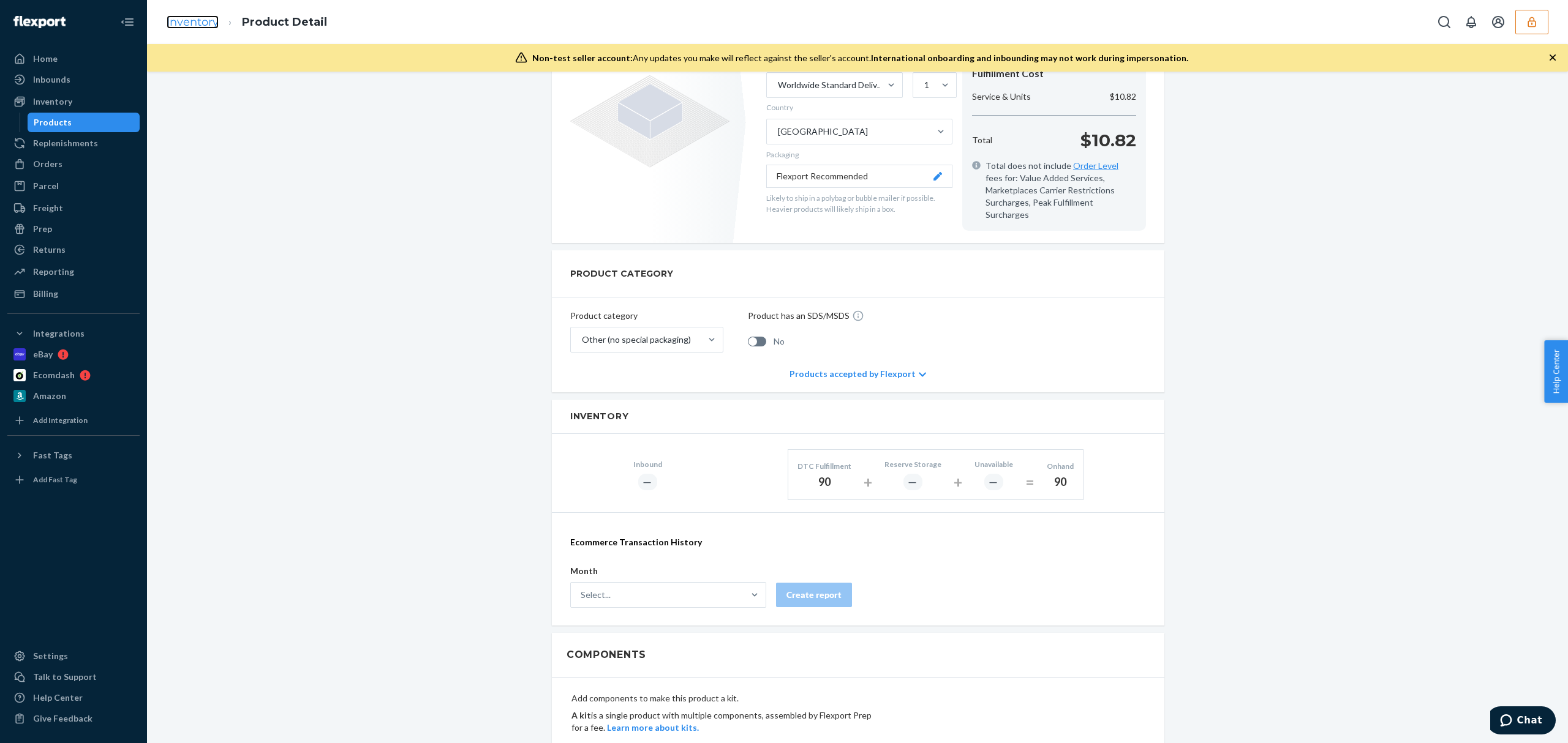
click at [194, 18] on link "Inventory" at bounding box center [193, 22] width 52 height 14
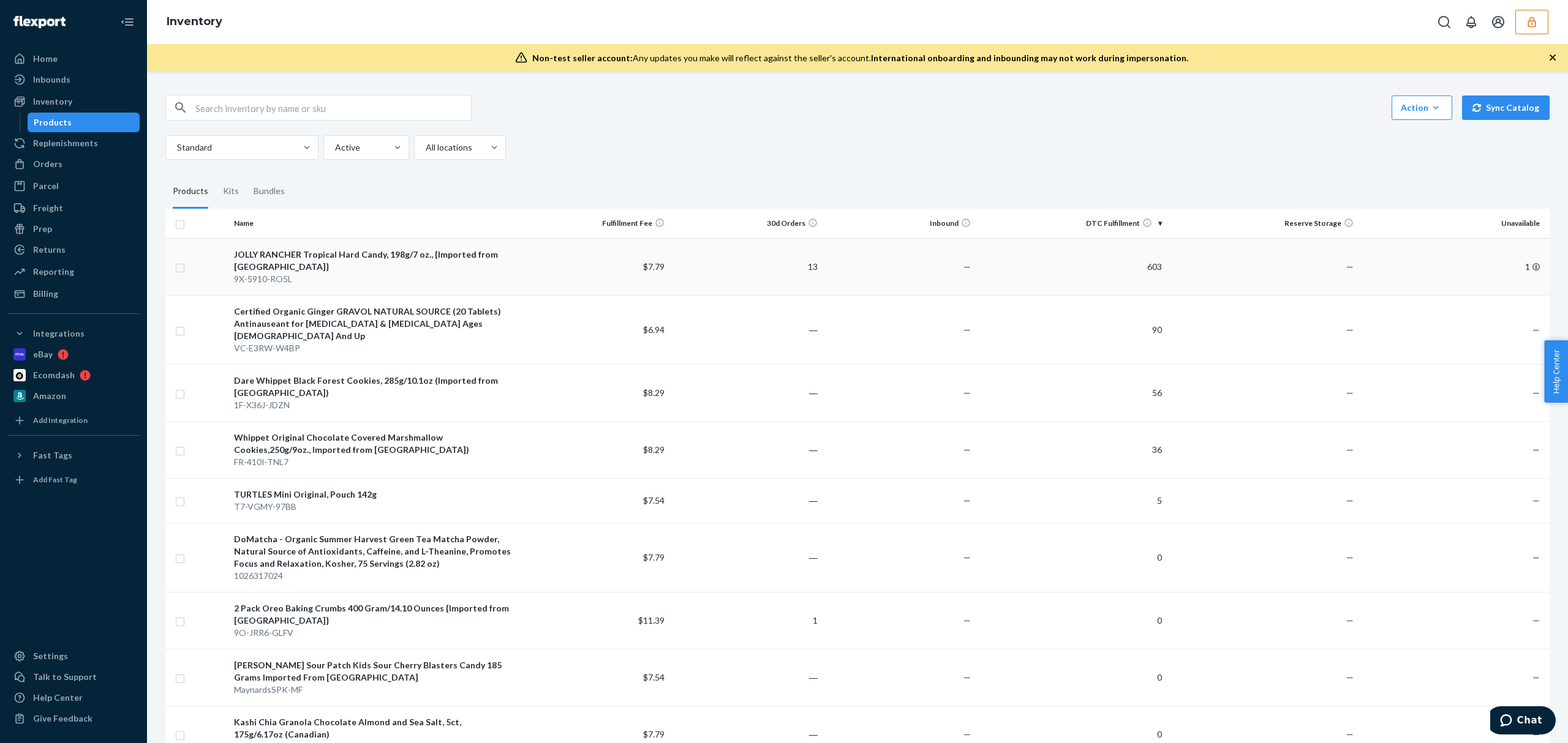
click at [1024, 272] on td "603" at bounding box center [1071, 266] width 191 height 57
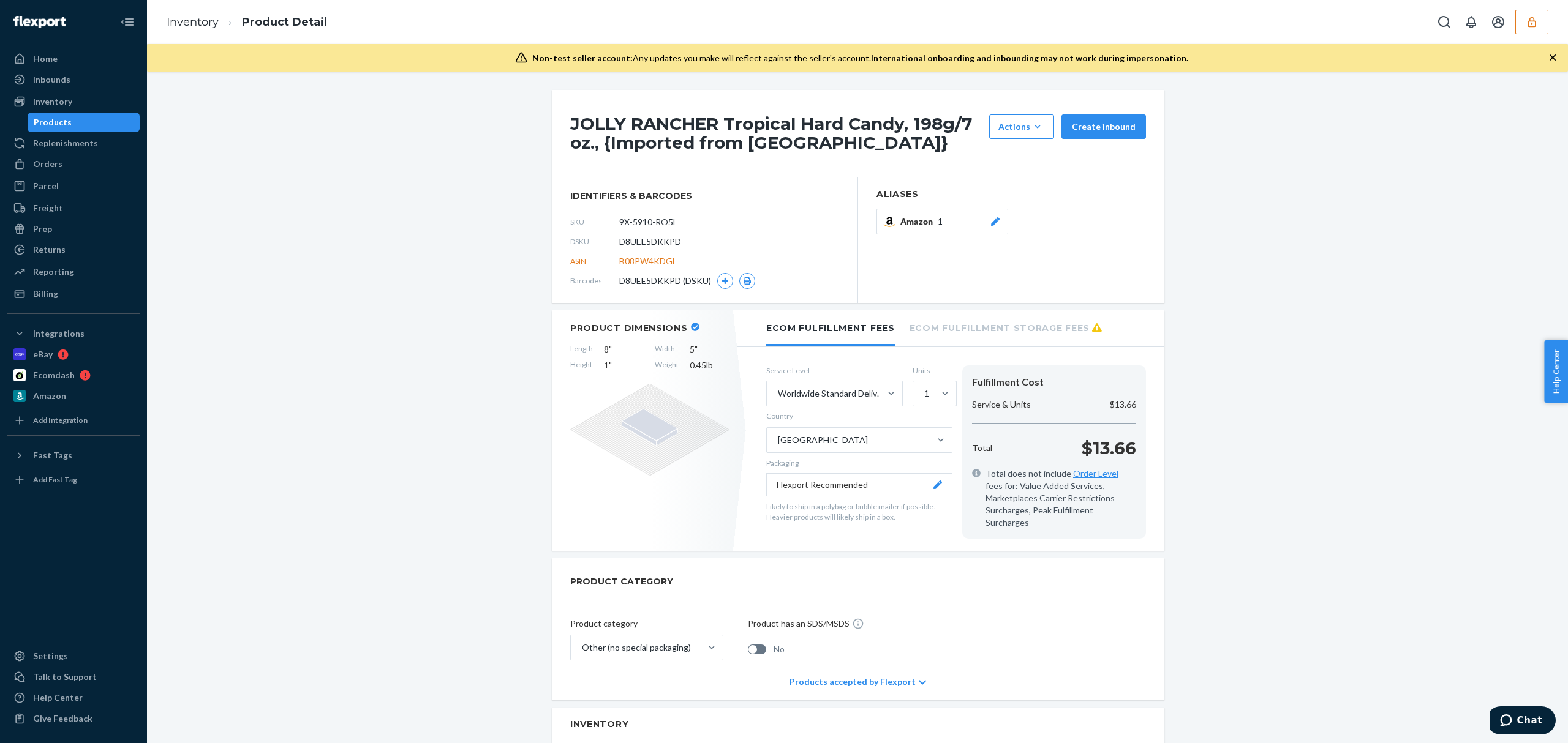
click at [647, 243] on span "D8UEE5DKKPD" at bounding box center [650, 242] width 62 height 13
copy span "D8UEE5DKKPD"
click at [203, 28] on link "Inventory" at bounding box center [193, 22] width 52 height 14
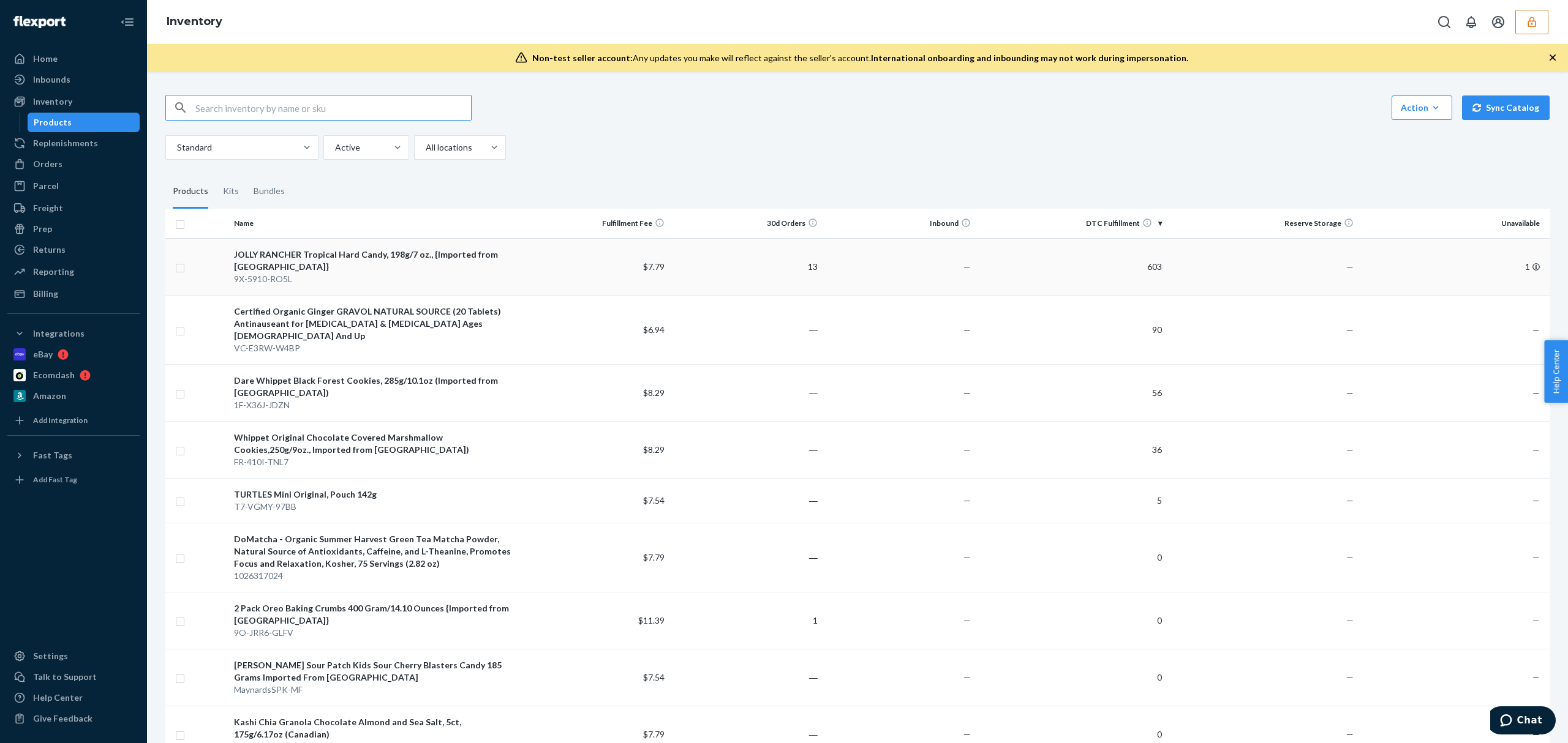
click at [177, 268] on input "checkbox" at bounding box center [180, 266] width 10 height 13
checkbox input "true"
click at [182, 331] on input "checkbox" at bounding box center [180, 329] width 10 height 13
checkbox input "true"
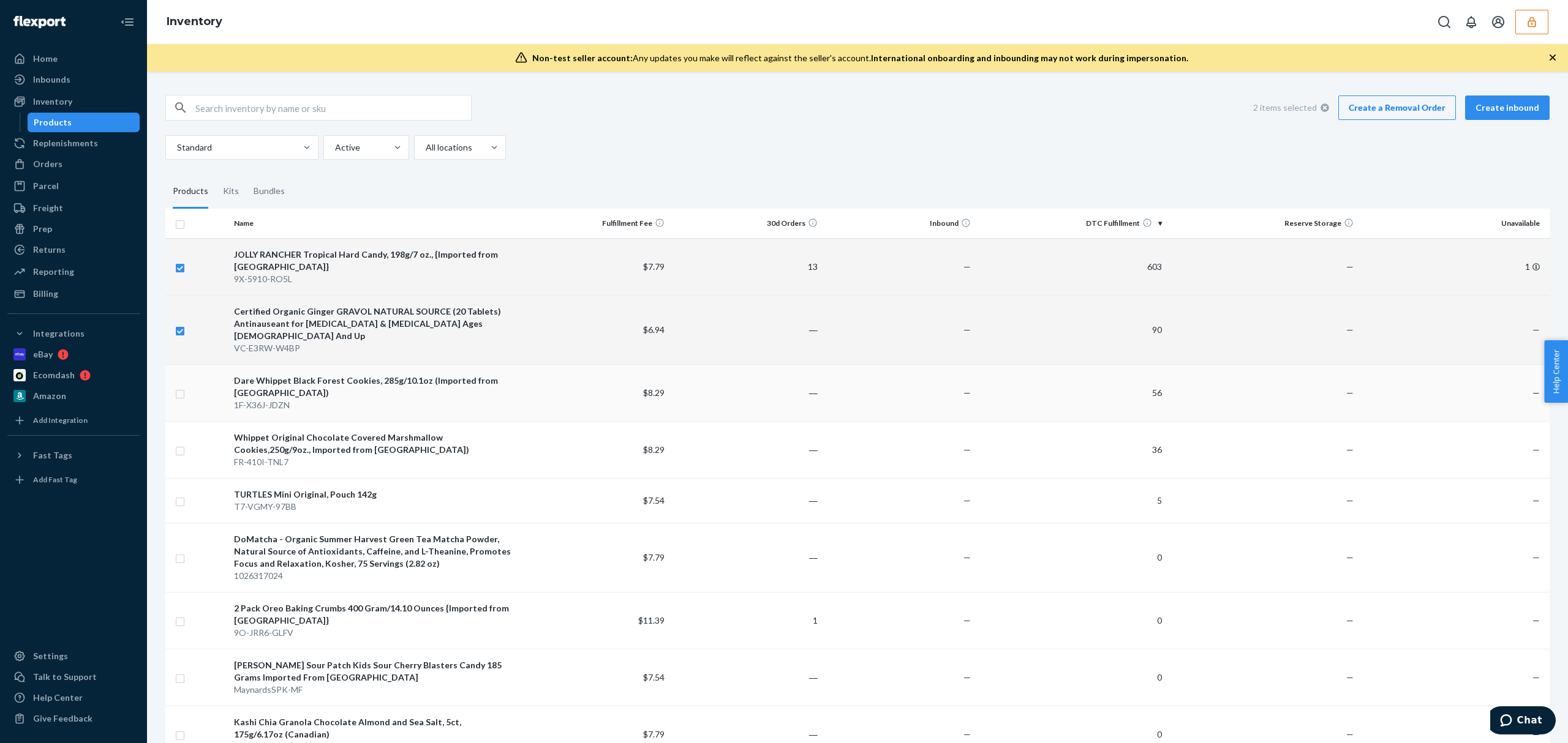
checkbox input "true"
click at [180, 388] on input "checkbox" at bounding box center [180, 392] width 10 height 13
checkbox input "true"
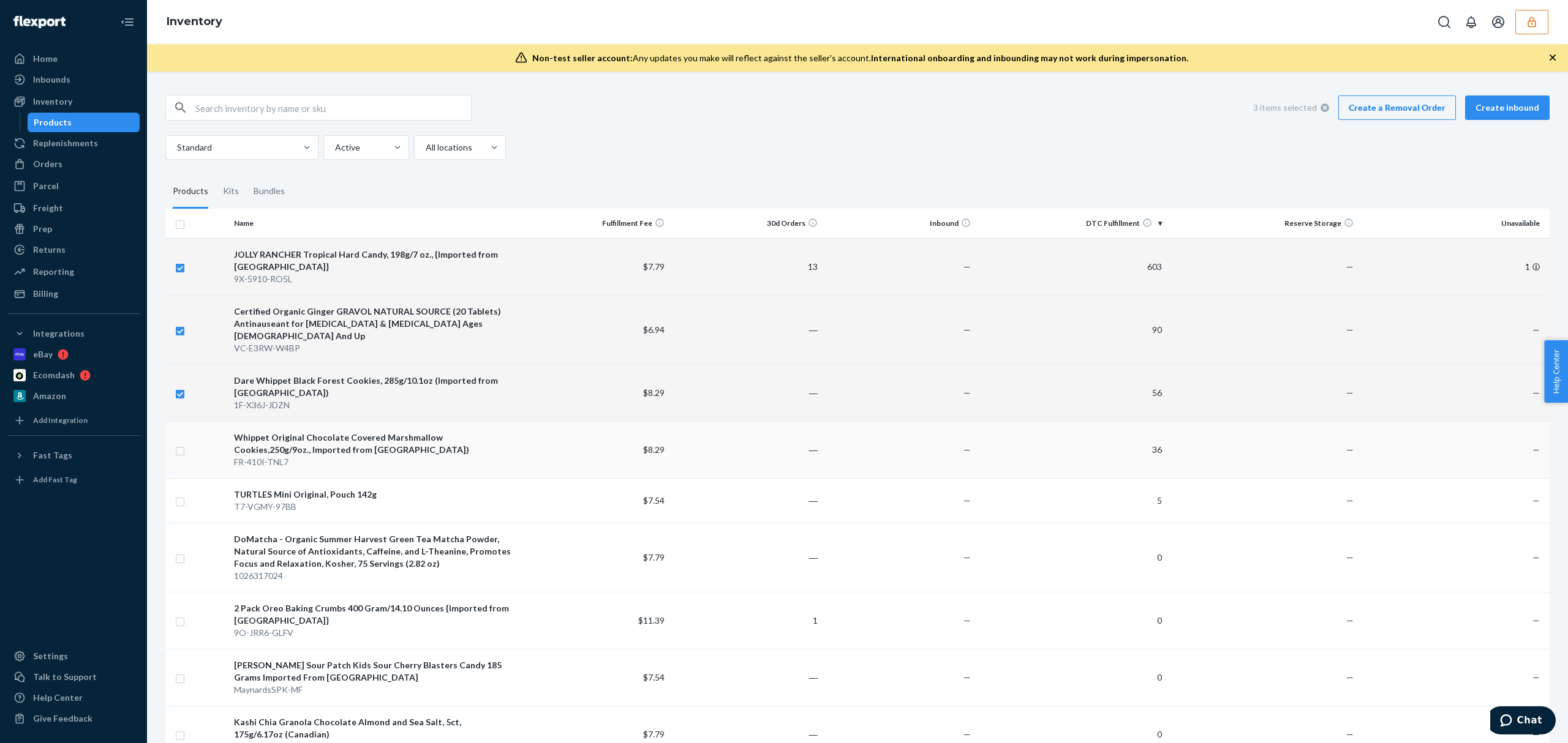
checkbox input "true"
click at [171, 470] on td at bounding box center [197, 449] width 64 height 57
click at [180, 455] on input "checkbox" at bounding box center [180, 449] width 10 height 13
checkbox input "true"
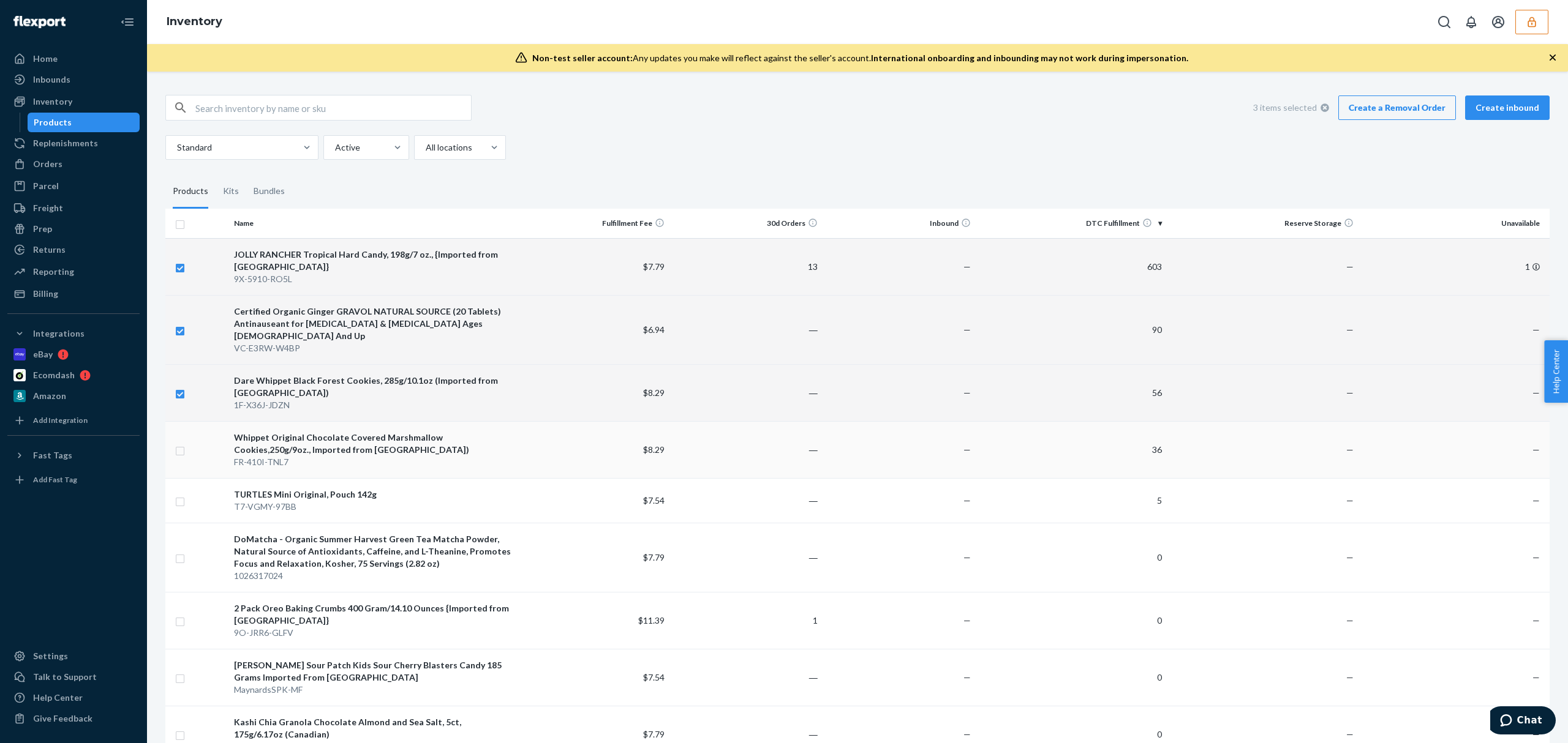
checkbox input "true"
click at [184, 507] on input "checkbox" at bounding box center [180, 500] width 10 height 13
checkbox input "true"
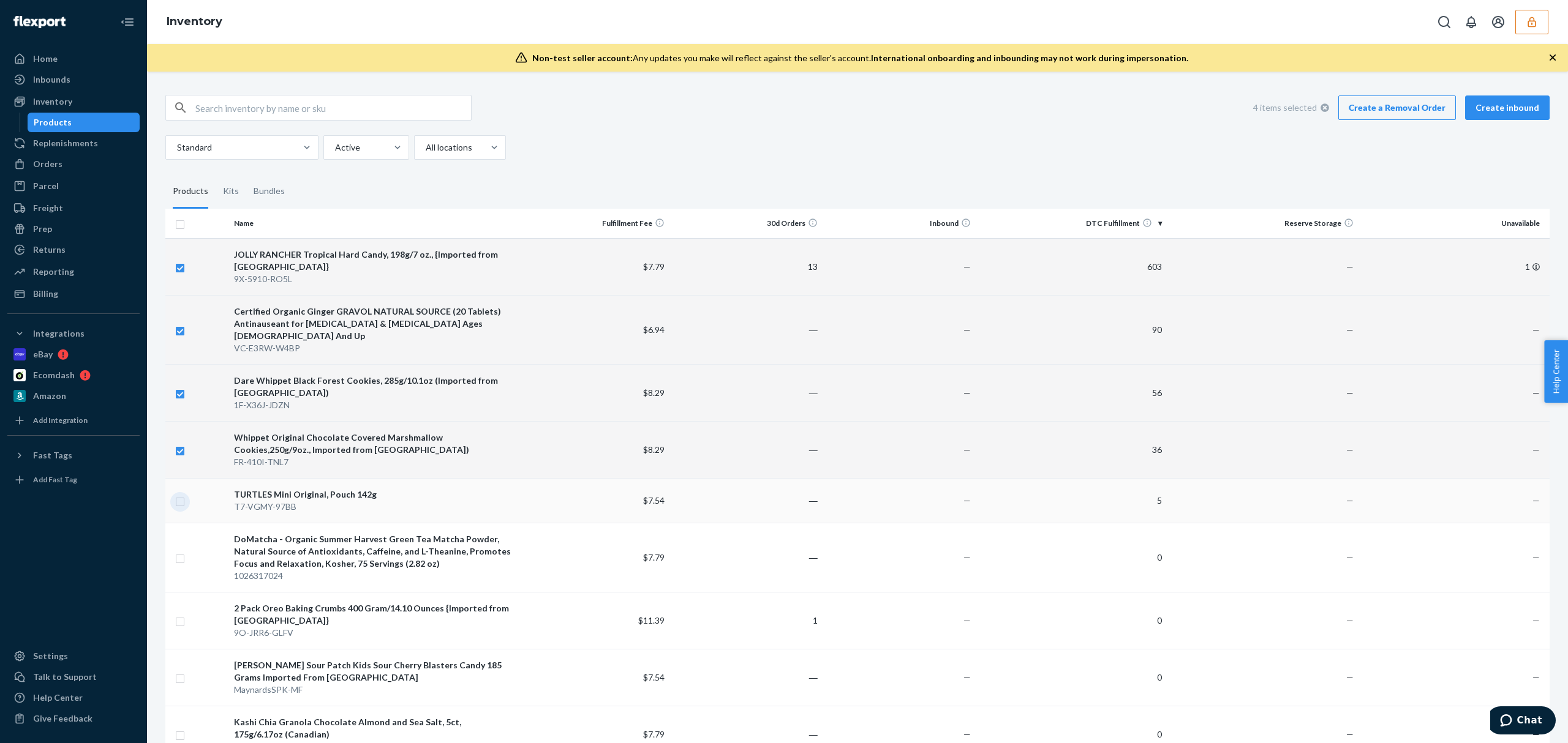
checkbox input "true"
click at [1392, 114] on link "Create a Removal Order" at bounding box center [1397, 107] width 117 height 24
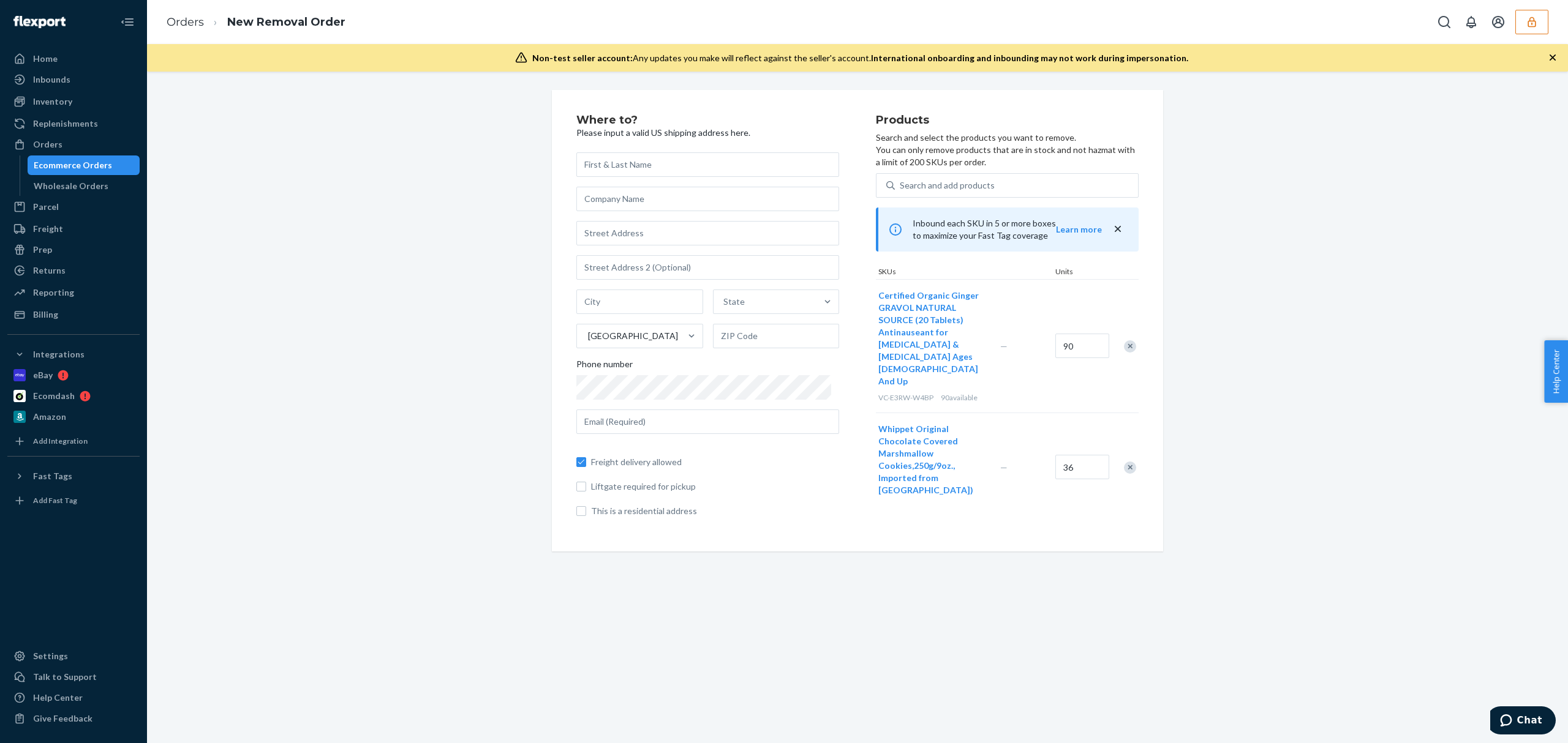
click at [628, 169] on input "text" at bounding box center [707, 164] width 263 height 24
type input "asdsada"
click at [611, 194] on input "text" at bounding box center [707, 198] width 263 height 24
type input "asdsadad"
click at [611, 231] on input "text" at bounding box center [707, 233] width 263 height 24
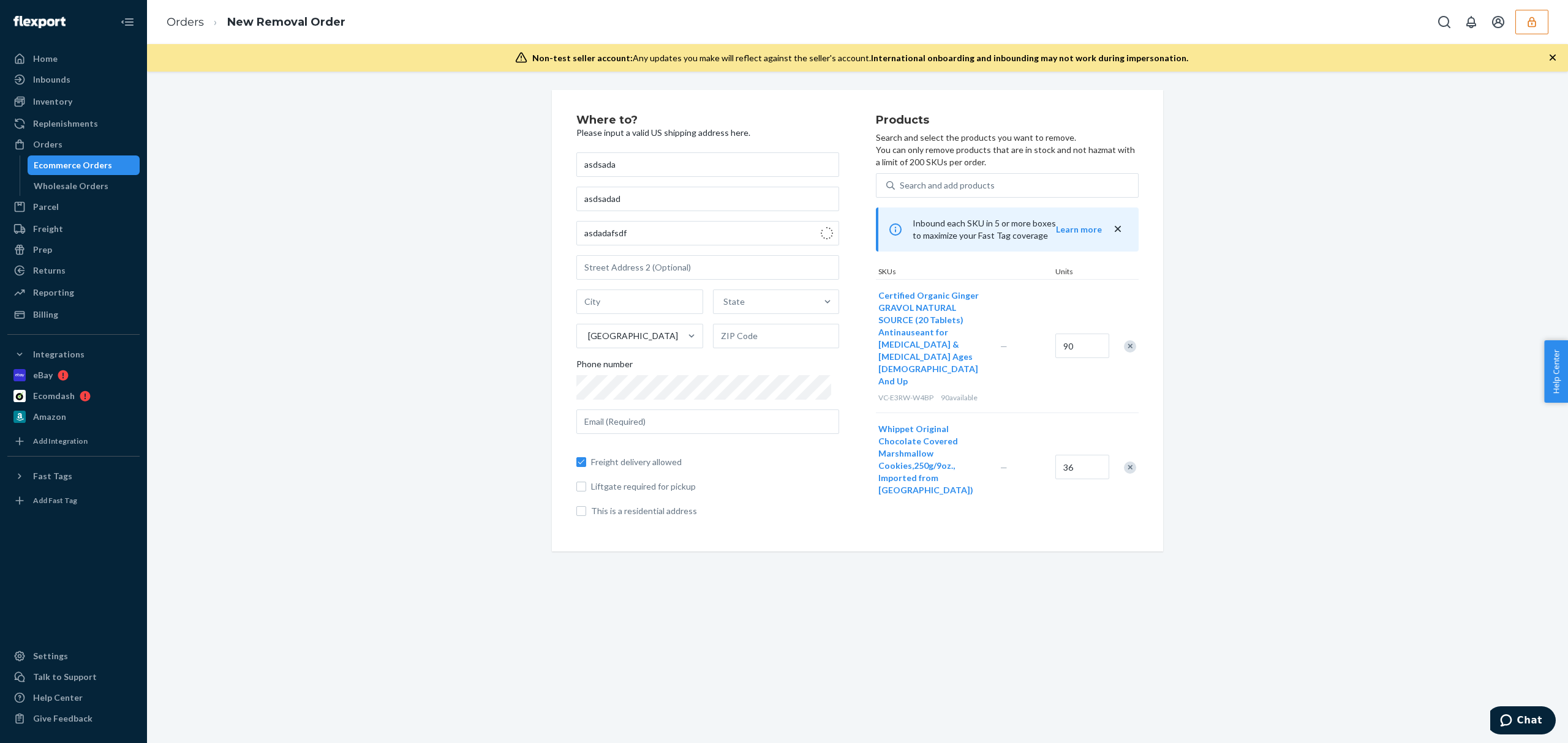
type input "629 W Main St"
type input "Suite 10153"
type input "Oklahoma City"
type input "73102"
click at [623, 422] on input "text" at bounding box center [707, 421] width 263 height 24
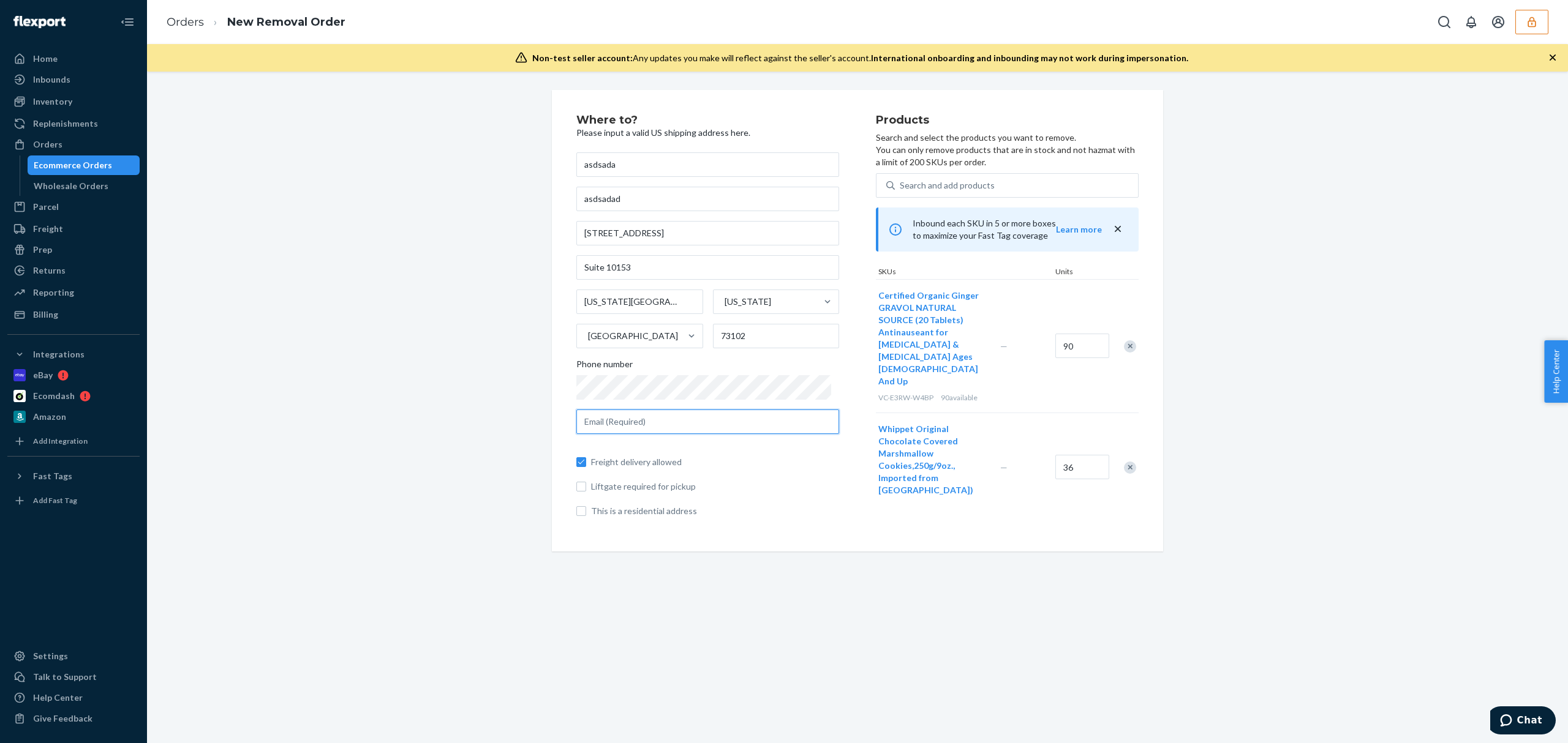
paste input "dlwsupply@gmail.com"
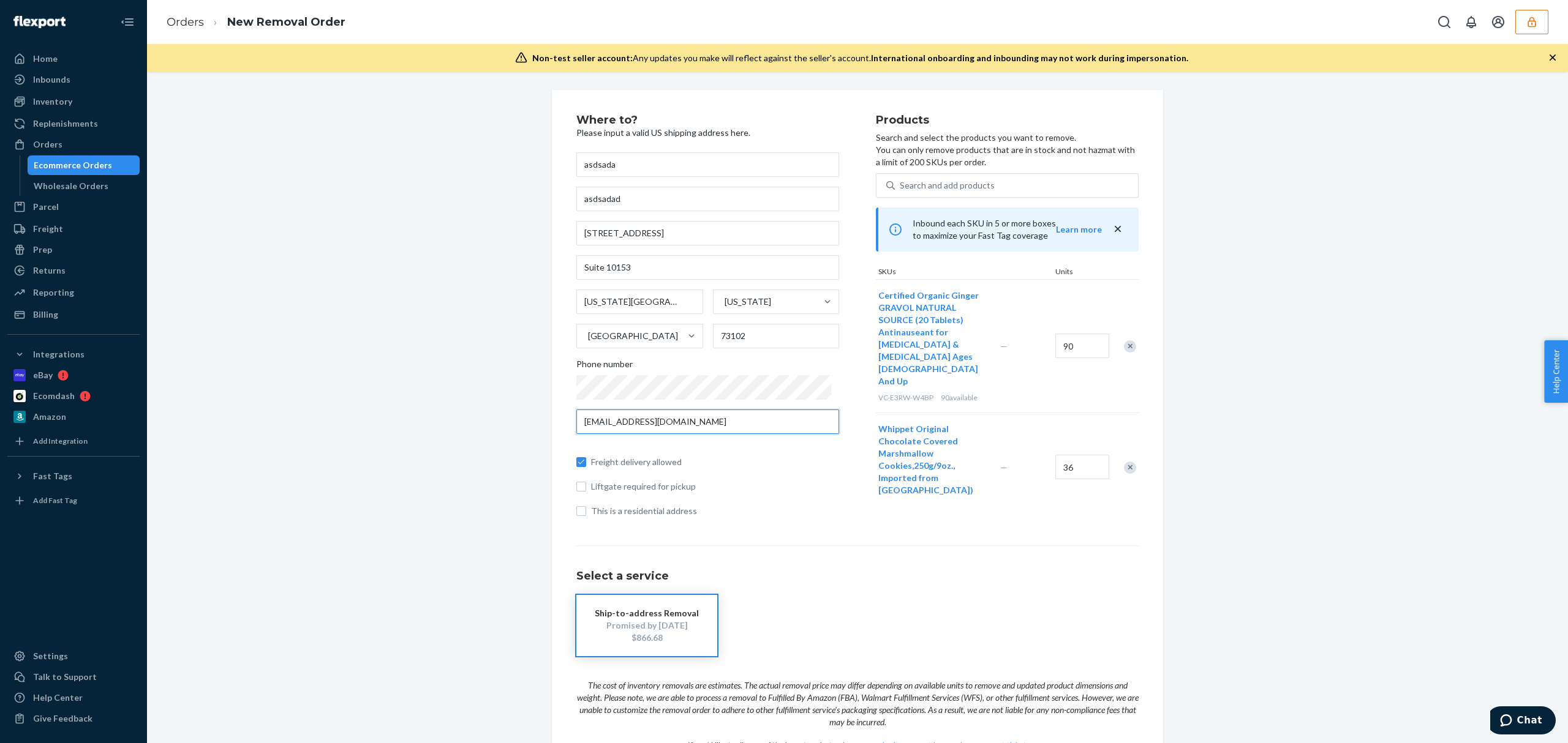
type input "dlwsupply@gmail.com"
click at [191, 21] on link "Orders" at bounding box center [185, 22] width 37 height 14
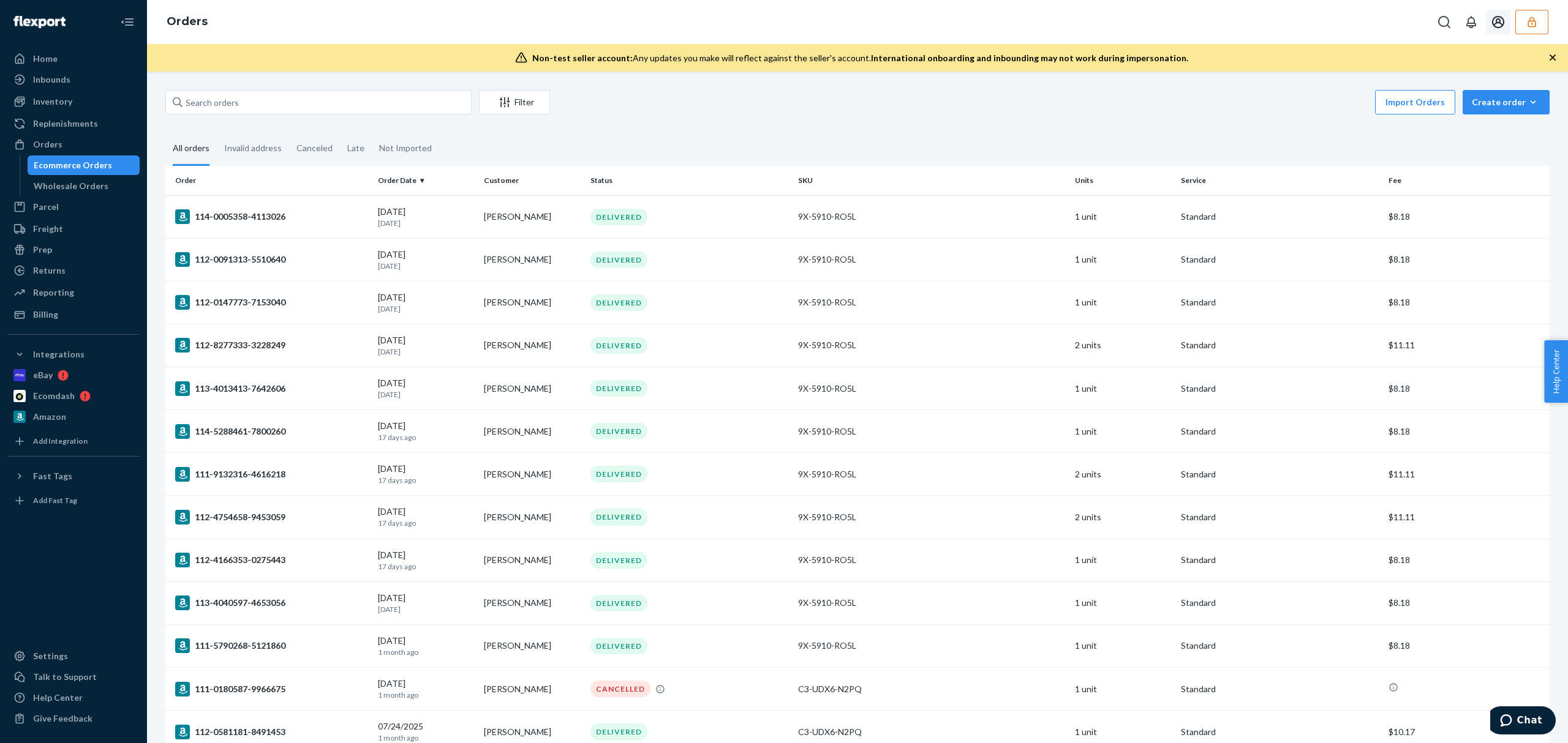
click at [1518, 21] on button "button" at bounding box center [1531, 22] width 33 height 24
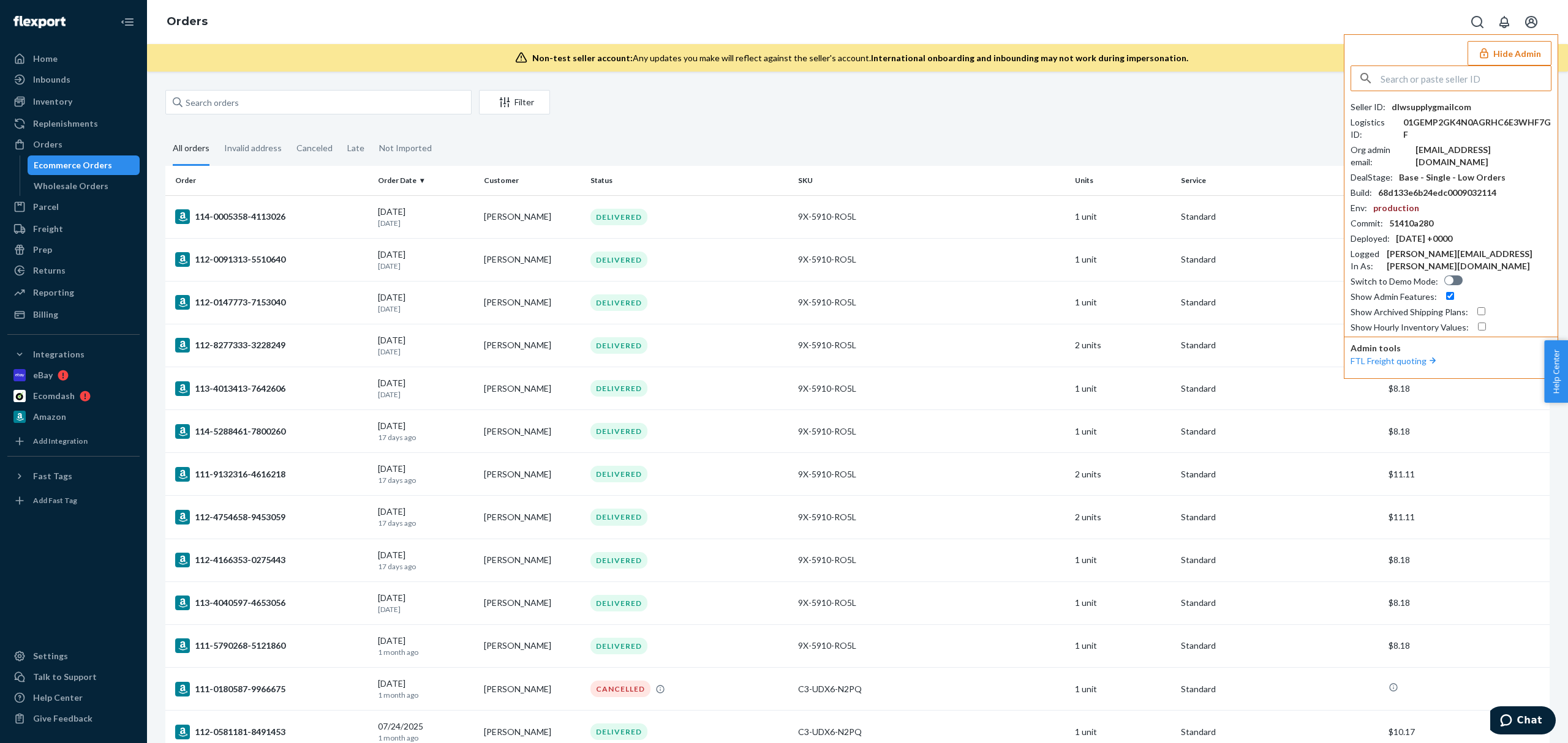
click at [1443, 77] on input "text" at bounding box center [1465, 78] width 171 height 24
paste input "supporttoptierproductsusacom"
type input "supporttoptierproductsusacom"
click at [1424, 112] on span "supporttoptierproductsusacom" at bounding box center [1434, 107] width 142 height 13
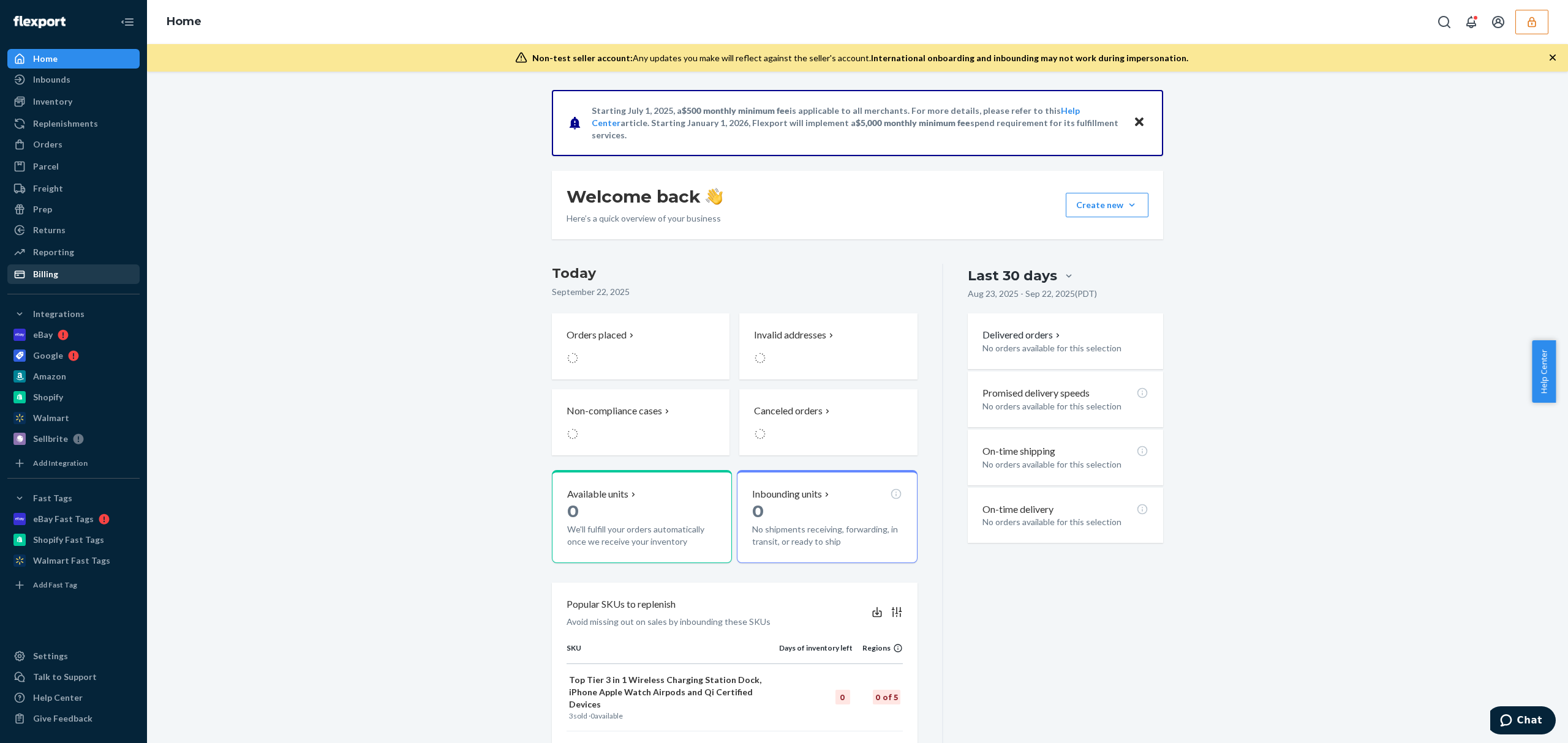
drag, startPoint x: 37, startPoint y: 289, endPoint x: 49, endPoint y: 274, distance: 19.2
click at [37, 289] on div "Home Inbounds Shipping Plans Problems Inventory Products Replenishments Orders …" at bounding box center [73, 372] width 147 height 743
click at [50, 271] on div "Billing" at bounding box center [46, 274] width 25 height 13
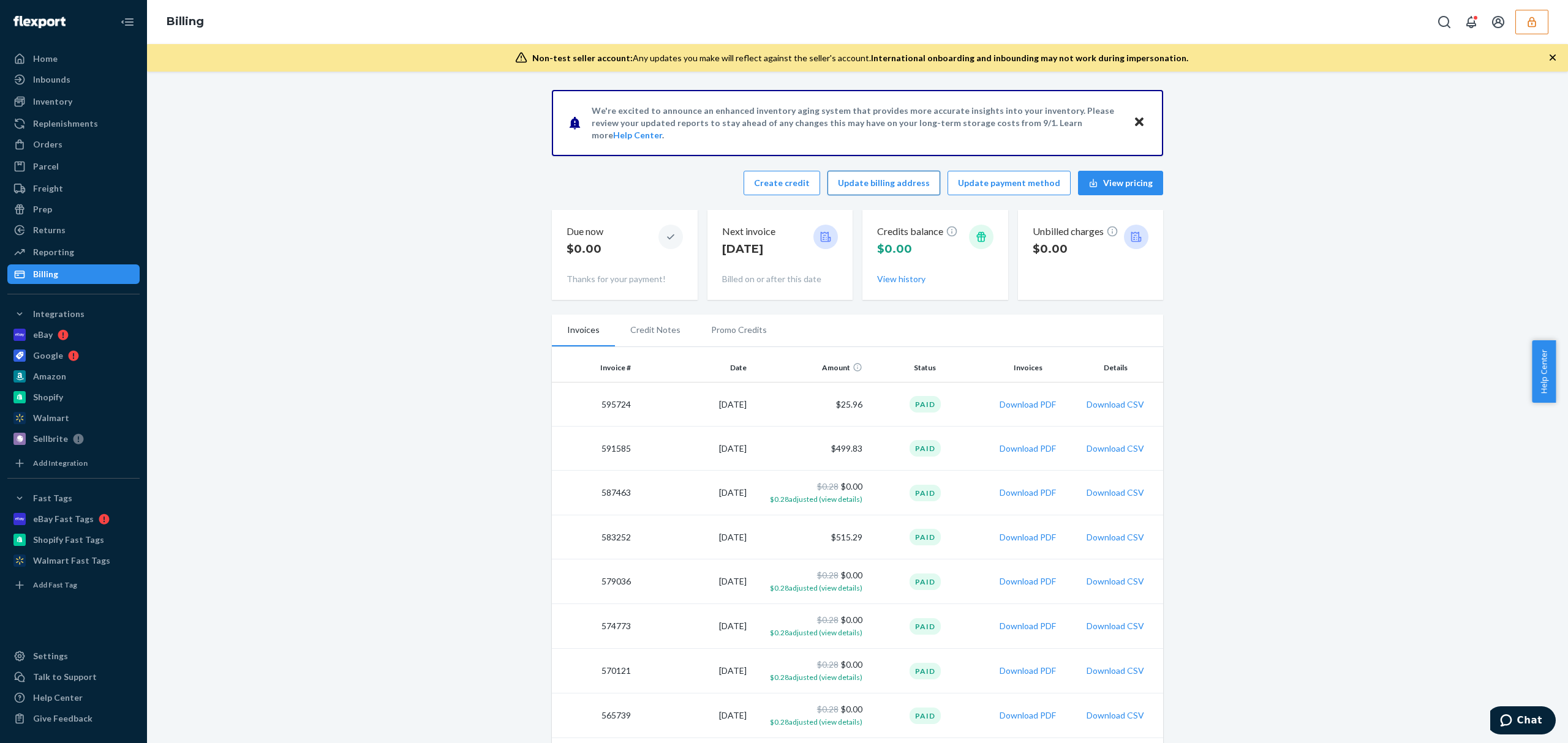
click at [912, 189] on button "Update billing address" at bounding box center [883, 182] width 113 height 24
click at [1532, 11] on button "button" at bounding box center [1531, 22] width 33 height 24
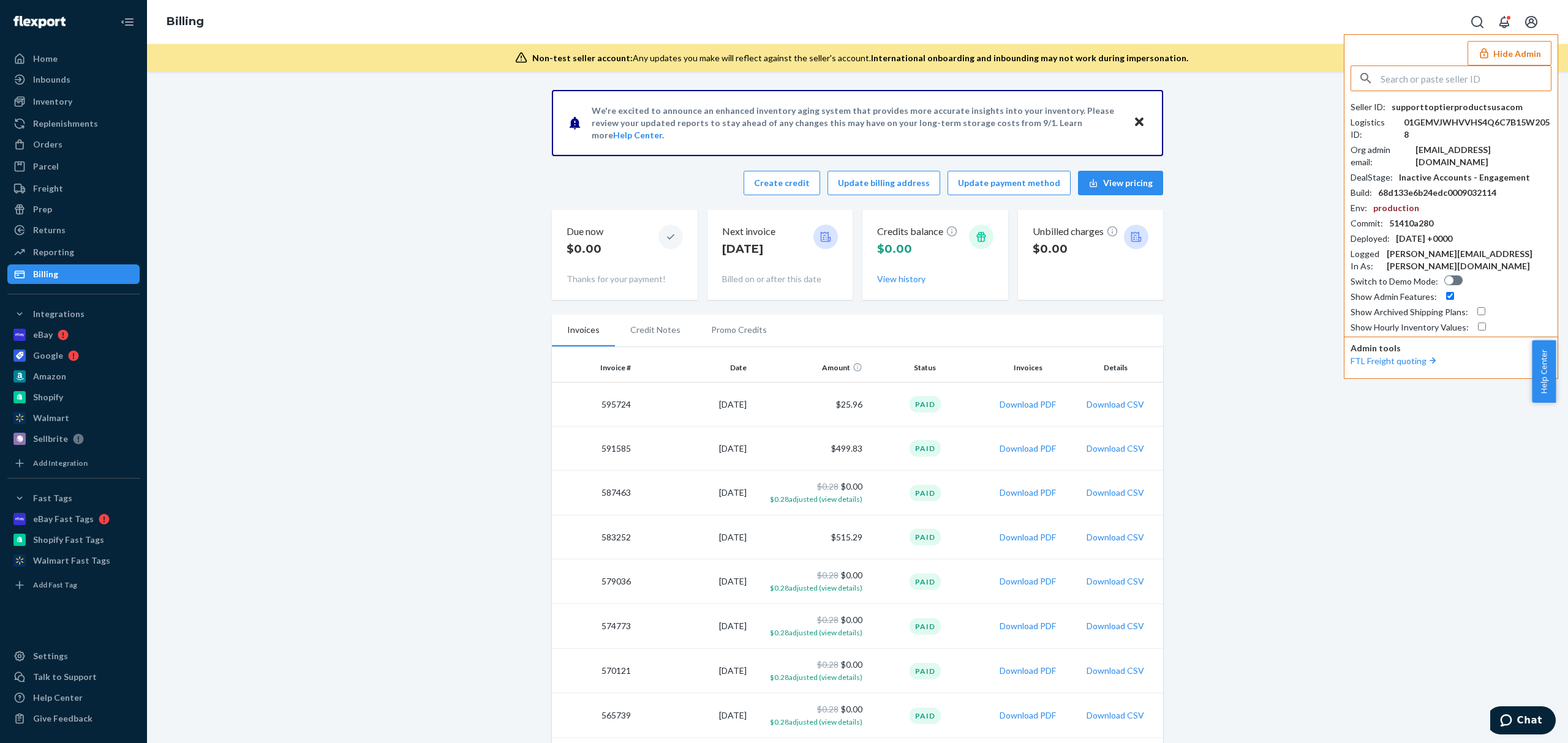
click at [1436, 86] on input "text" at bounding box center [1465, 78] width 171 height 24
type input "supporttoptierproductsusacom"
click at [1446, 104] on span "supporttoptierproductsusacom" at bounding box center [1434, 107] width 142 height 13
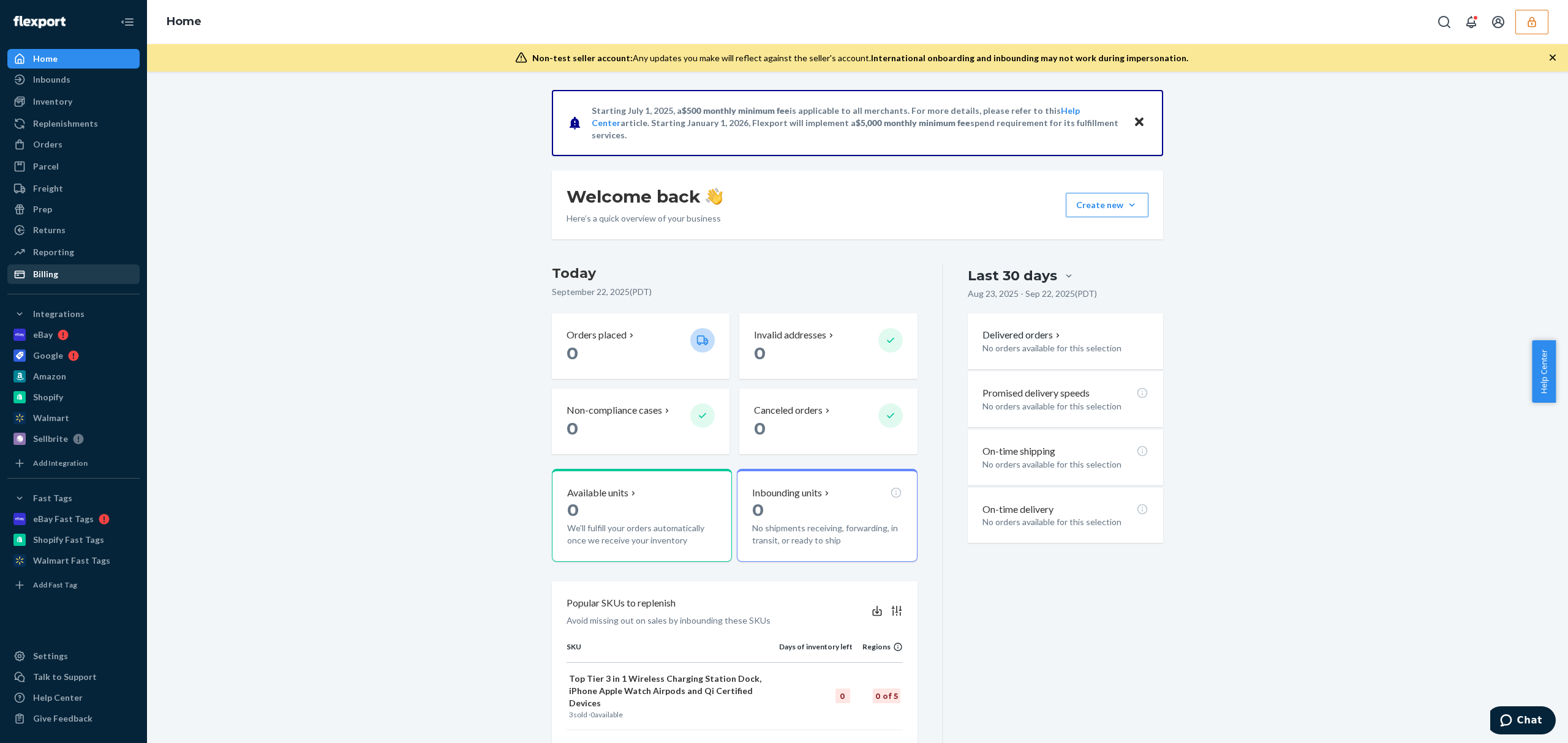
drag, startPoint x: 66, startPoint y: 277, endPoint x: 87, endPoint y: 281, distance: 21.4
click at [66, 277] on div "Billing" at bounding box center [74, 274] width 130 height 17
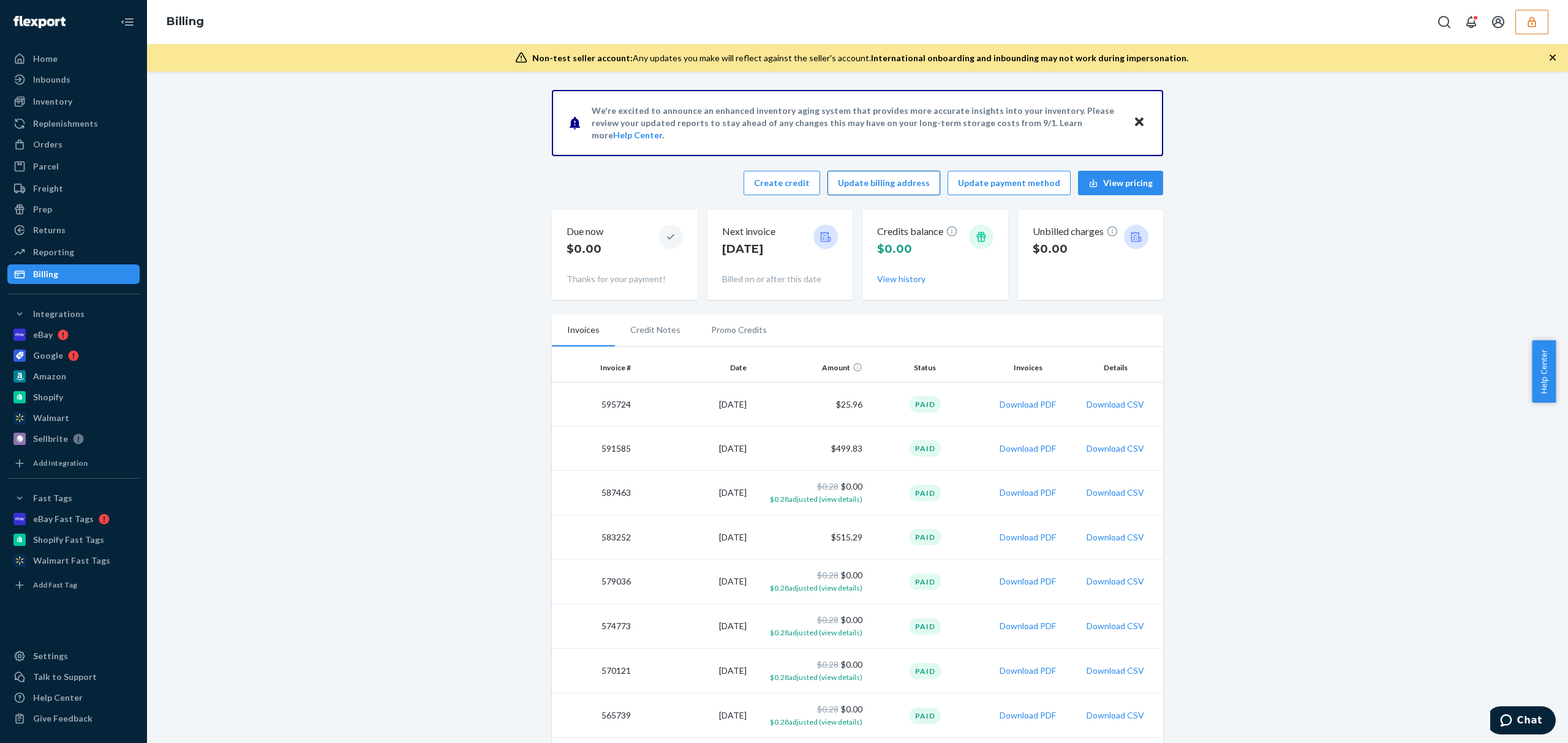
click at [890, 184] on button "Update billing address" at bounding box center [883, 182] width 113 height 24
click at [1538, 18] on button "button" at bounding box center [1531, 22] width 33 height 24
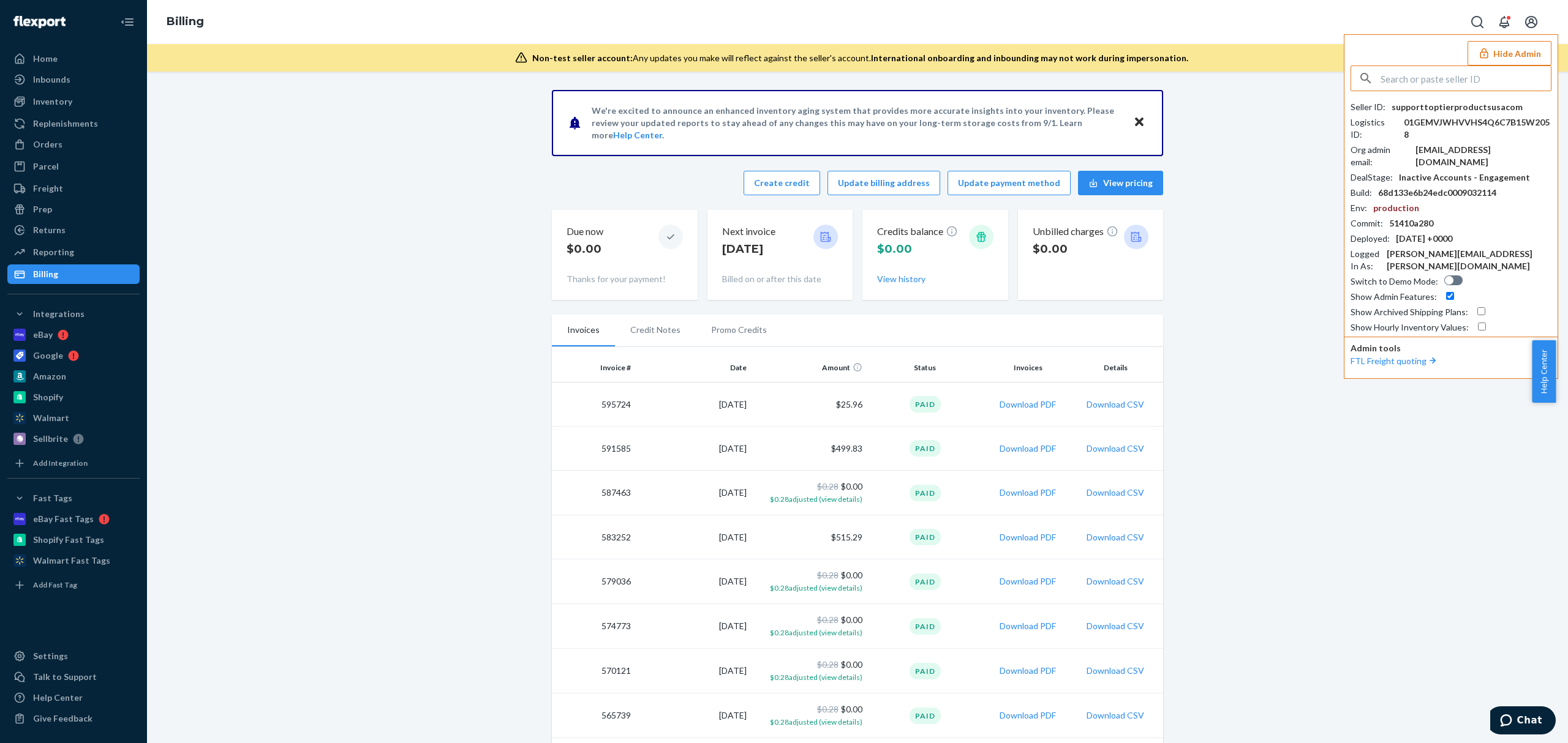
click at [1449, 79] on input "text" at bounding box center [1465, 78] width 171 height 24
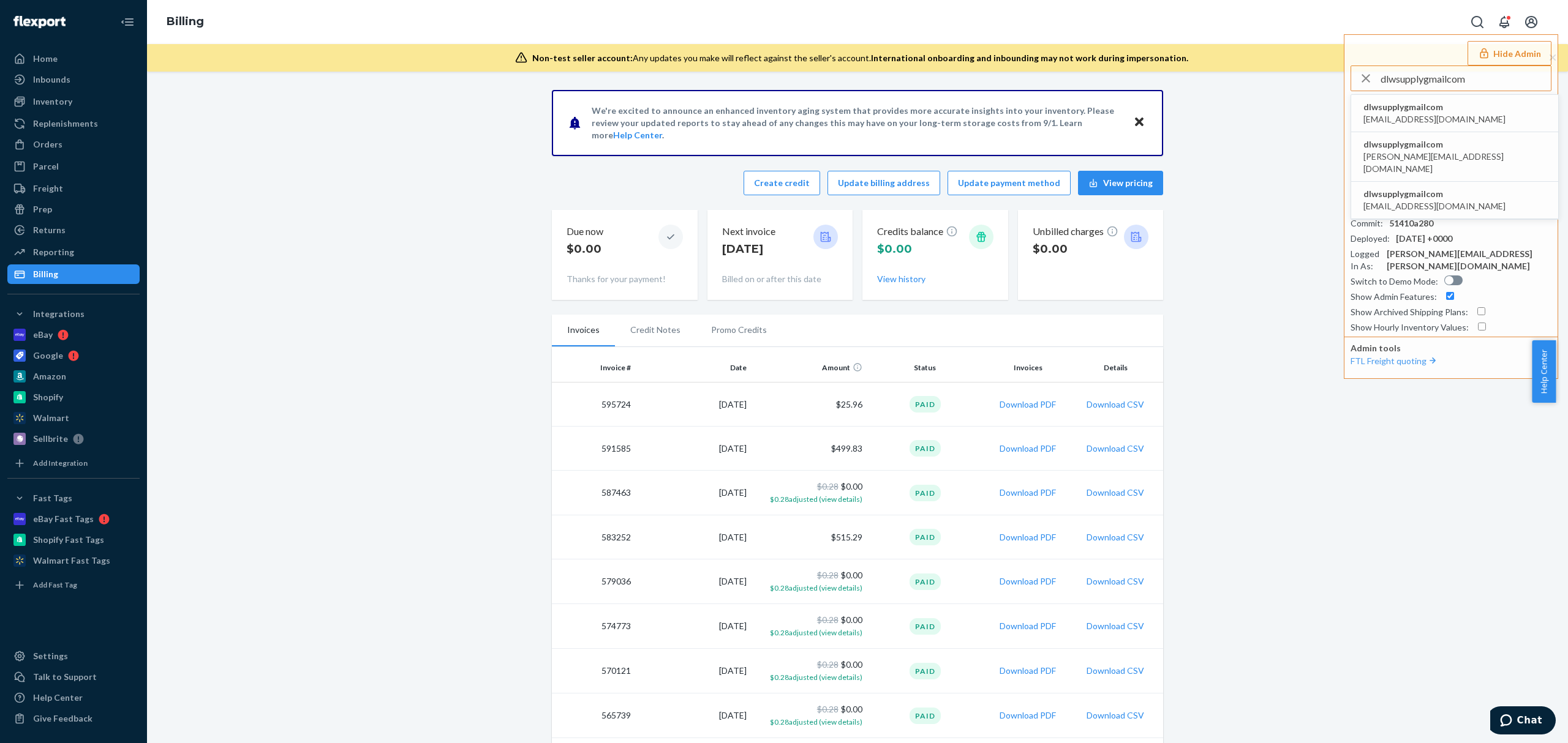
type input "dlwsupplygmailcom"
click at [1411, 114] on span "[EMAIL_ADDRESS][DOMAIN_NAME]" at bounding box center [1434, 120] width 142 height 13
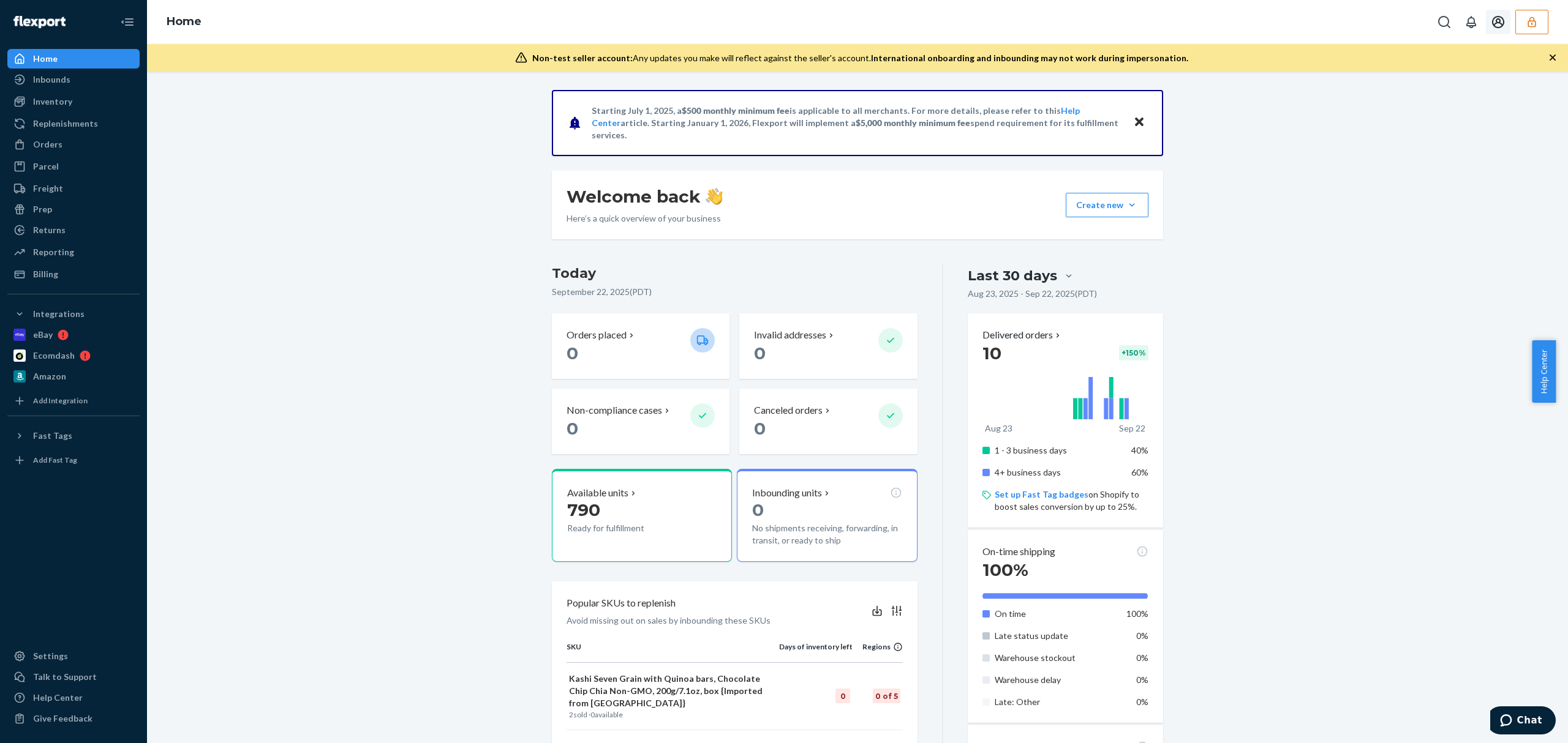
click at [1527, 20] on icon "button" at bounding box center [1532, 23] width 13 height 13
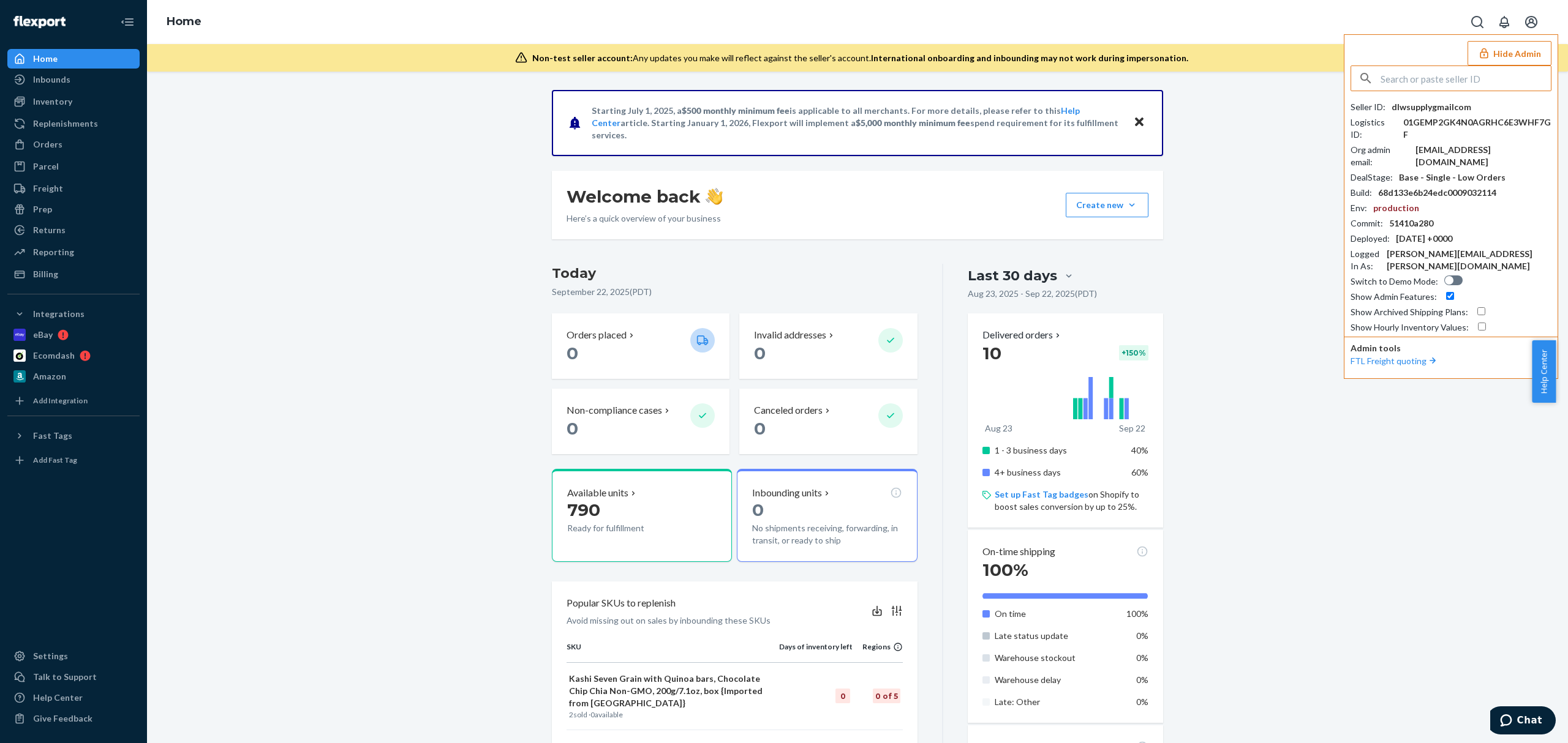
click at [1441, 76] on input "text" at bounding box center [1465, 78] width 171 height 24
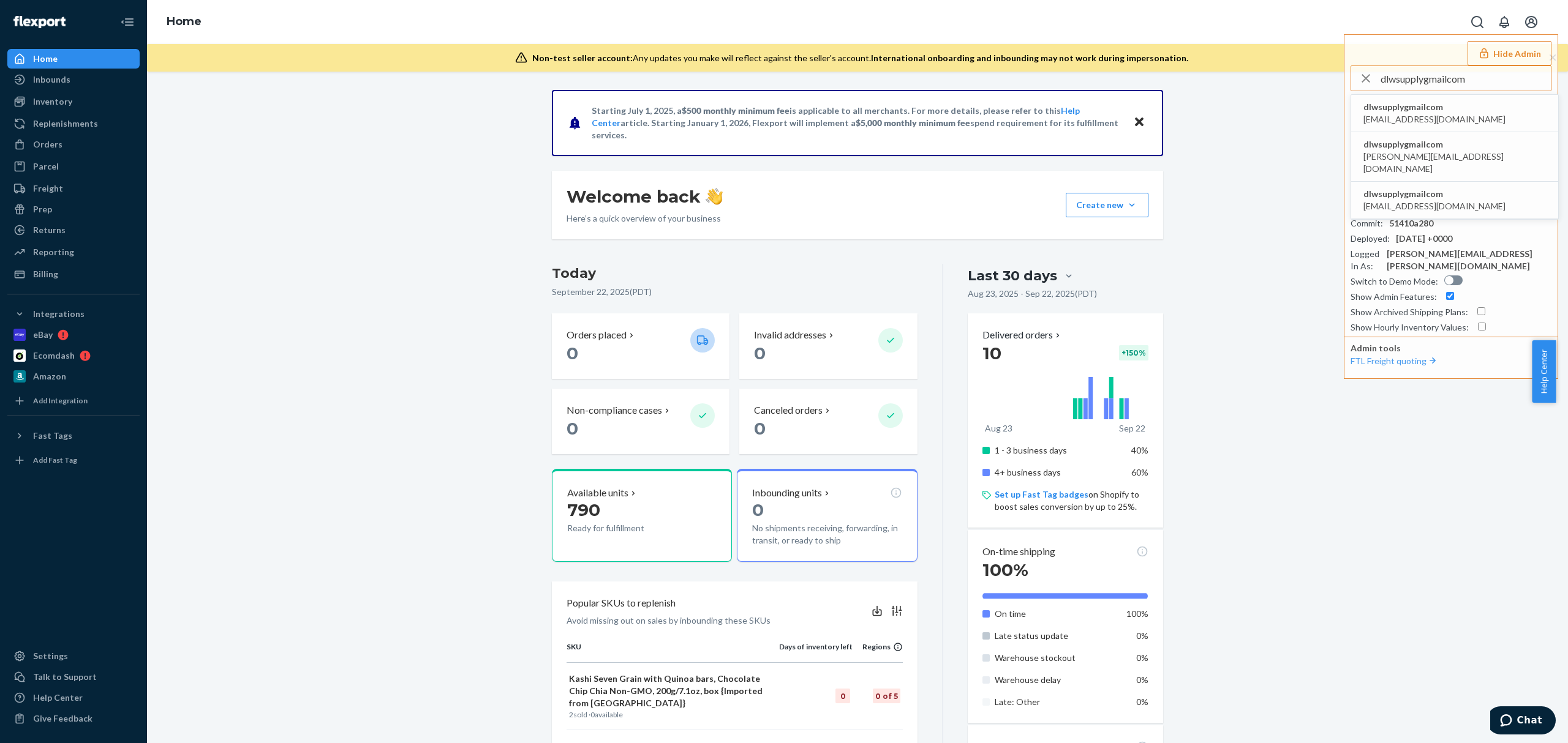
type input "dlwsupplygmailcom"
click at [1410, 114] on span "dlwsupply@gmail.com" at bounding box center [1434, 120] width 142 height 13
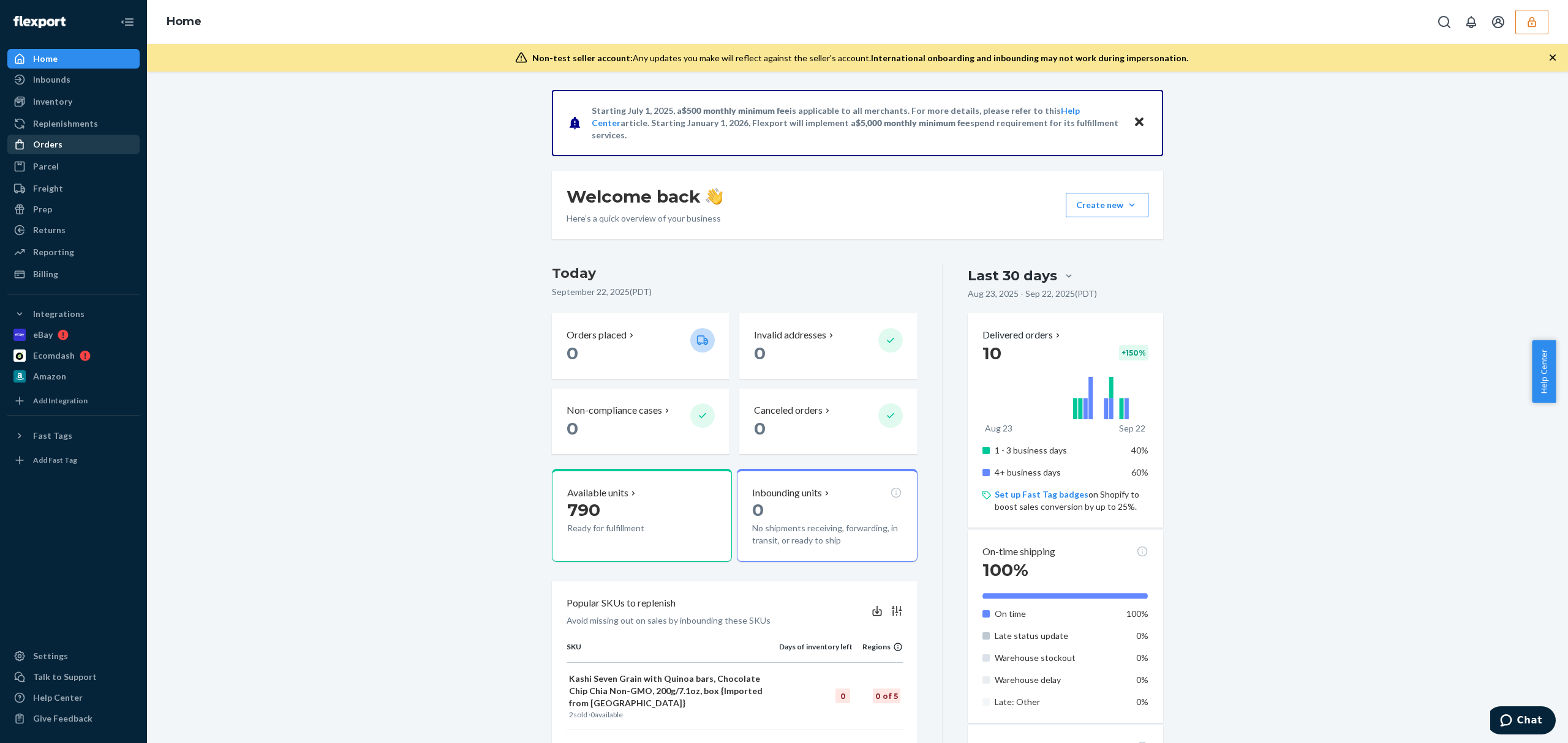
click at [71, 145] on div "Orders" at bounding box center [74, 144] width 130 height 17
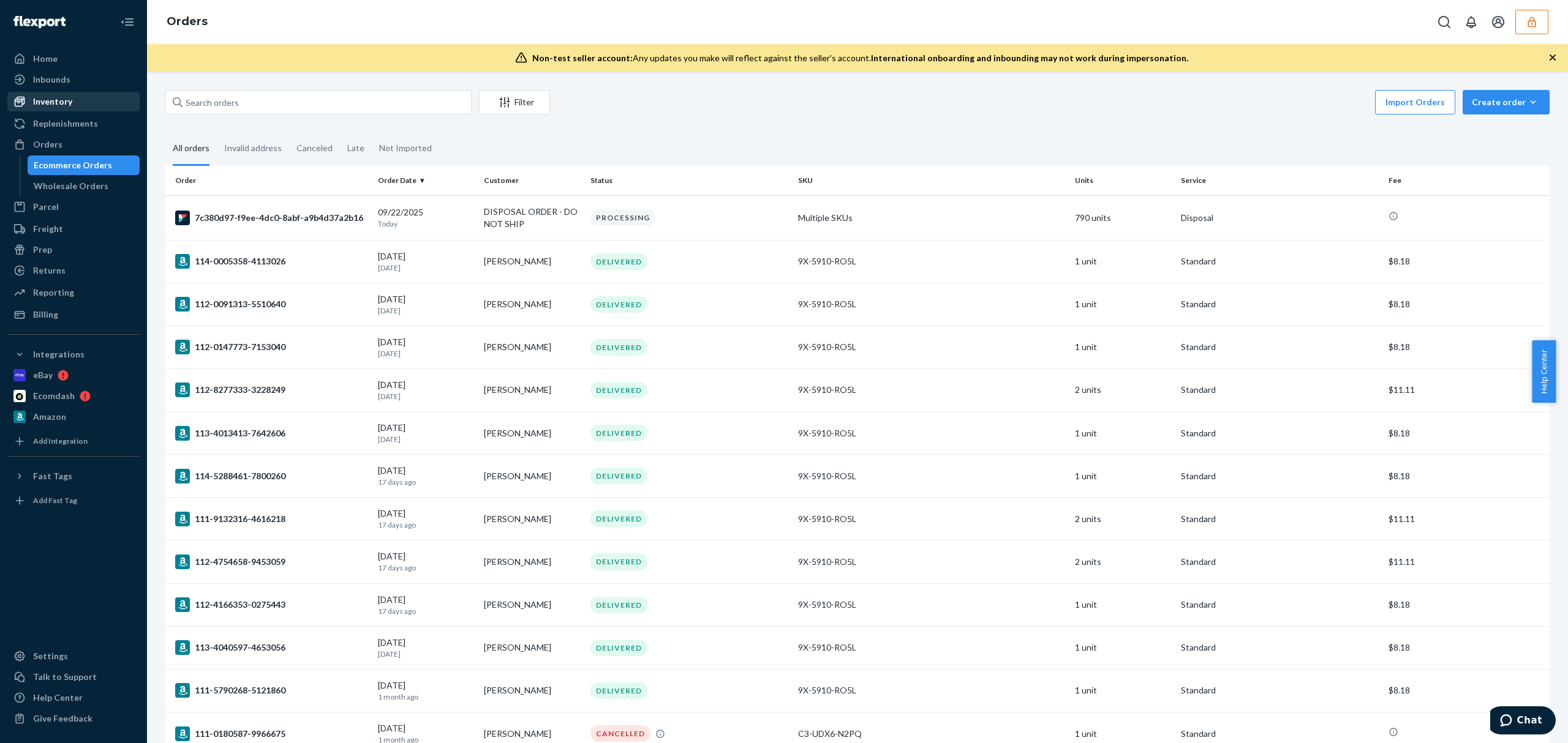
click at [66, 100] on div "Inventory" at bounding box center [52, 102] width 39 height 13
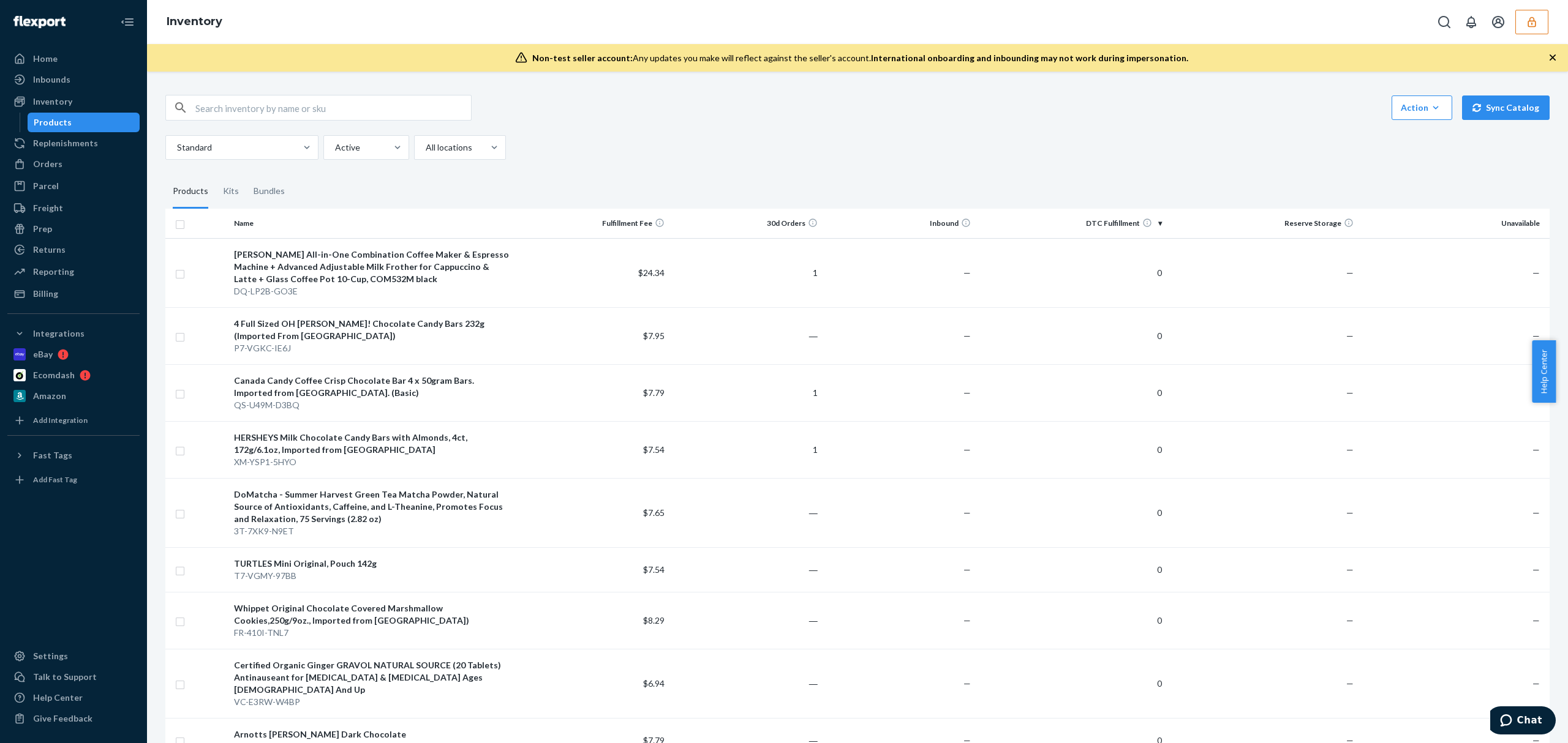
click at [1534, 13] on button "button" at bounding box center [1531, 22] width 33 height 24
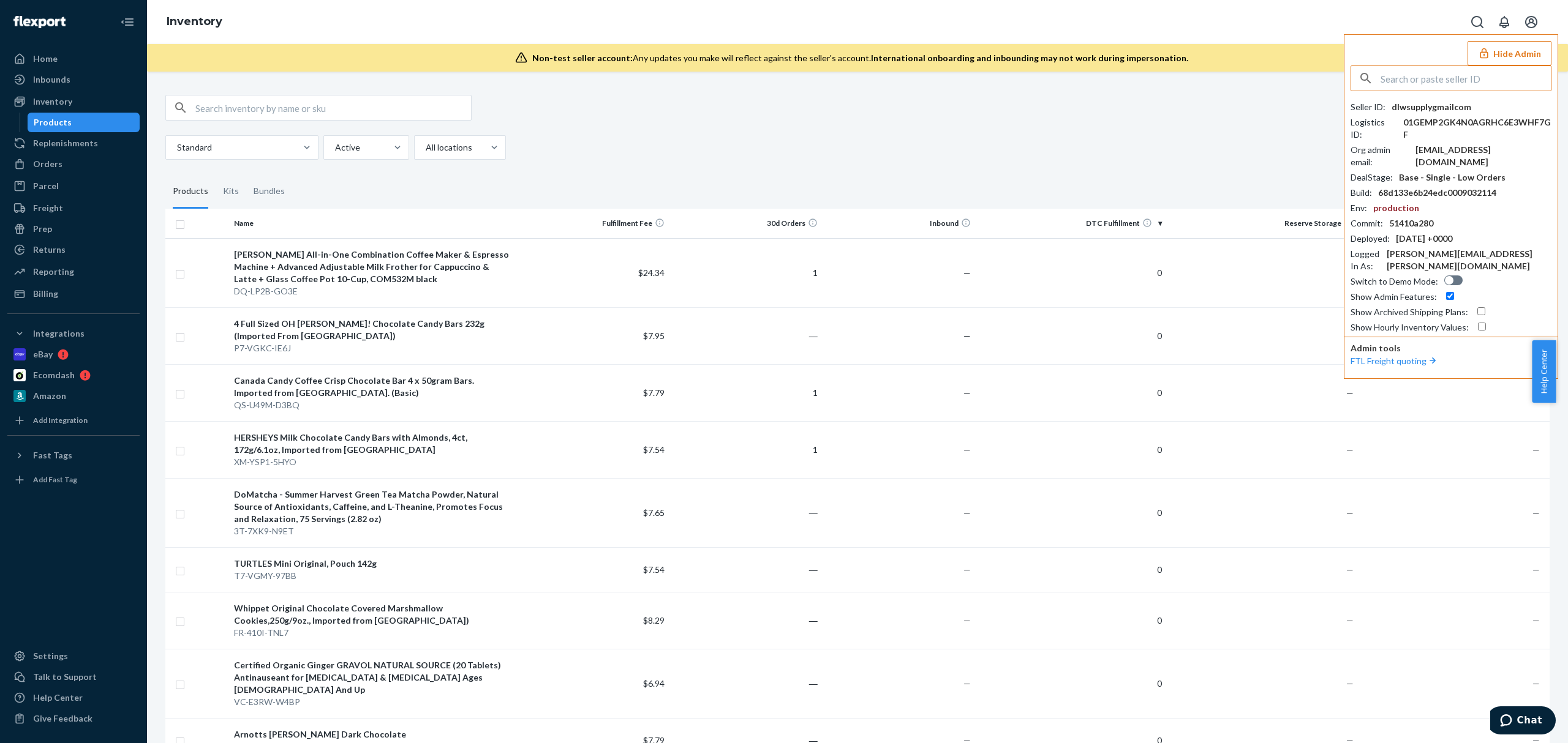
click at [1439, 77] on input "text" at bounding box center [1465, 78] width 171 height 24
type input "elevatedclosetgmailcom"
drag, startPoint x: 1410, startPoint y: 120, endPoint x: 1410, endPoint y: 112, distance: 8.0
click at [1410, 112] on div "elevatedclosetgmailcom [EMAIL_ADDRESS][DOMAIN_NAME]" at bounding box center [1434, 113] width 142 height 24
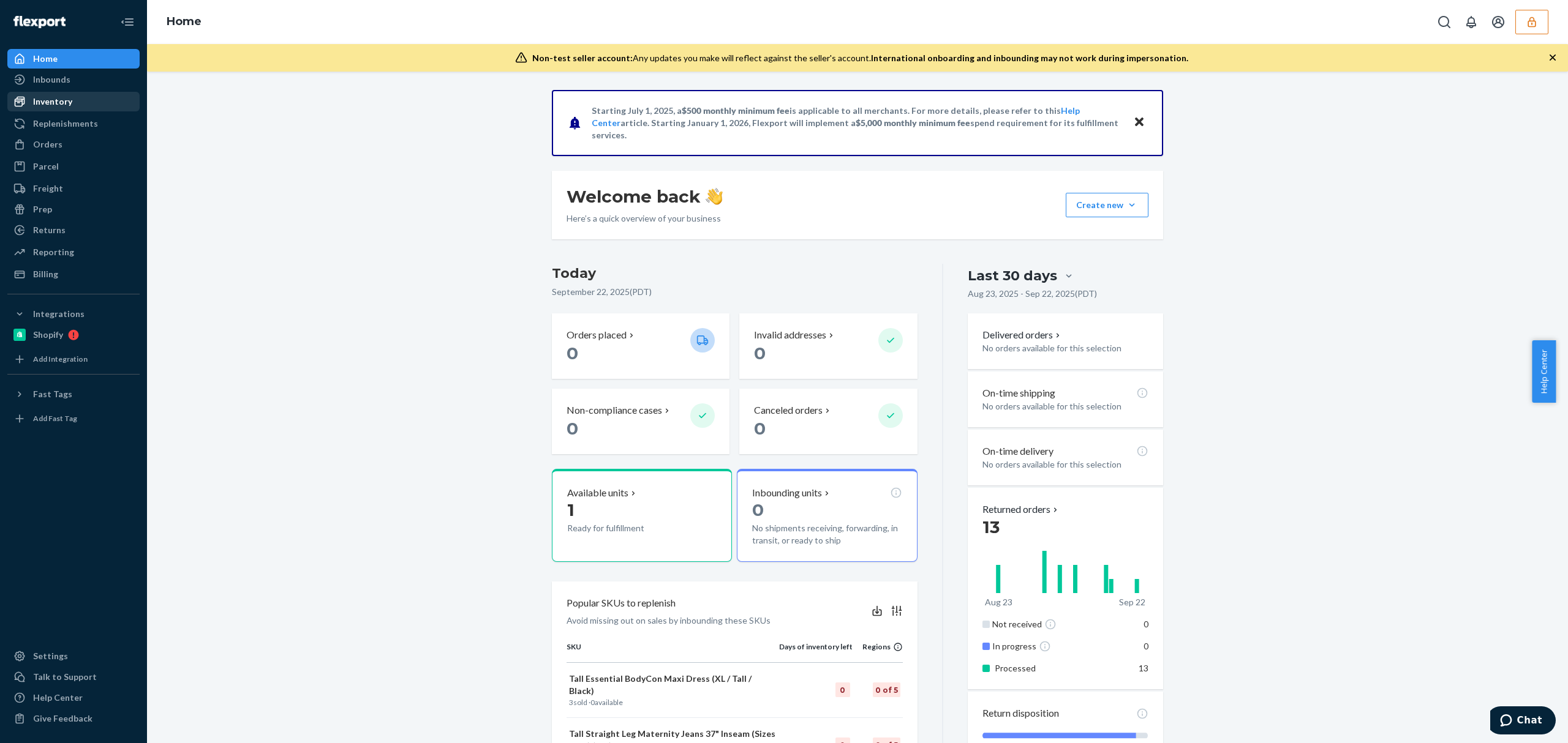
click at [54, 100] on div "Inventory" at bounding box center [52, 102] width 39 height 13
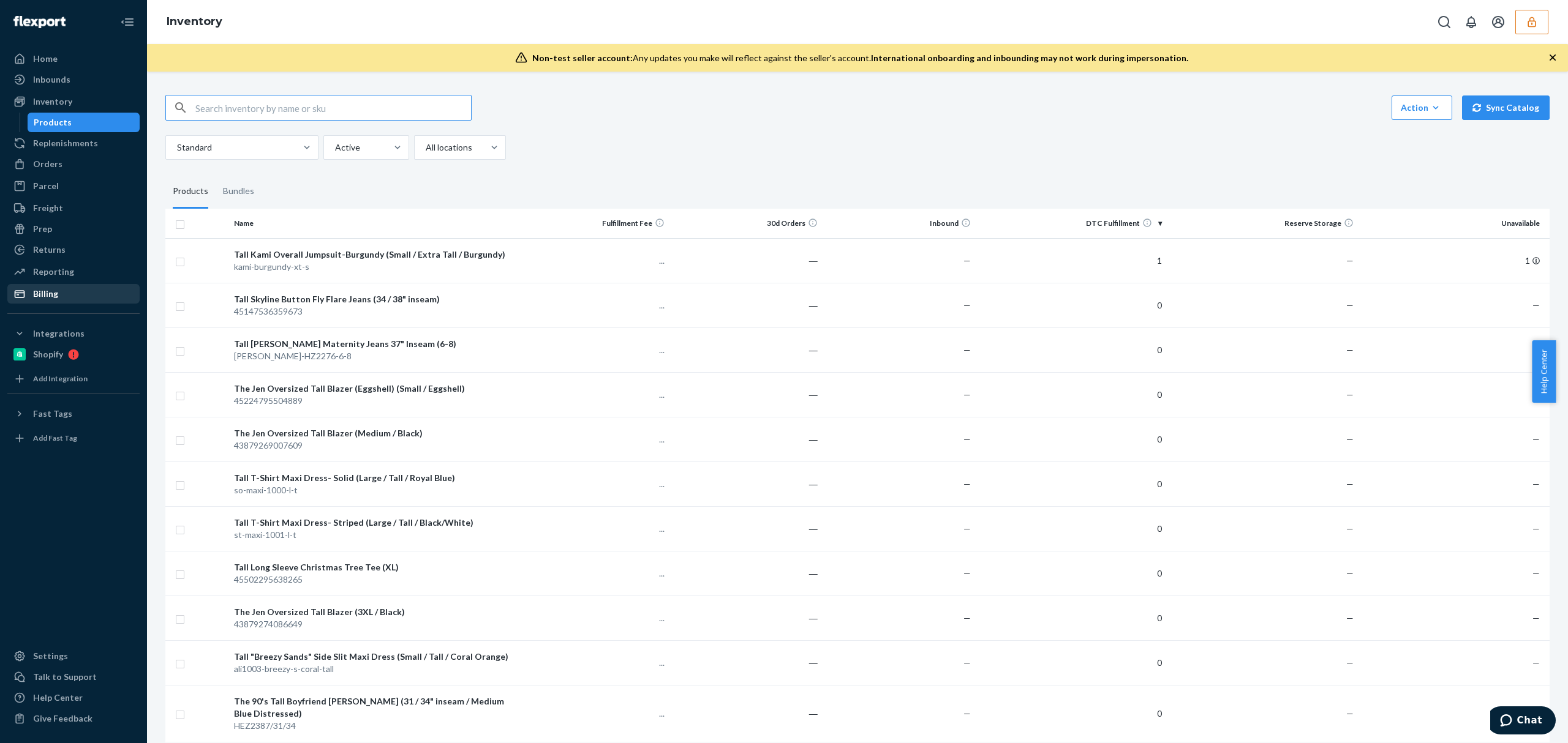
click at [45, 299] on div "Billing" at bounding box center [46, 294] width 25 height 13
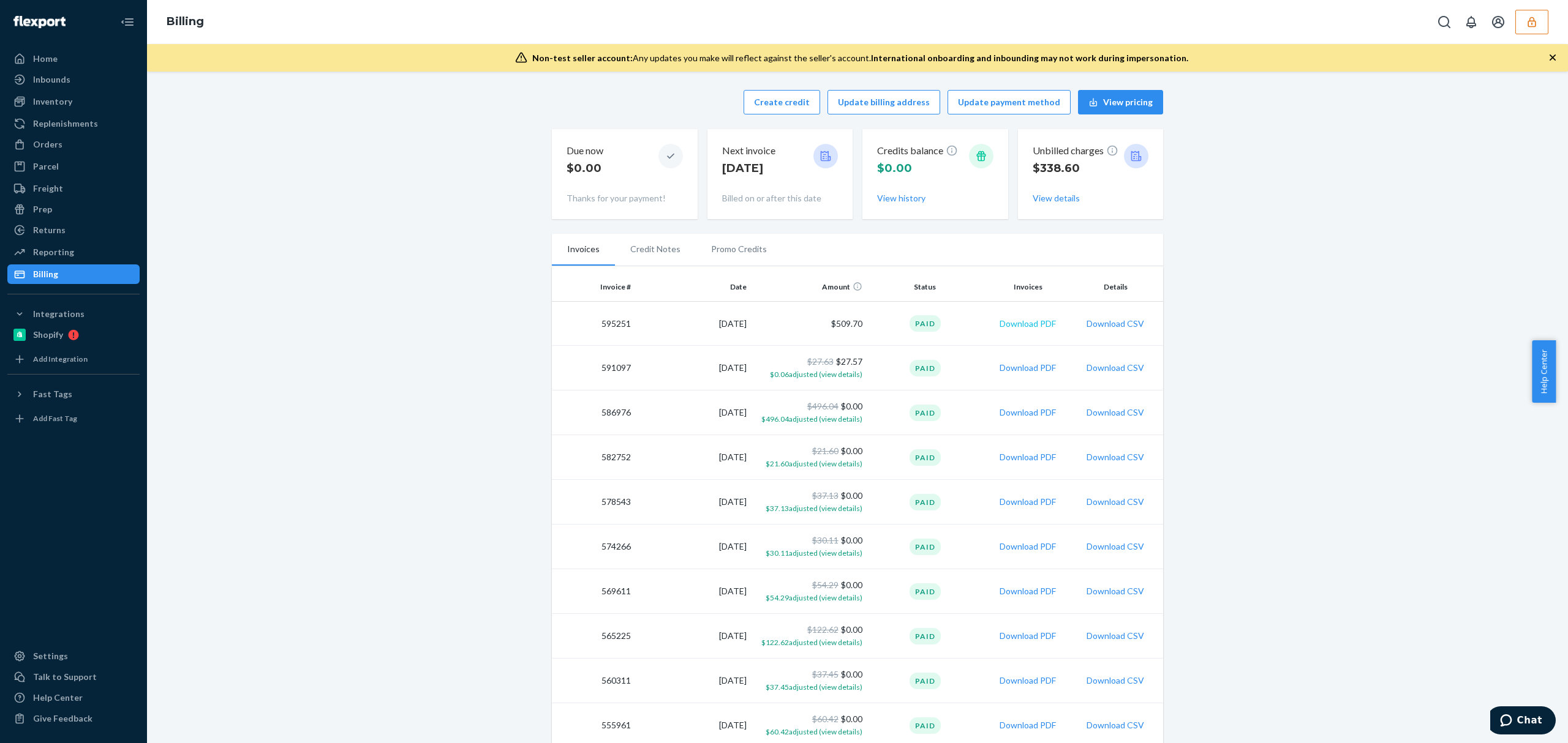
click at [1011, 323] on button "Download PDF" at bounding box center [1028, 324] width 56 height 13
click at [1029, 319] on button "Download PDF" at bounding box center [1028, 324] width 56 height 13
